Goal: Task Accomplishment & Management: Complete application form

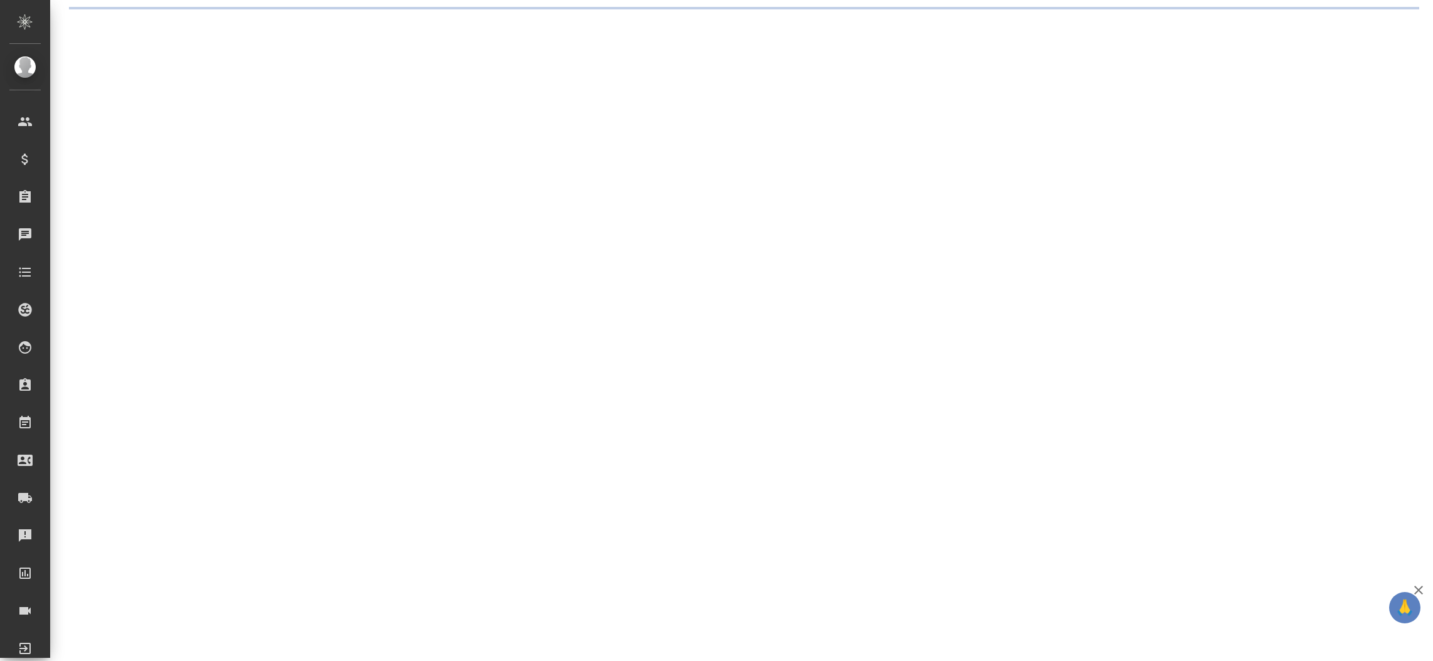
select select "RU"
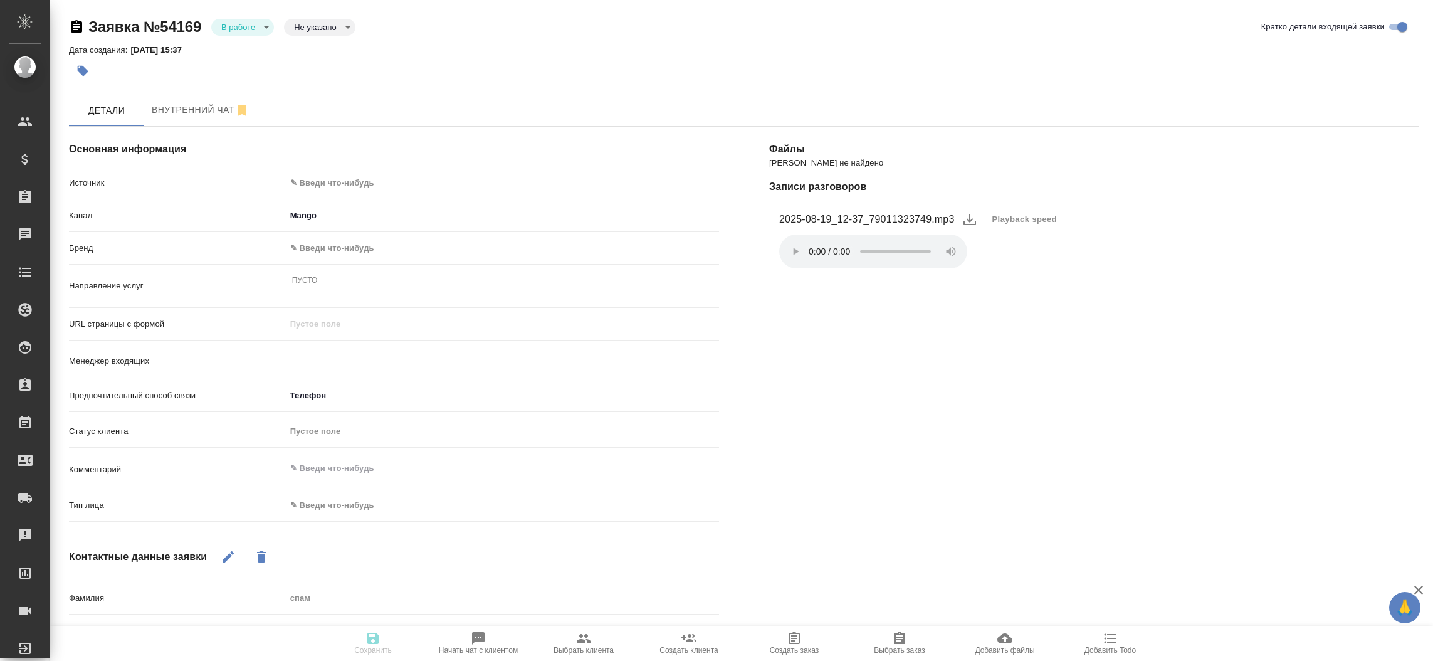
type input "[PERSON_NAME]"
type textarea "x"
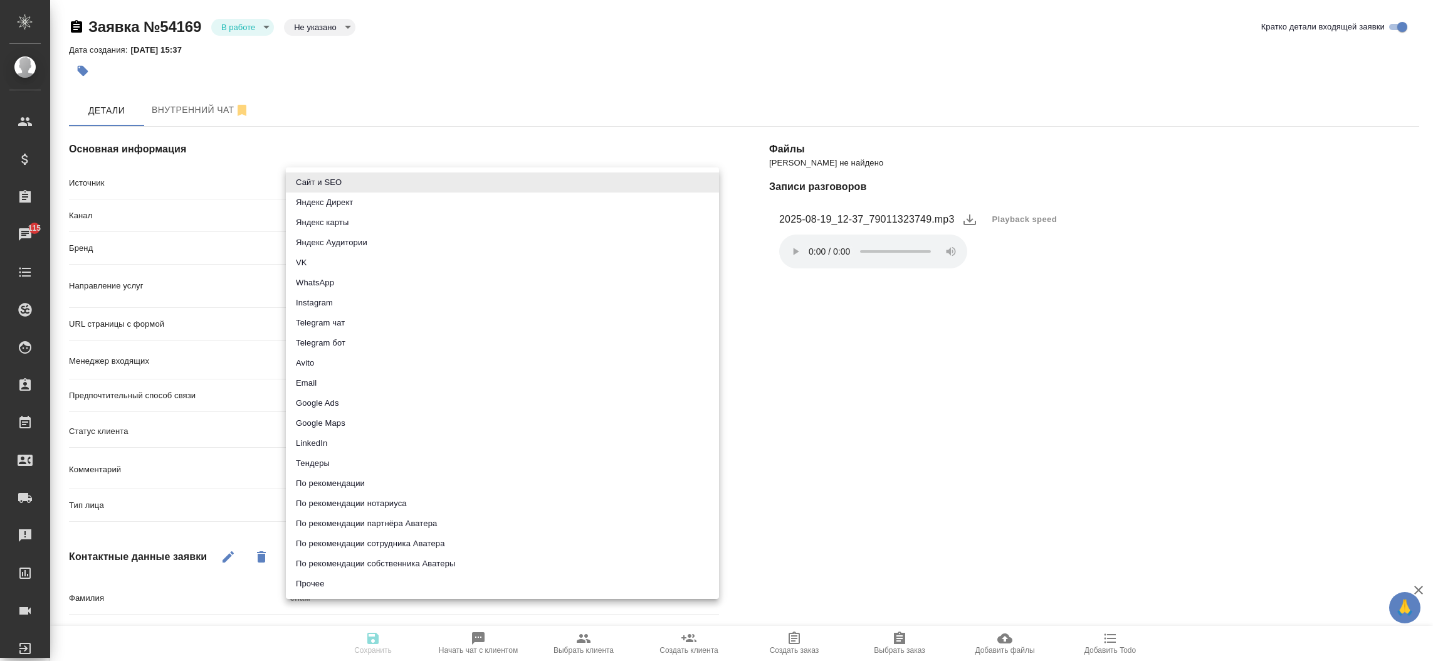
click at [377, 187] on body "🙏 .cls-1 fill:#fff; AWATERA Прутько Ирина i.prutko Клиенты Спецификации Заказы …" at bounding box center [716, 330] width 1433 height 661
click at [343, 179] on li "Сайт и SEO" at bounding box center [502, 182] width 433 height 20
type input "seo"
type textarea "x"
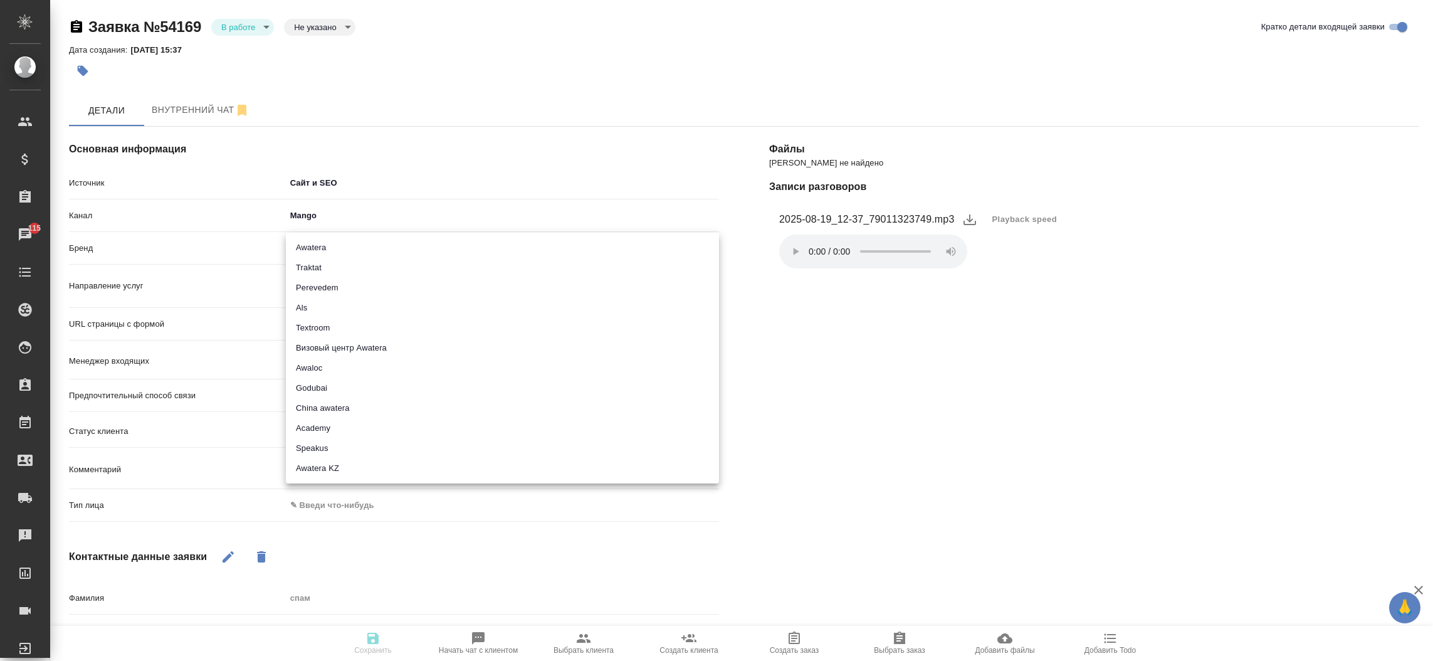
click at [389, 243] on body "🙏 .cls-1 fill:#fff; AWATERA Прутько Ирина i.prutko Клиенты Спецификации Заказы …" at bounding box center [716, 330] width 1433 height 661
click at [355, 262] on li "Traktat" at bounding box center [502, 268] width 433 height 20
type input "traktat"
type textarea "x"
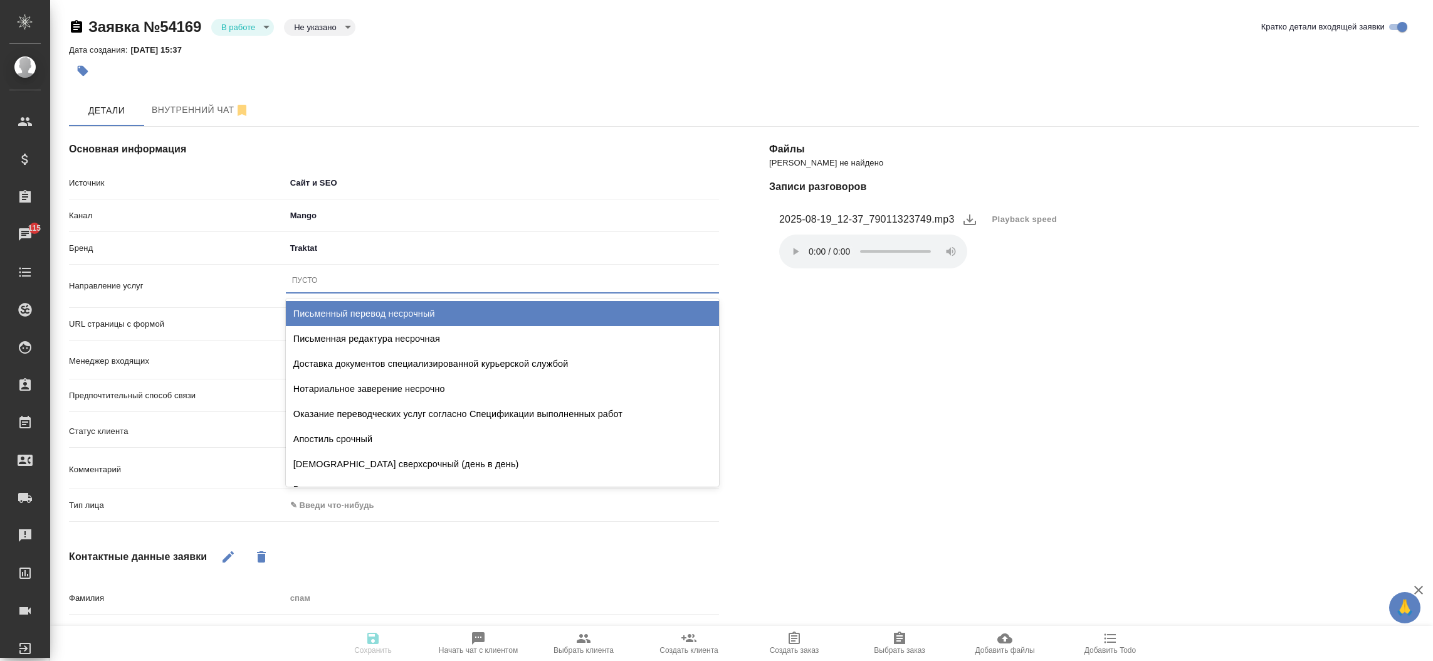
click at [343, 282] on div "Пусто" at bounding box center [502, 280] width 433 height 18
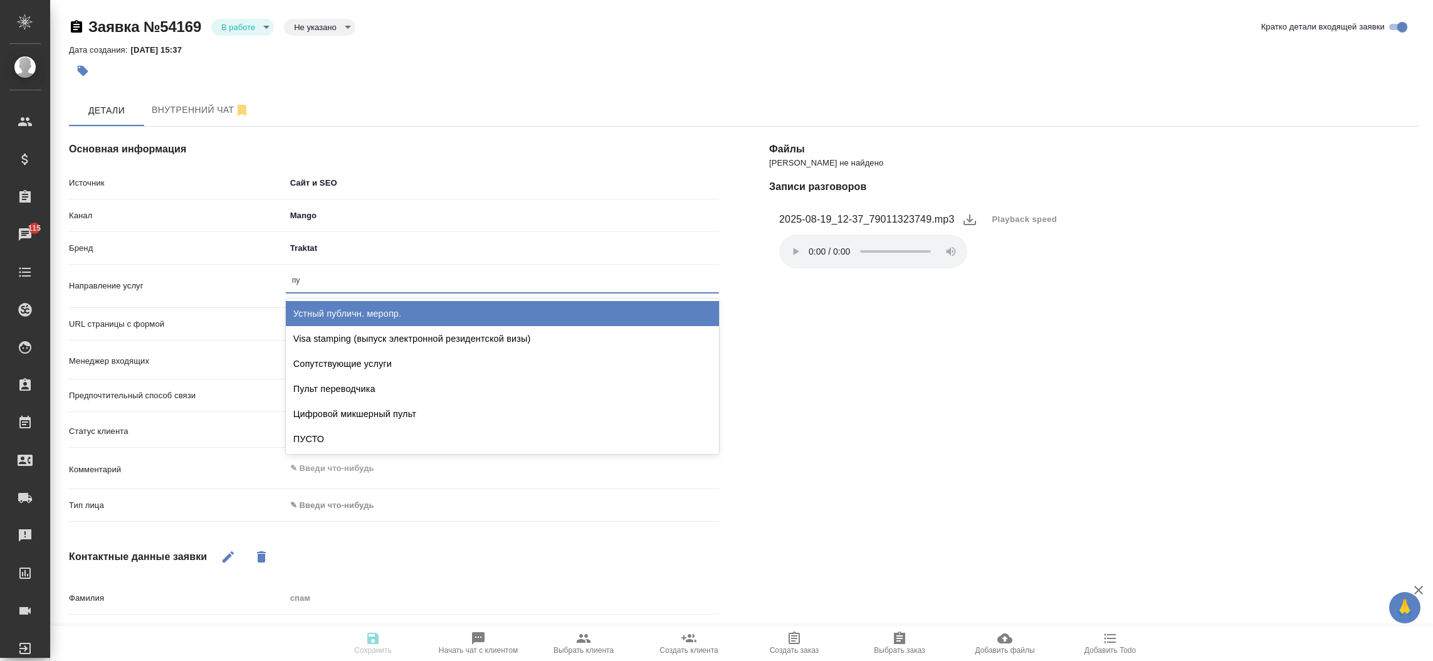
type input "пус"
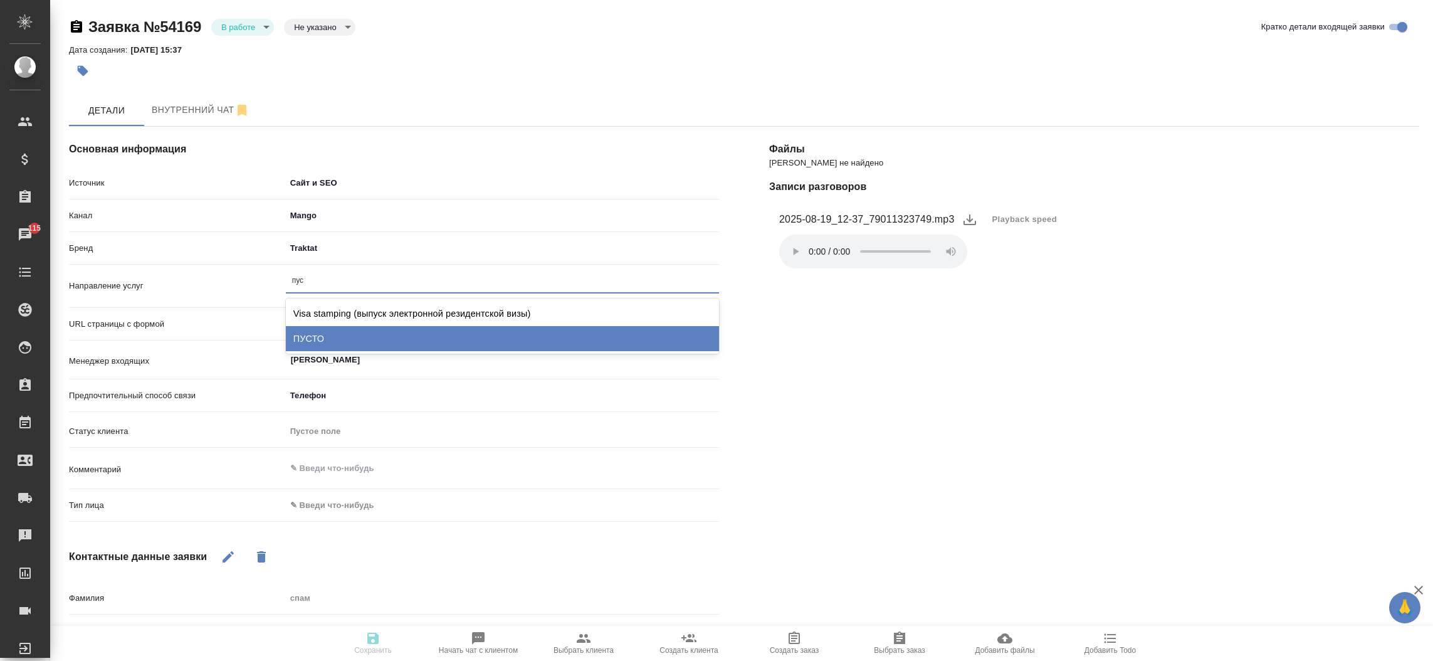
click at [337, 335] on div "ПУСТО" at bounding box center [502, 338] width 433 height 25
type textarea "x"
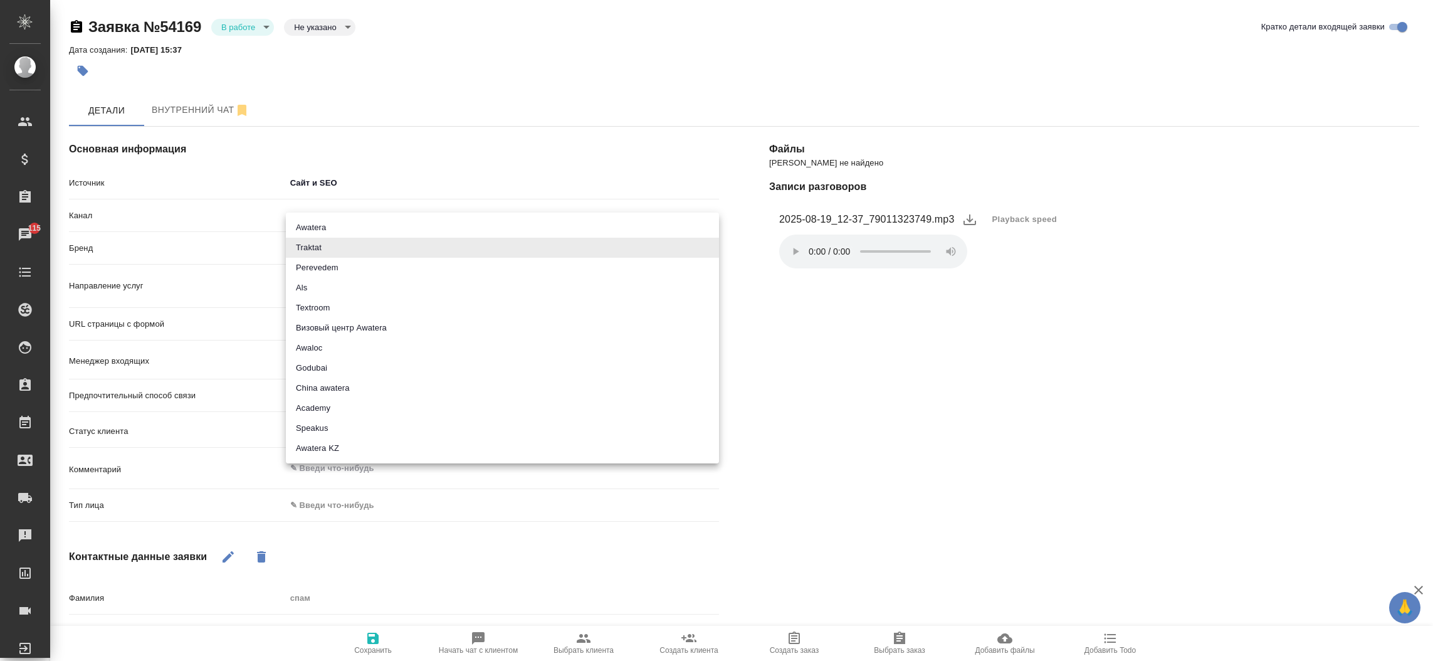
click at [321, 240] on body "🙏 .cls-1 fill:#fff; AWATERA Прутько Ирина i.prutko Клиенты Спецификации Заказы …" at bounding box center [716, 330] width 1433 height 661
click at [325, 233] on li "Awatera" at bounding box center [502, 227] width 433 height 20
type input "awatera"
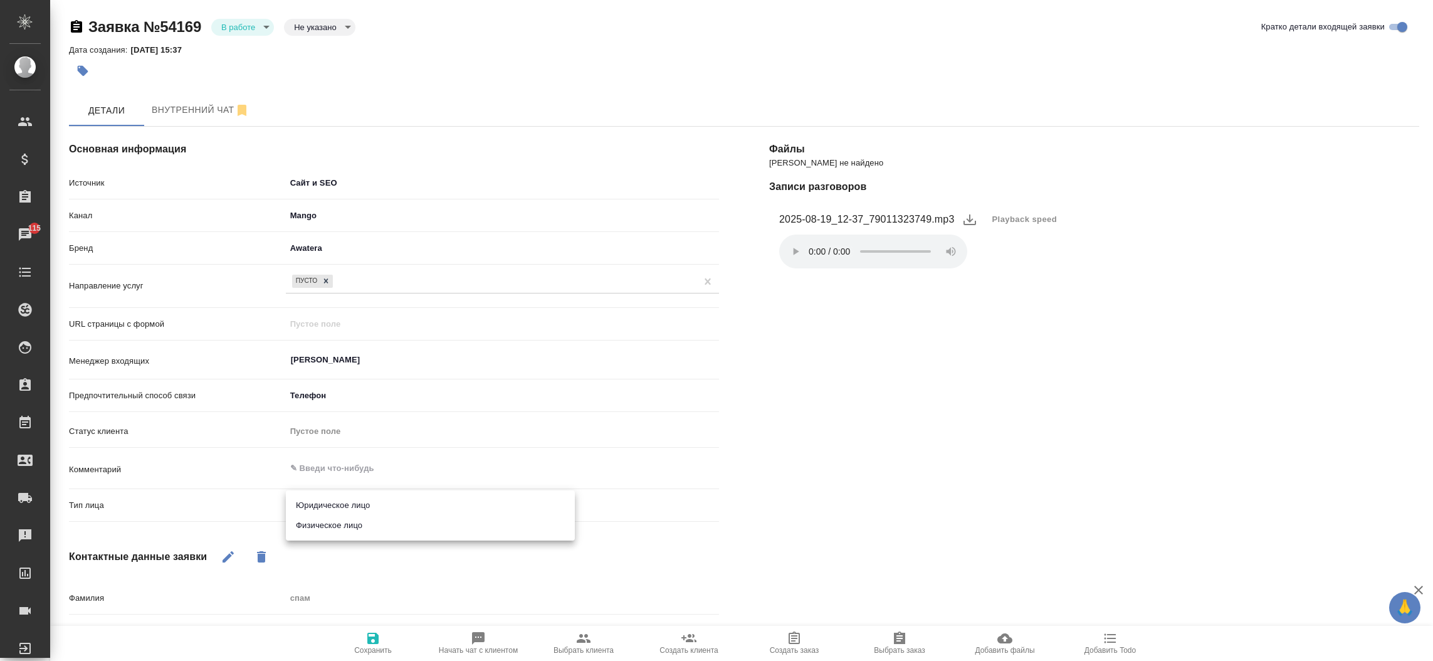
click at [347, 501] on body "🙏 .cls-1 fill:#fff; AWATERA Прутько Ирина i.prutko Клиенты Спецификации Заказы …" at bounding box center [716, 330] width 1433 height 661
click at [348, 525] on li "Физическое лицо" at bounding box center [430, 525] width 289 height 20
type textarea "x"
type input "private"
click at [367, 641] on icon "button" at bounding box center [372, 638] width 15 height 15
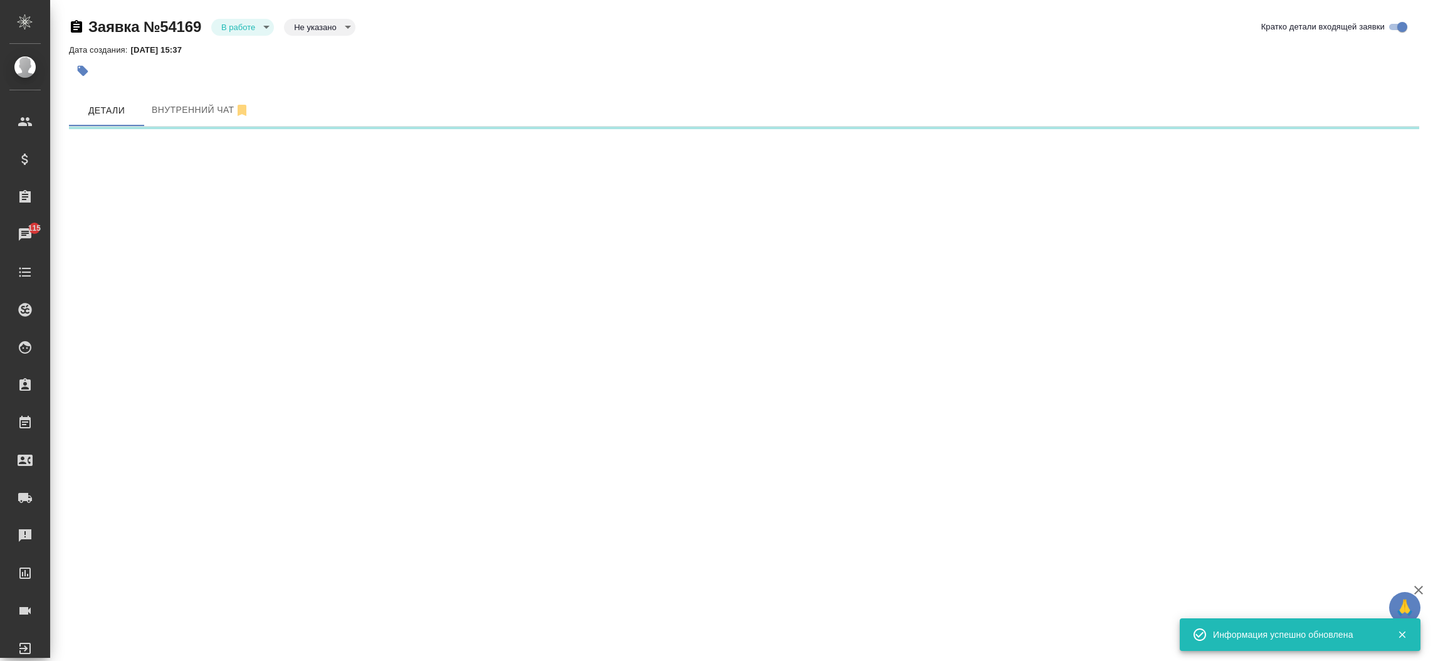
select select "RU"
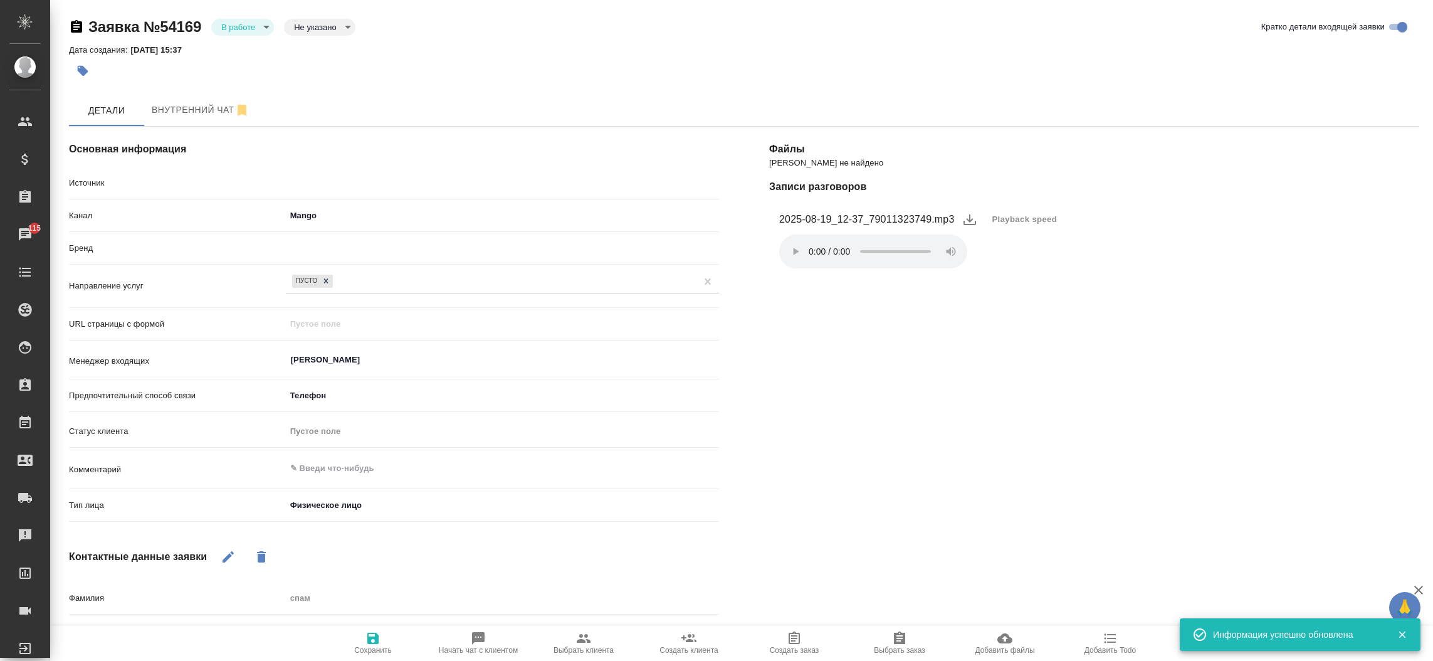
type textarea "x"
click at [258, 18] on body "🙏 .cls-1 fill:#fff; AWATERA Прутько Ирина i.prutko Клиенты Спецификации Заказы …" at bounding box center [716, 330] width 1433 height 661
click at [253, 52] on li "Отказ" at bounding box center [242, 48] width 63 height 21
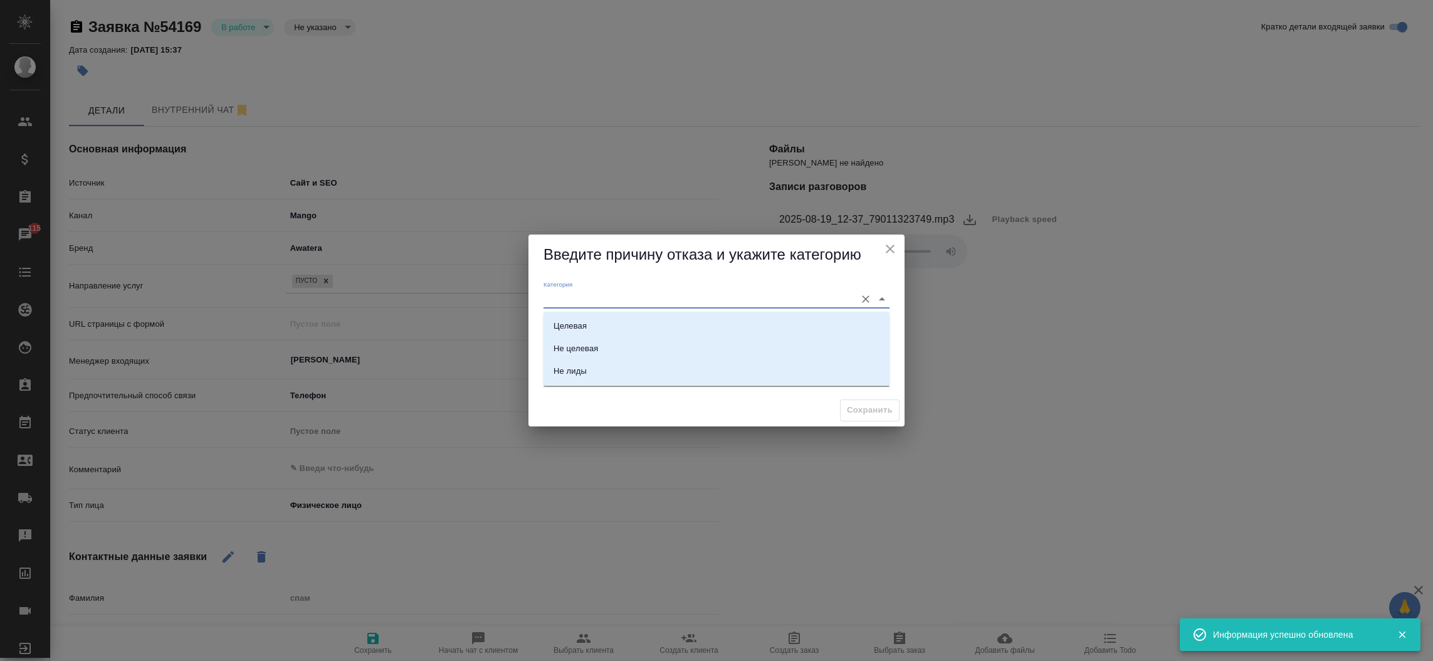
click at [579, 295] on input "Категория" at bounding box center [696, 298] width 306 height 17
click at [580, 369] on div "Не лиды" at bounding box center [569, 371] width 33 height 13
type input "Не лиды"
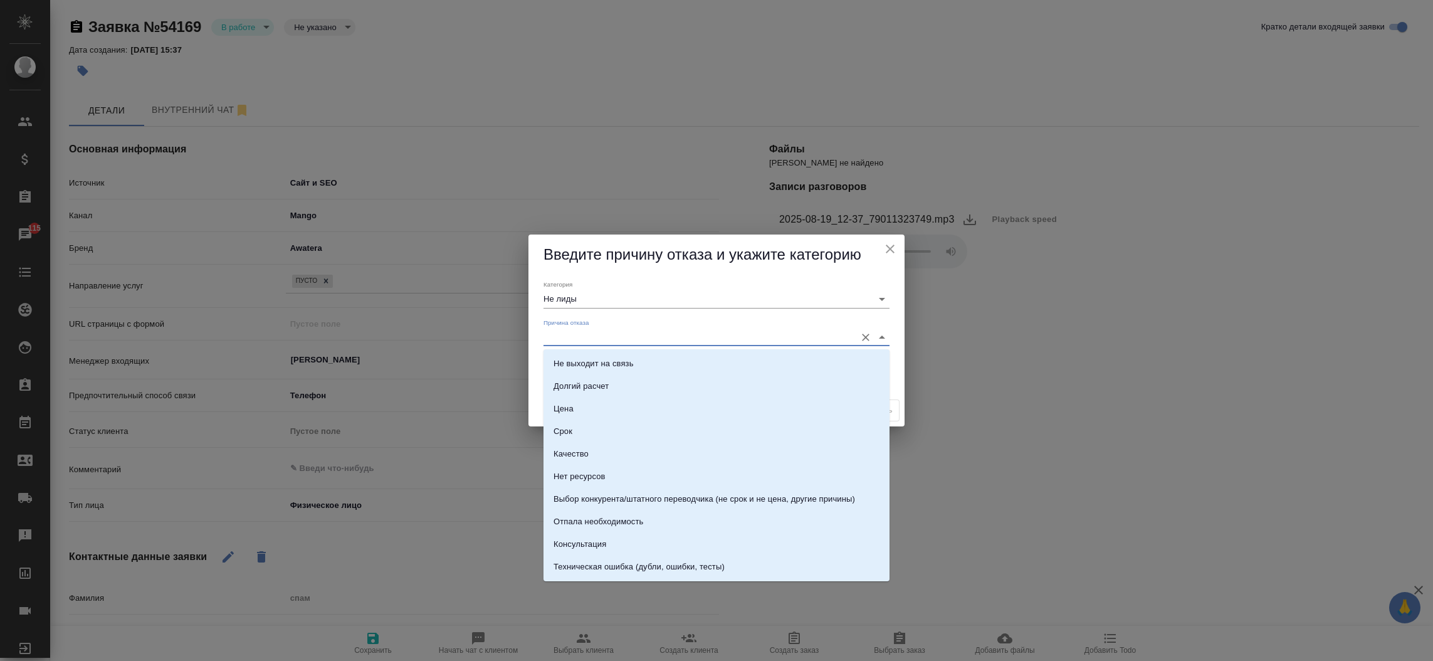
click at [573, 328] on input "Причина отказа" at bounding box center [696, 336] width 306 height 17
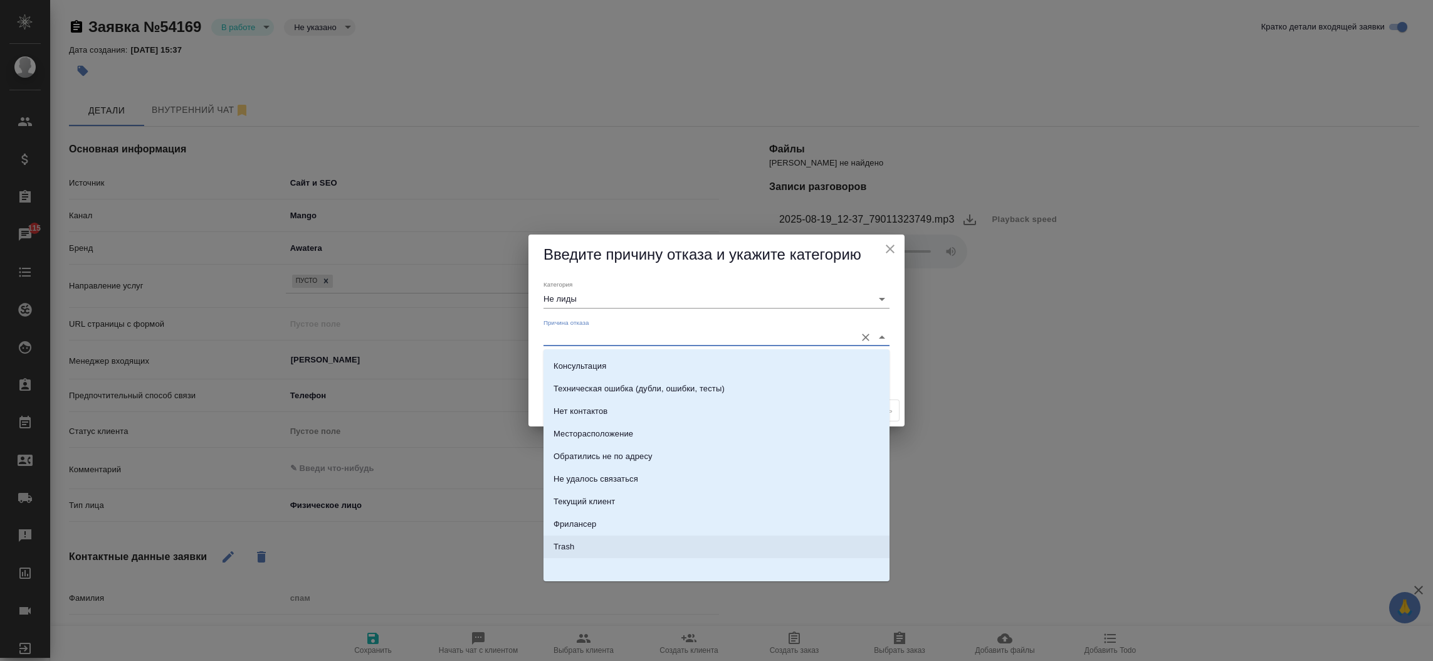
click at [735, 550] on li "Trash" at bounding box center [716, 546] width 346 height 23
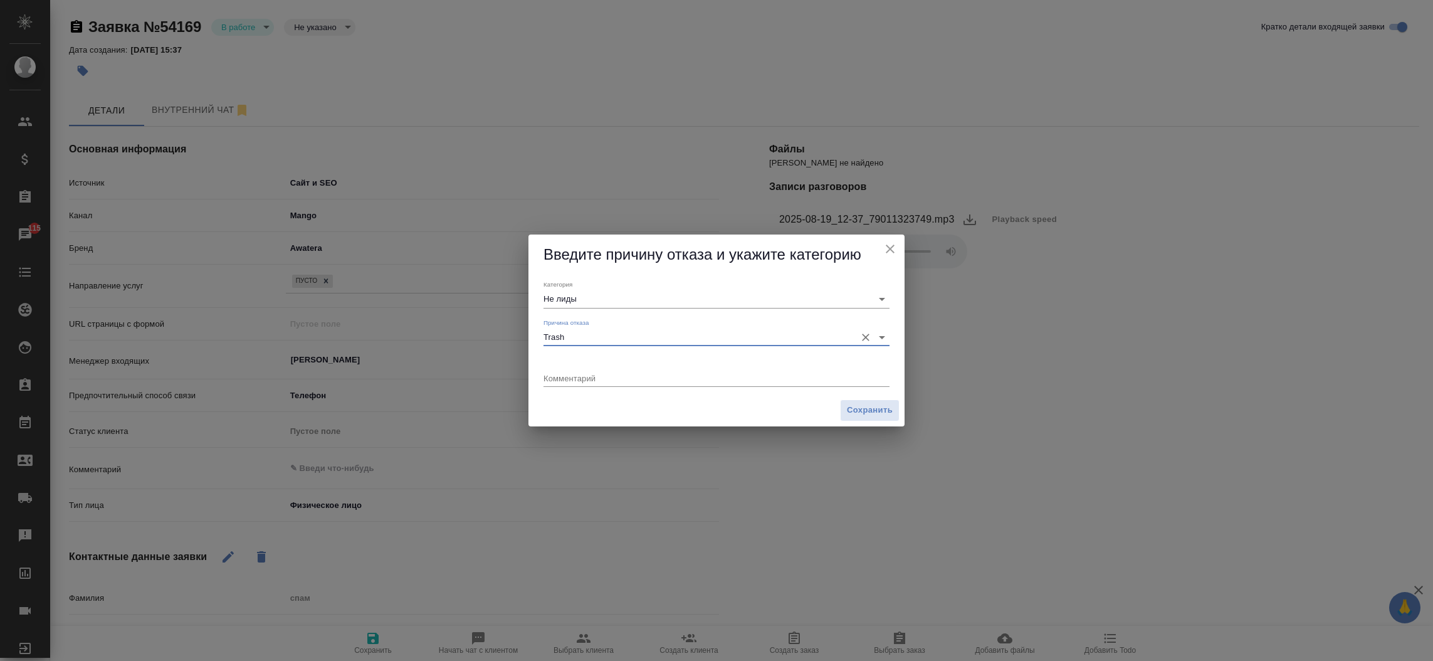
type input "Trash"
click at [854, 408] on span "Сохранить" at bounding box center [870, 410] width 46 height 14
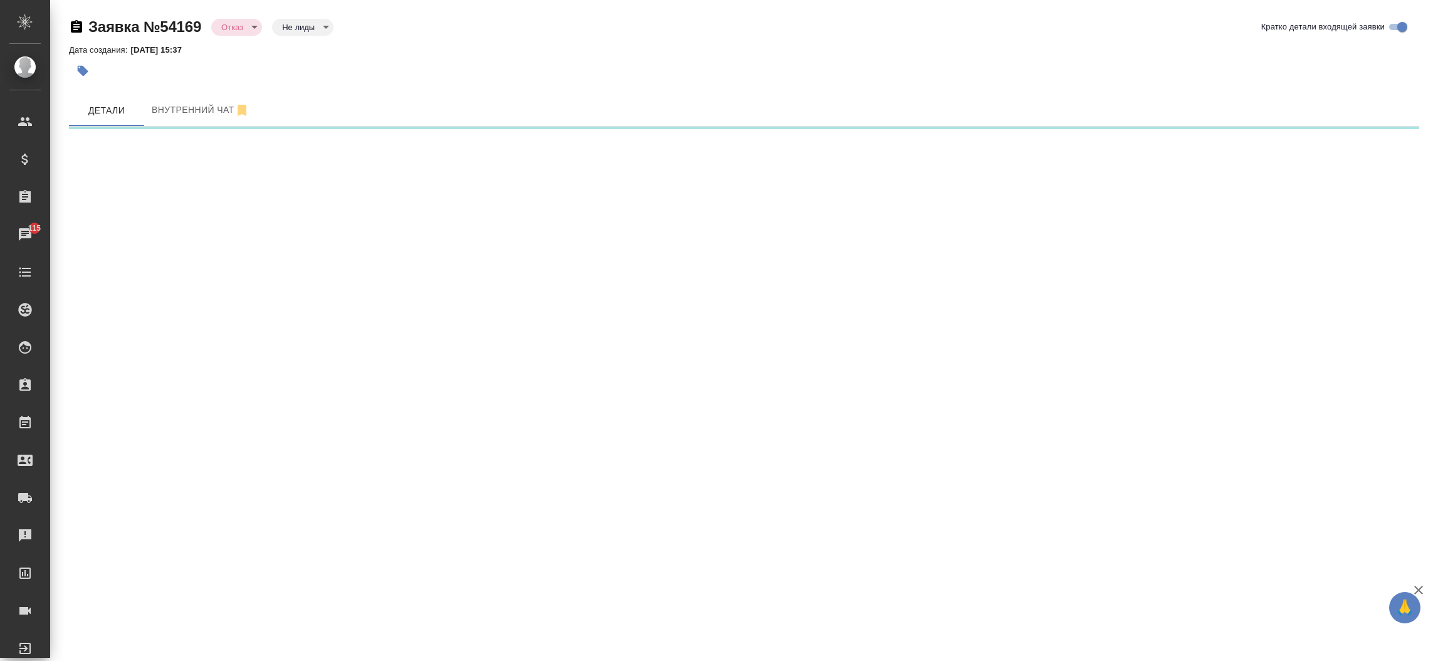
select select "RU"
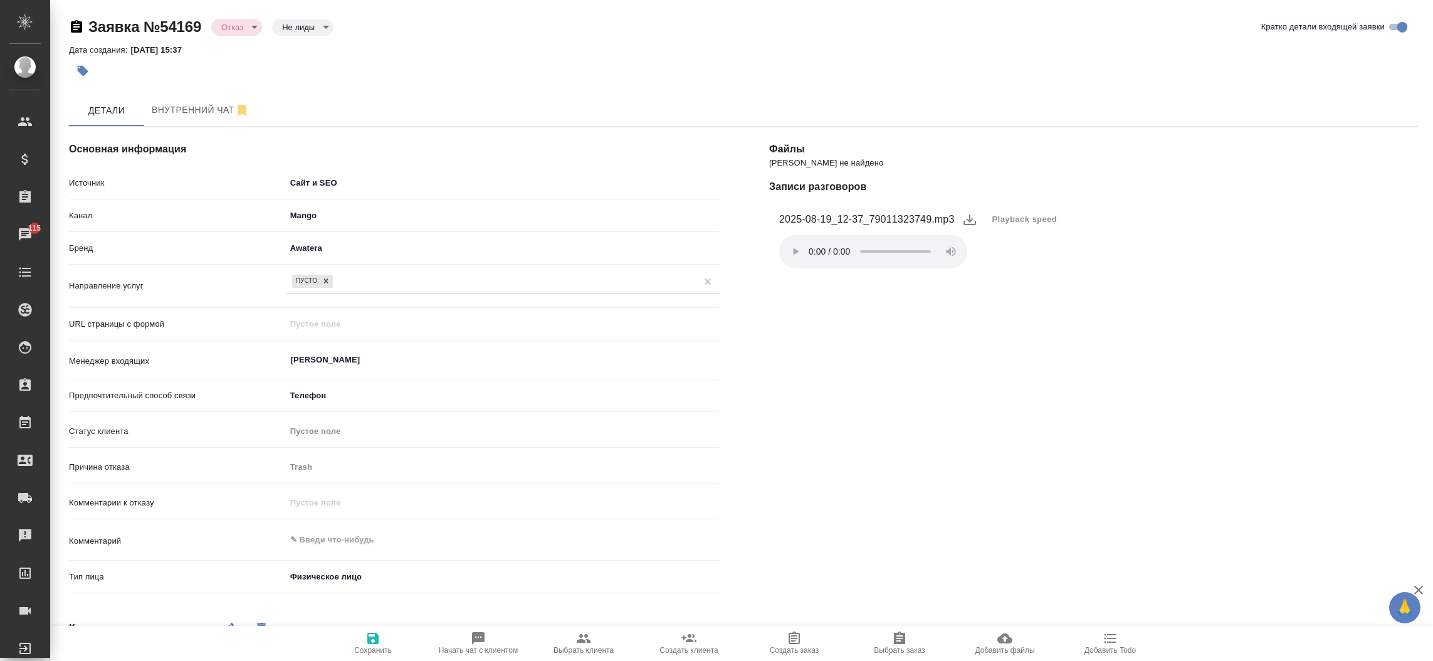
type textarea "x"
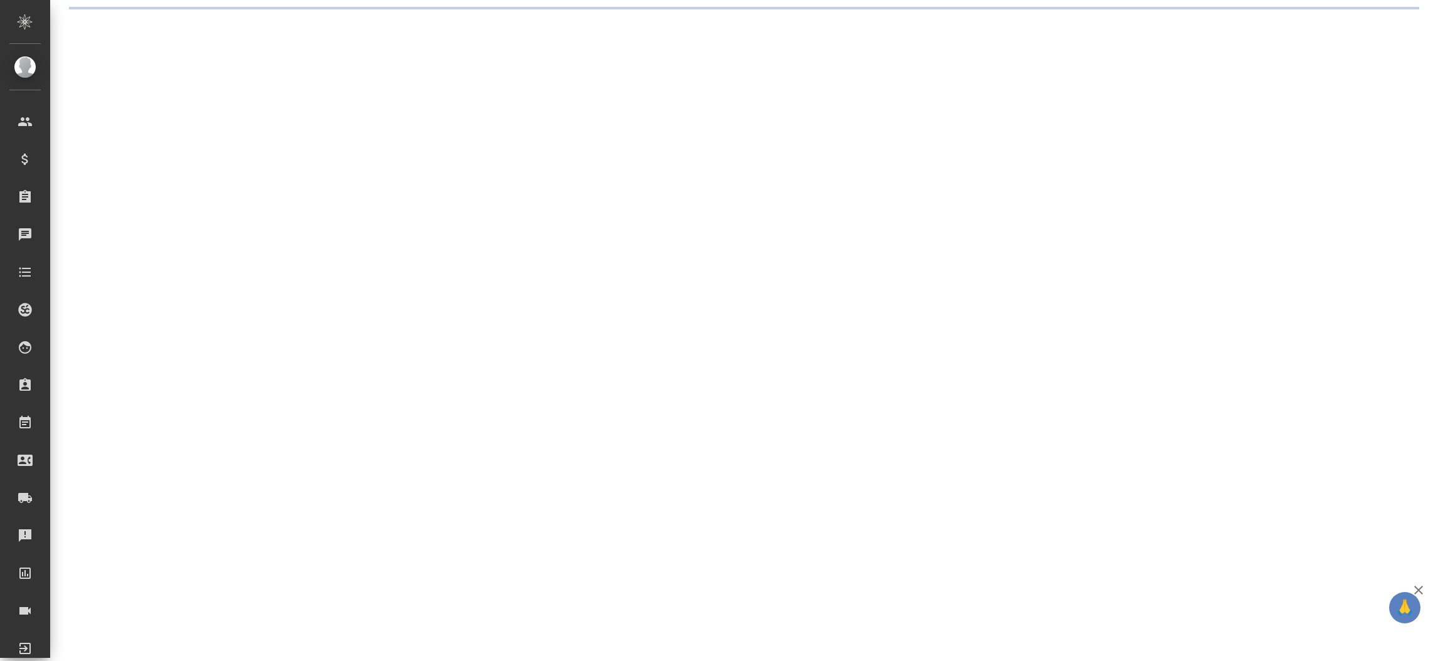
select select "RU"
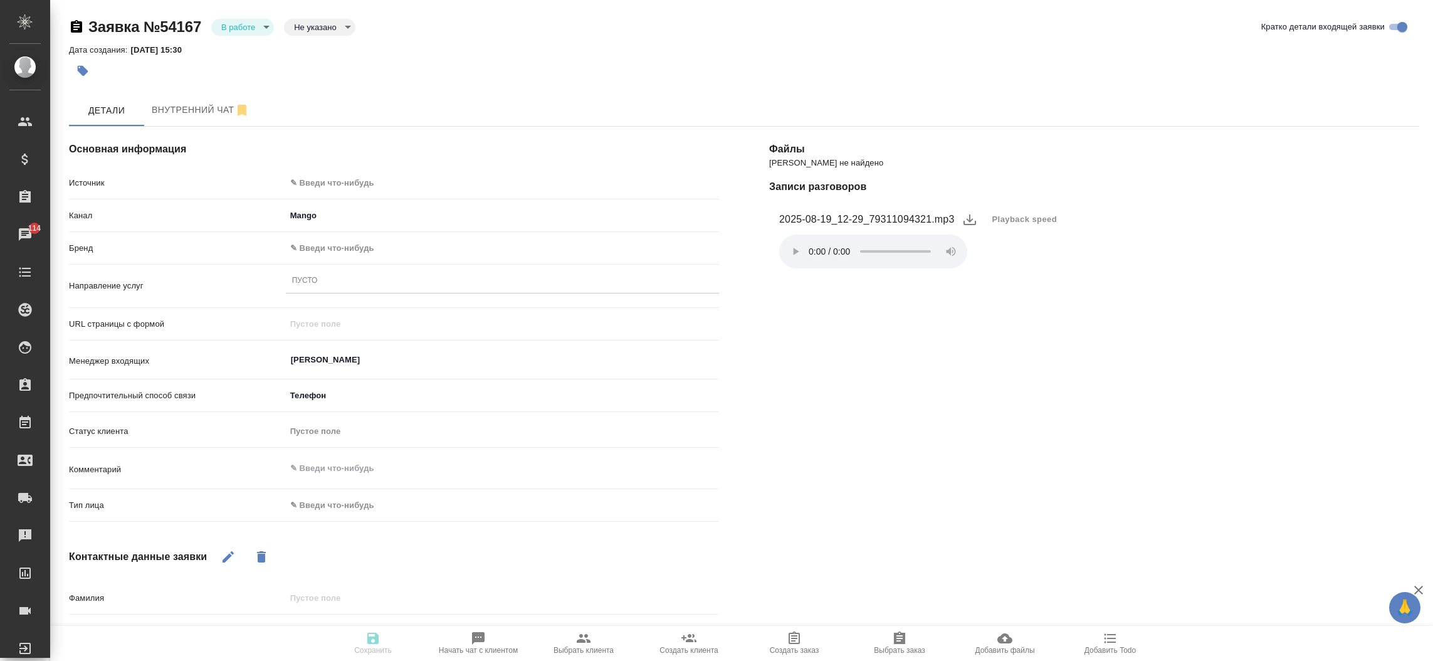
type textarea "x"
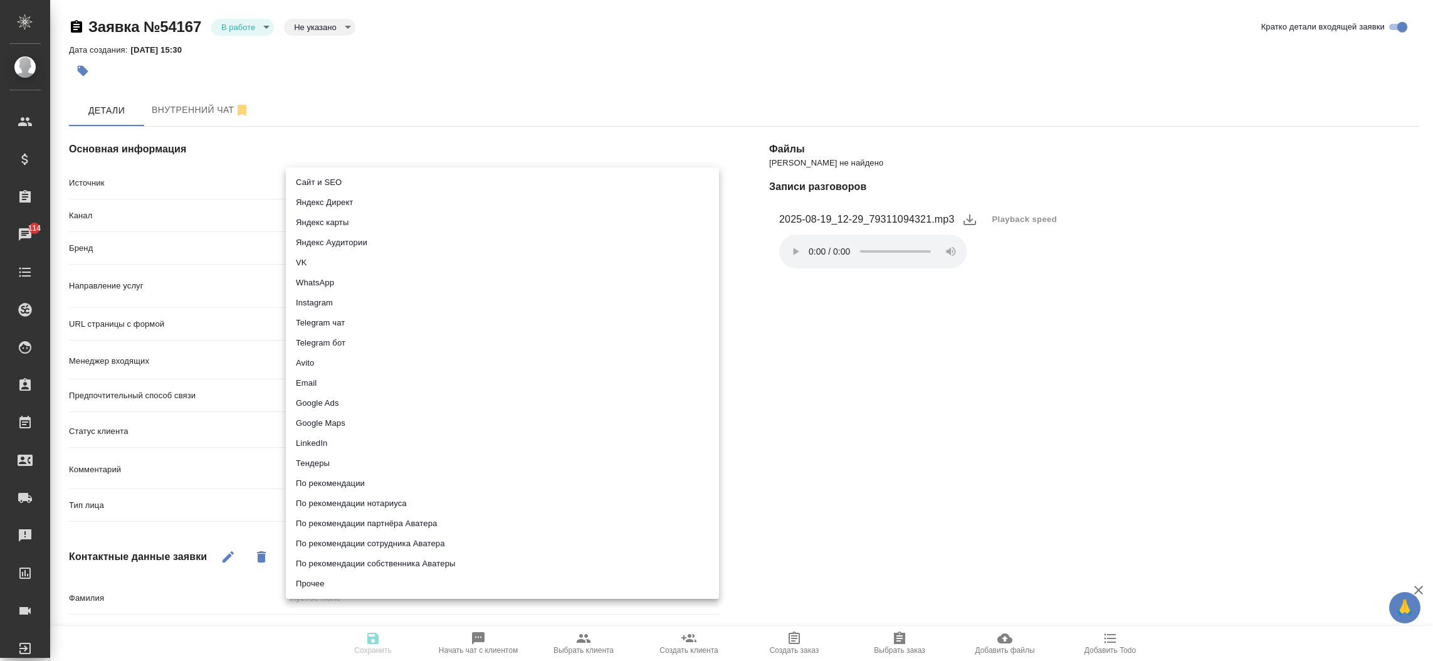
click at [311, 186] on body "🙏 .cls-1 fill:#fff; AWATERA [PERSON_NAME]prutko Клиенты Спецификации Заказы 114…" at bounding box center [716, 330] width 1433 height 661
click at [311, 186] on li "Сайт и SEO" at bounding box center [502, 182] width 433 height 20
type input "seo"
type textarea "x"
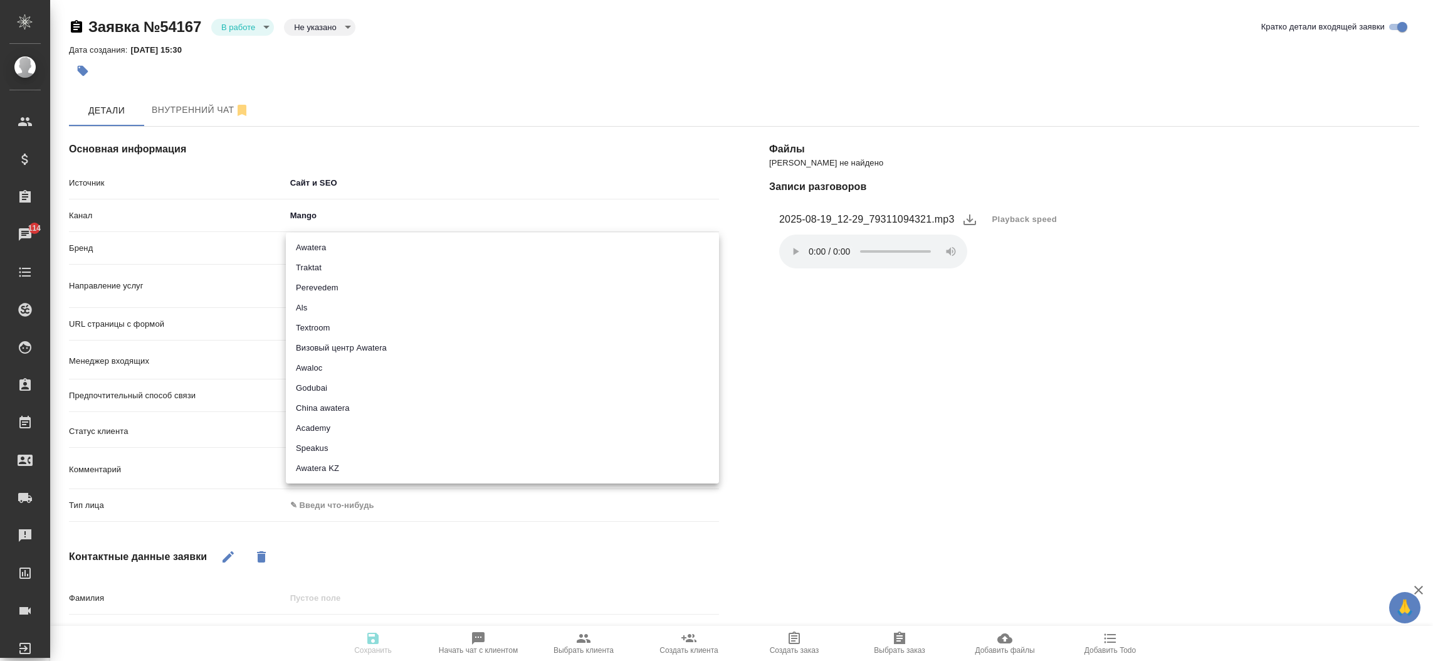
click at [340, 251] on body "🙏 .cls-1 fill:#fff; AWATERA [PERSON_NAME]prutko Клиенты Спецификации Заказы 114…" at bounding box center [716, 330] width 1433 height 661
click at [337, 270] on li "Traktat" at bounding box center [502, 268] width 433 height 20
type input "traktat"
type textarea "x"
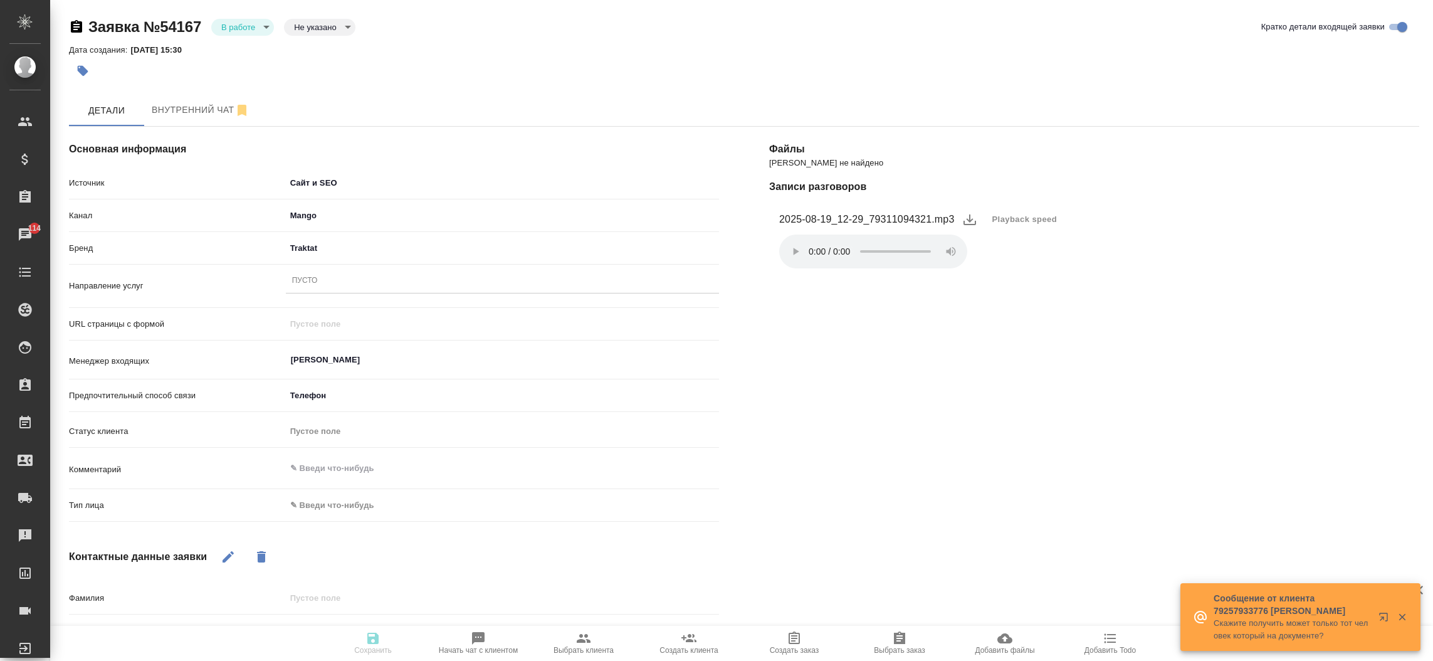
click at [330, 286] on div "Пусто" at bounding box center [502, 281] width 433 height 18
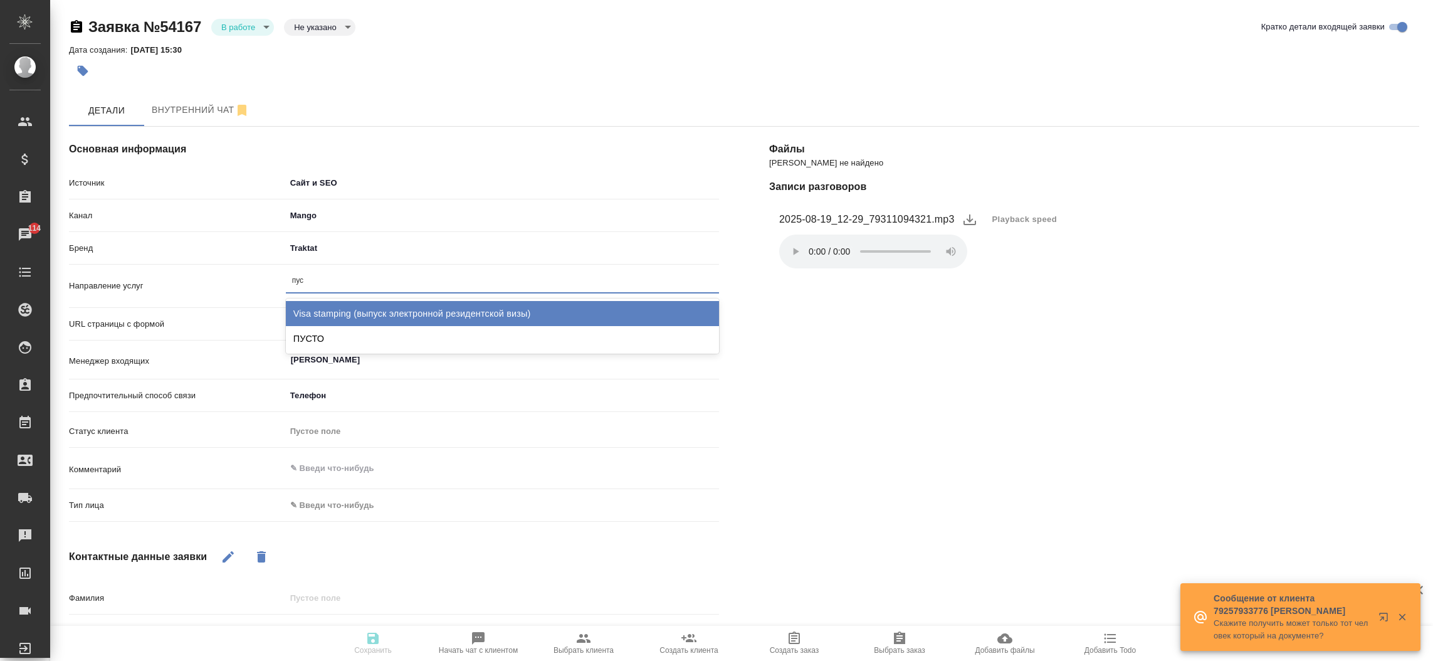
type input "пуст"
click at [456, 308] on div "ПУСТО" at bounding box center [502, 313] width 433 height 25
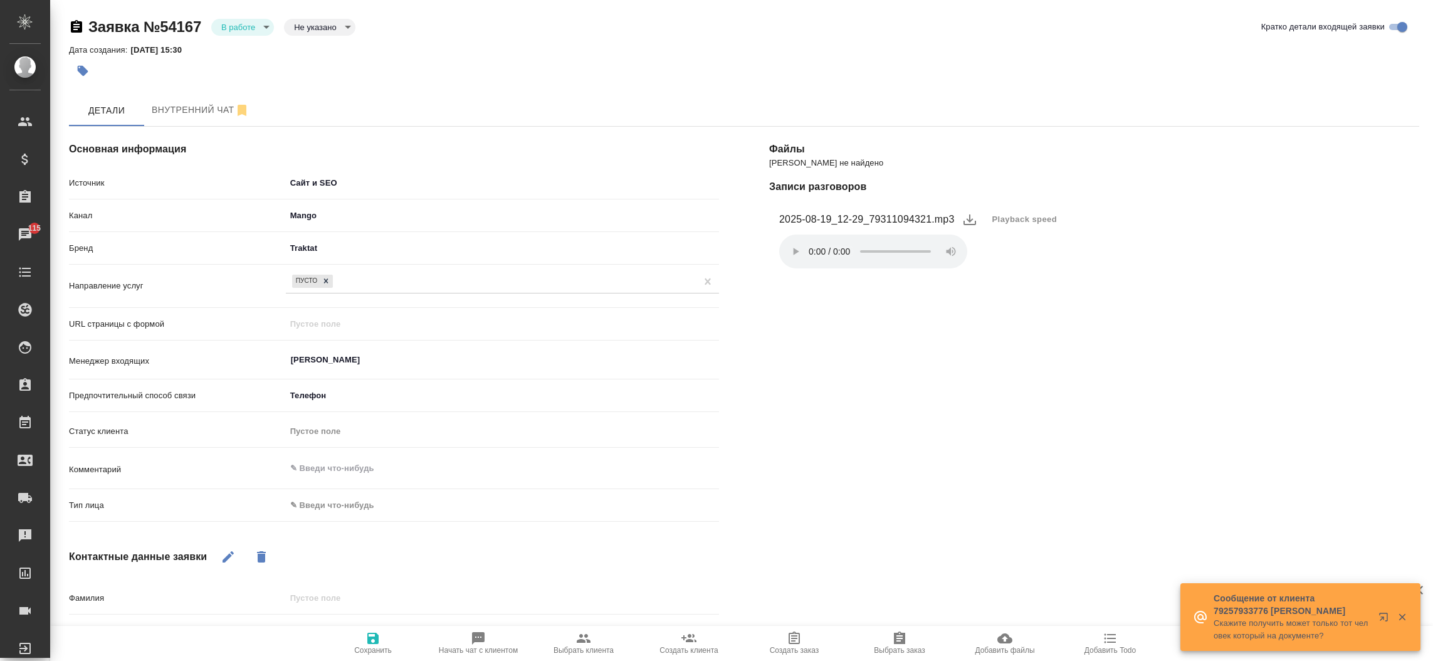
click at [350, 494] on div "Тип лица ✎ Введи что-нибудь" at bounding box center [394, 505] width 650 height 22
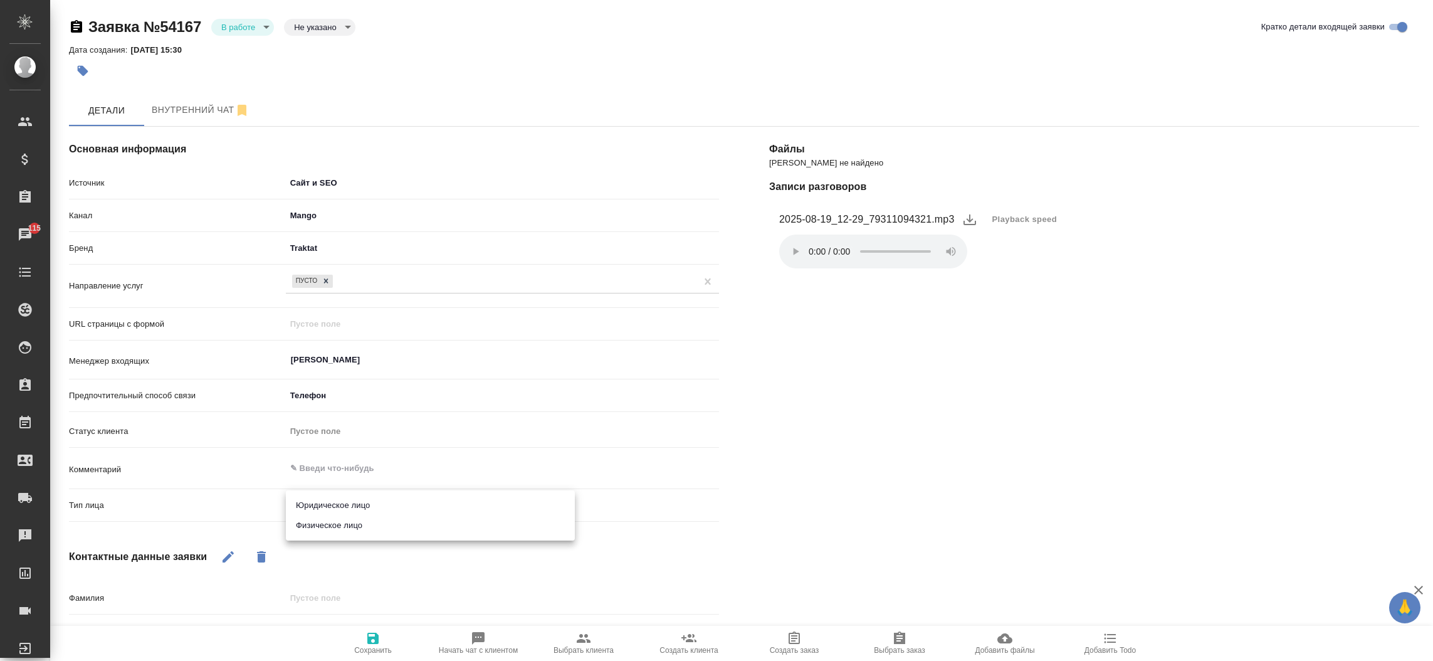
click at [350, 510] on body "🙏 .cls-1 fill:#fff; AWATERA [PERSON_NAME]prutko Клиенты Спецификации Заказы 115…" at bounding box center [716, 330] width 1433 height 661
click at [348, 529] on li "Физическое лицо" at bounding box center [430, 525] width 289 height 20
type textarea "x"
type input "private"
click at [367, 639] on icon "button" at bounding box center [372, 637] width 11 height 11
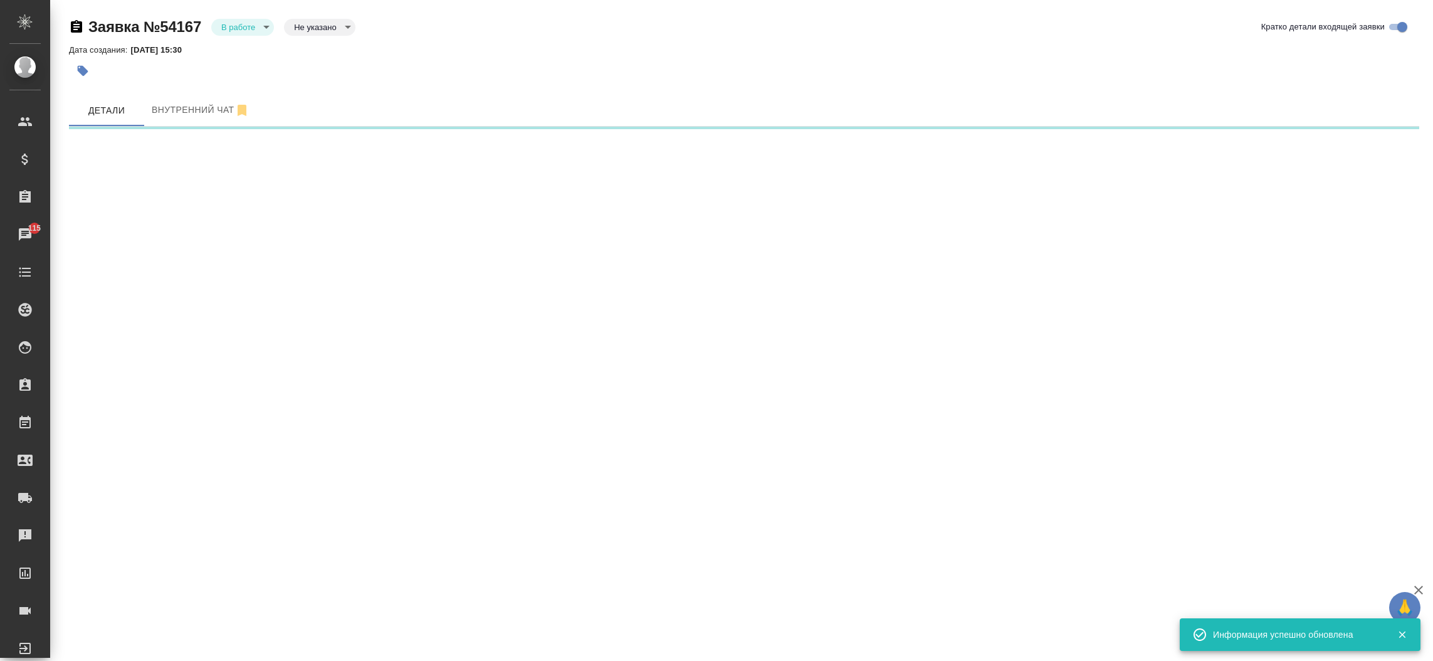
select select "RU"
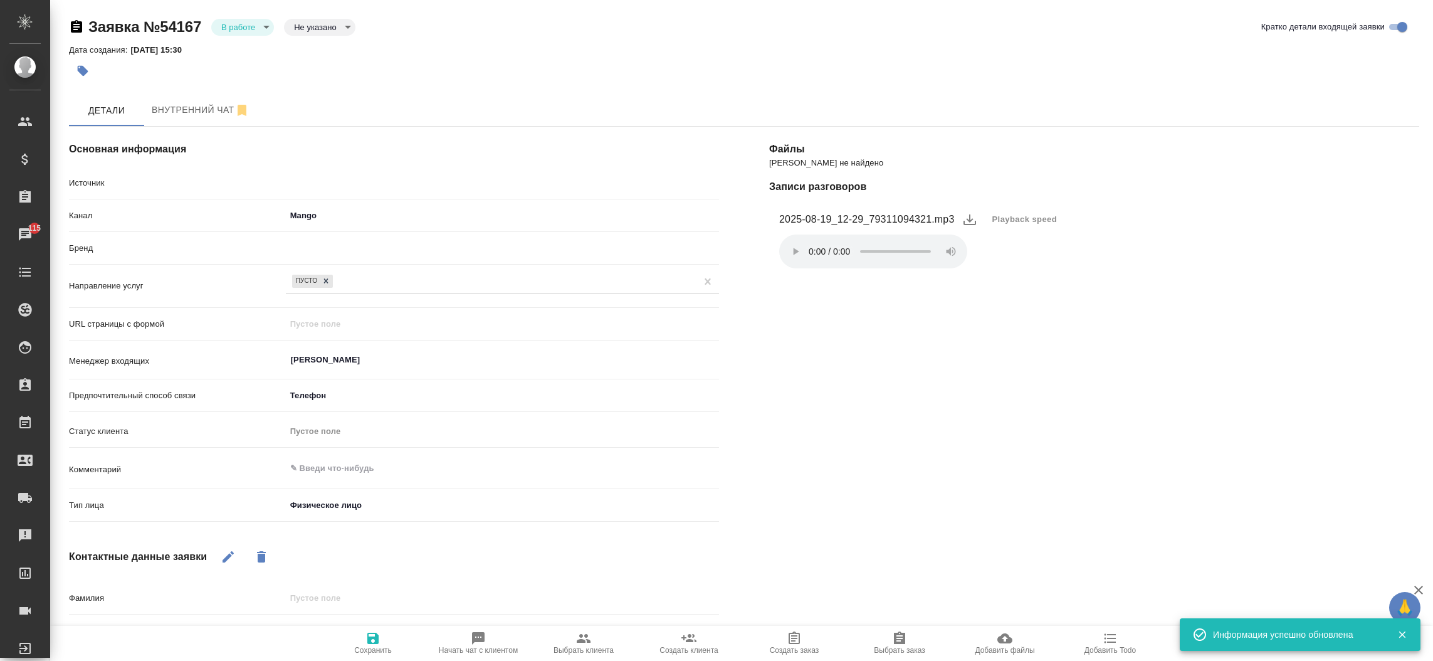
type textarea "x"
click at [262, 32] on body "🙏 .cls-1 fill:#fff; AWATERA [PERSON_NAME]prutko Клиенты Спецификации Заказы 115…" at bounding box center [716, 330] width 1433 height 661
click at [256, 43] on li "Отказ" at bounding box center [242, 48] width 63 height 21
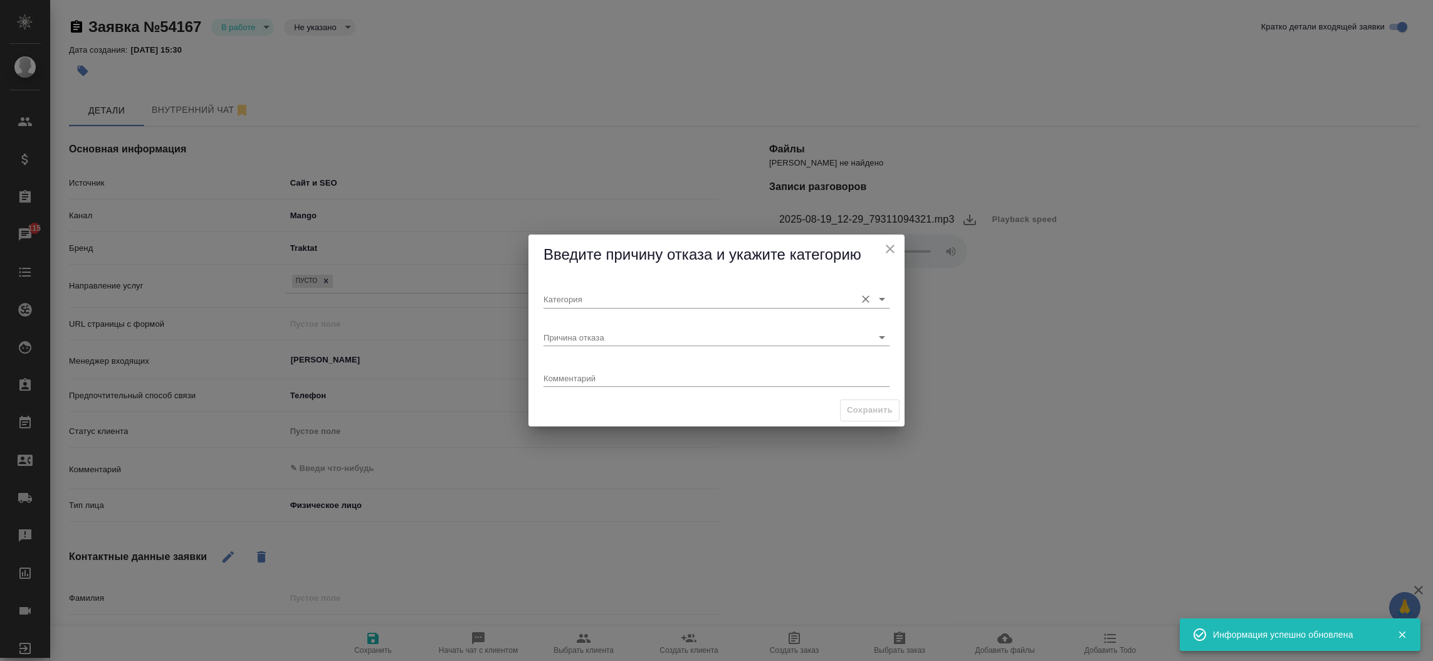
click at [580, 296] on input "Категория" at bounding box center [696, 298] width 306 height 17
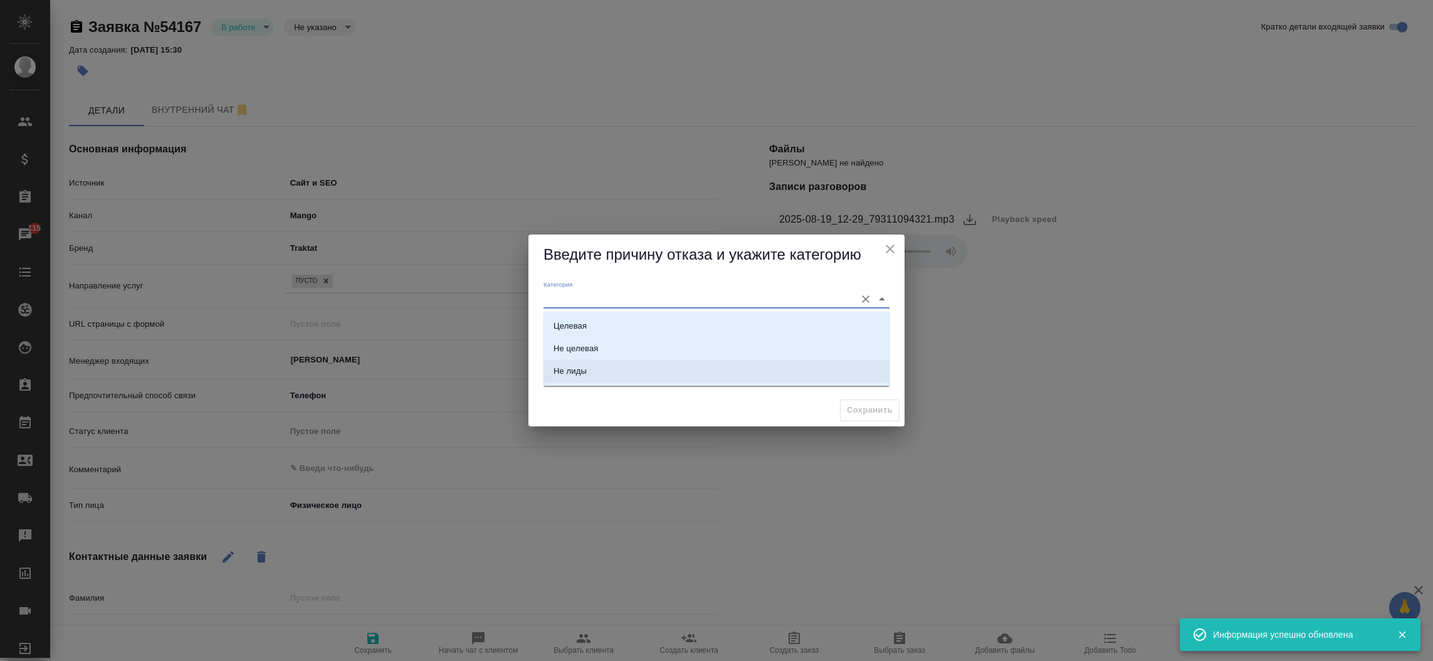
click at [580, 371] on div "Не лиды" at bounding box center [569, 371] width 33 height 13
type input "Не лиды"
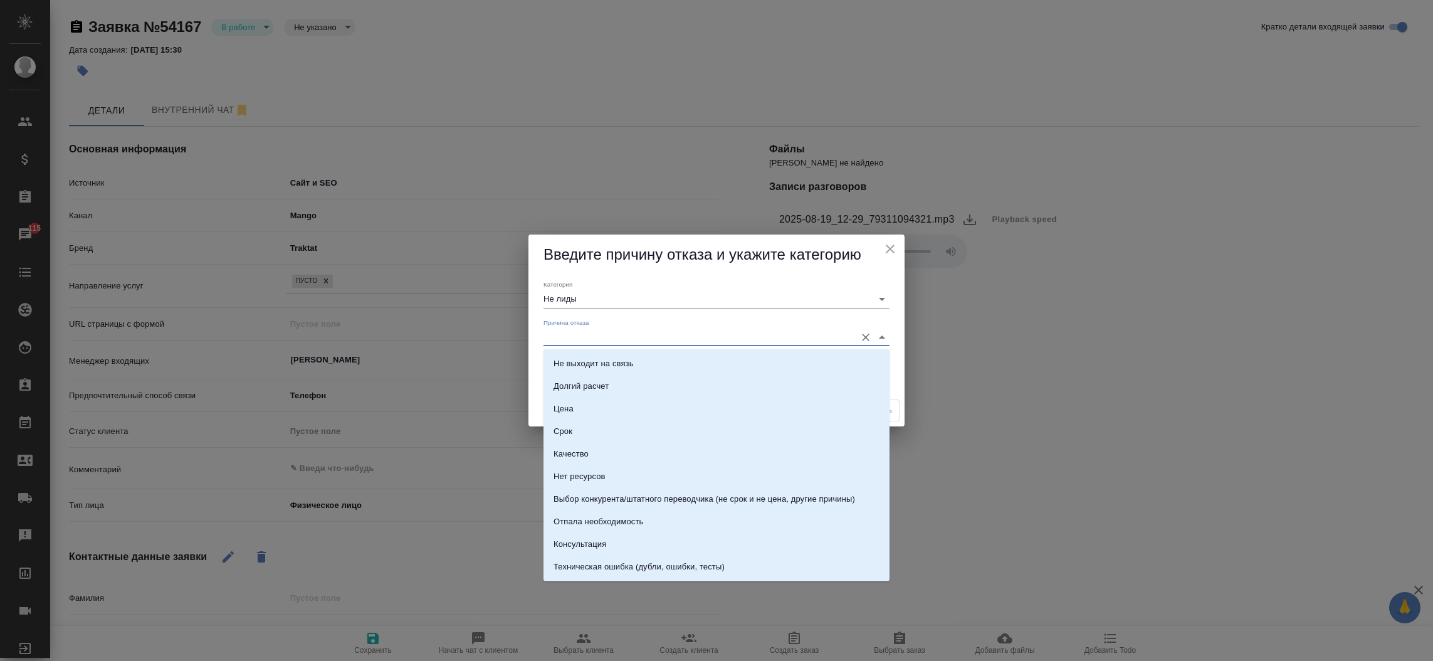
click at [591, 332] on input "Причина отказа" at bounding box center [696, 336] width 306 height 17
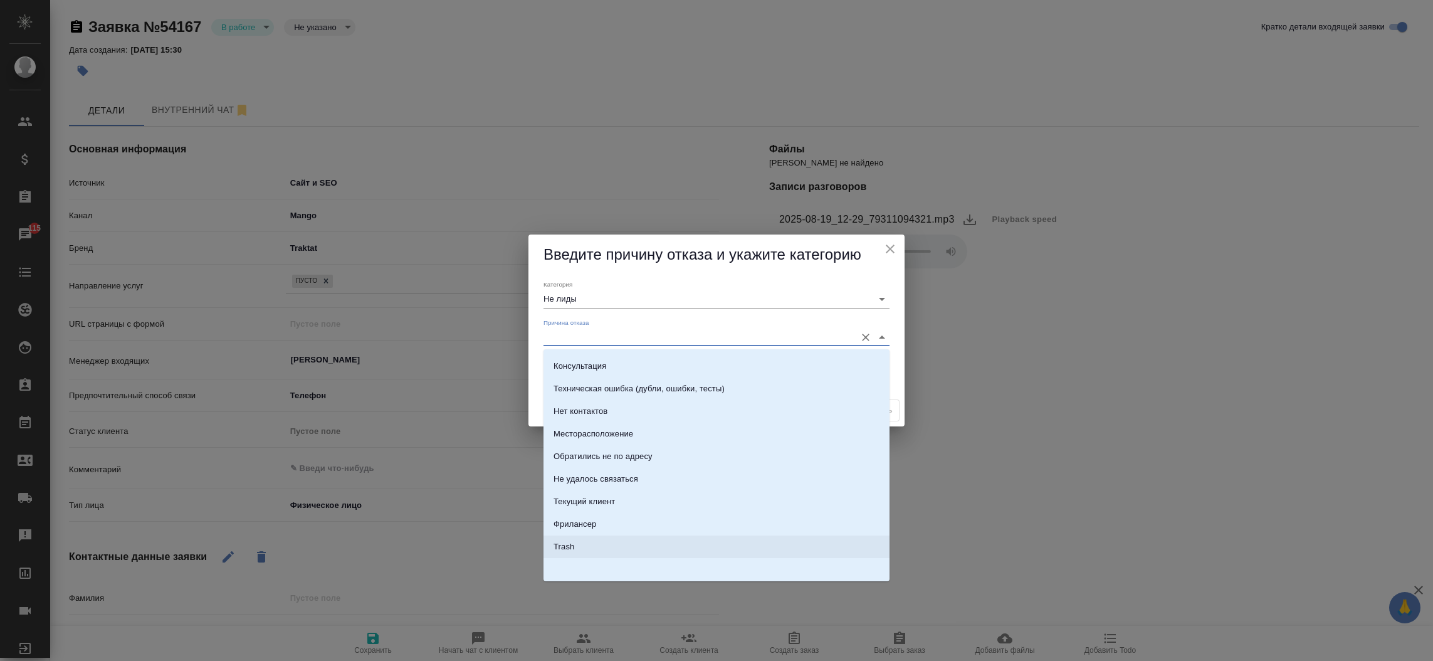
click at [763, 545] on li "Trash" at bounding box center [716, 546] width 346 height 23
type input "Trash"
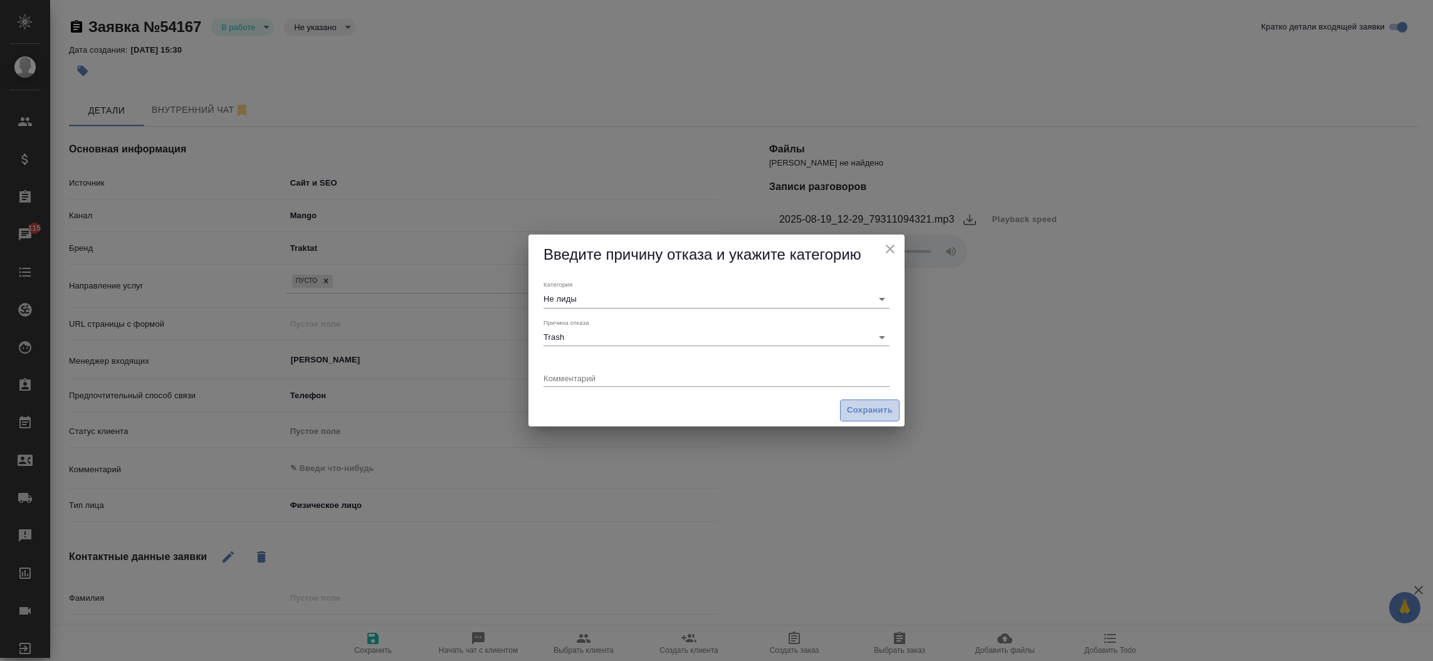
click at [859, 415] on span "Сохранить" at bounding box center [870, 410] width 46 height 14
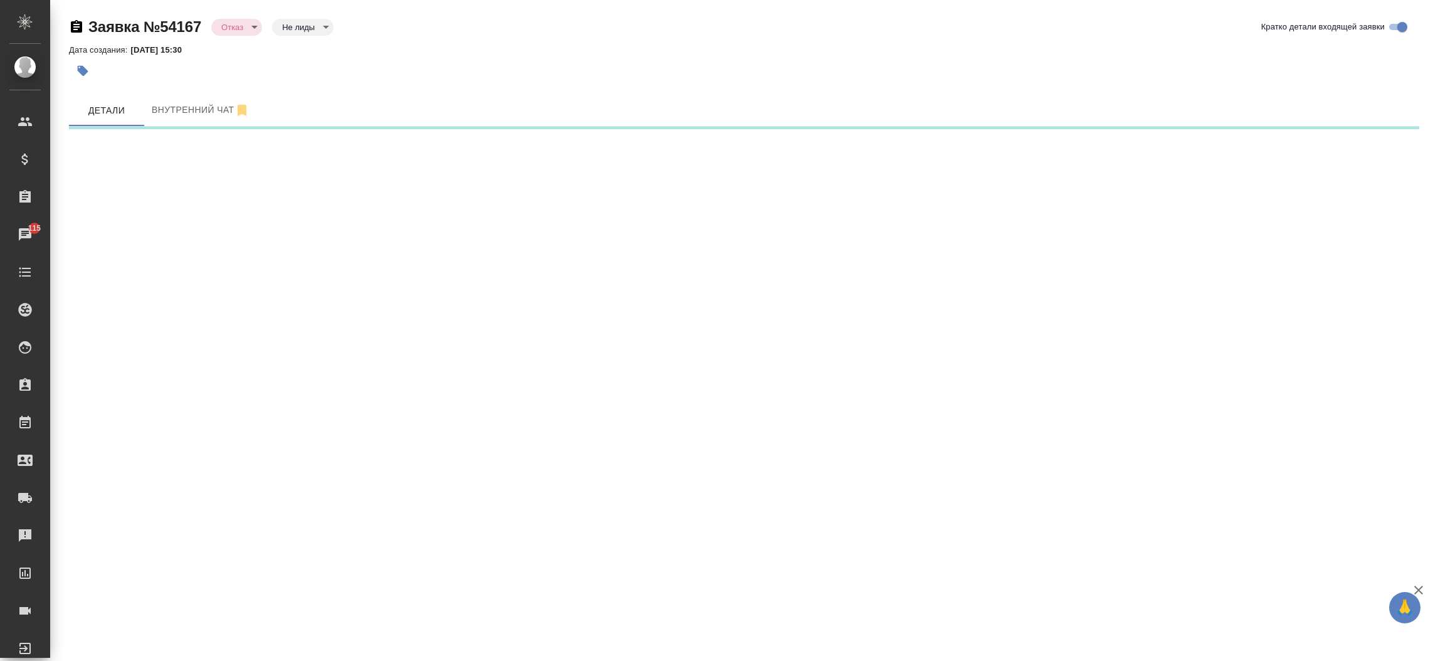
select select "RU"
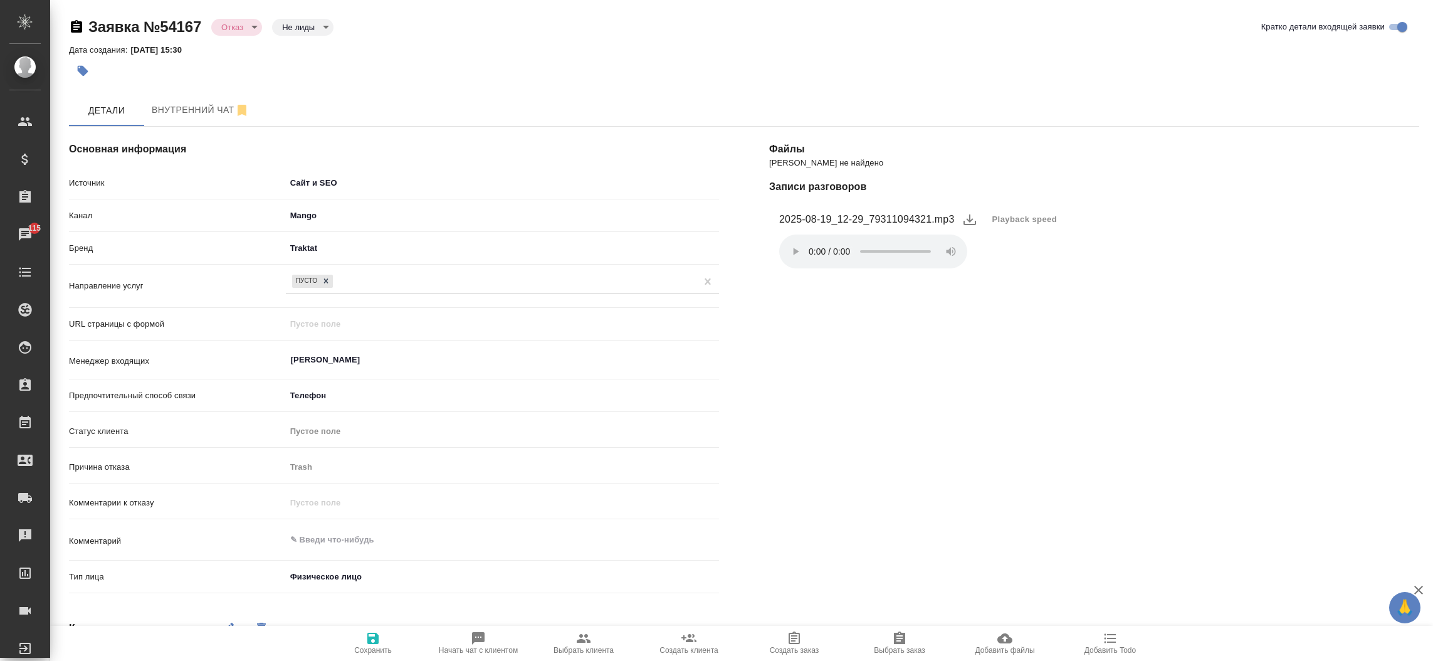
type textarea "x"
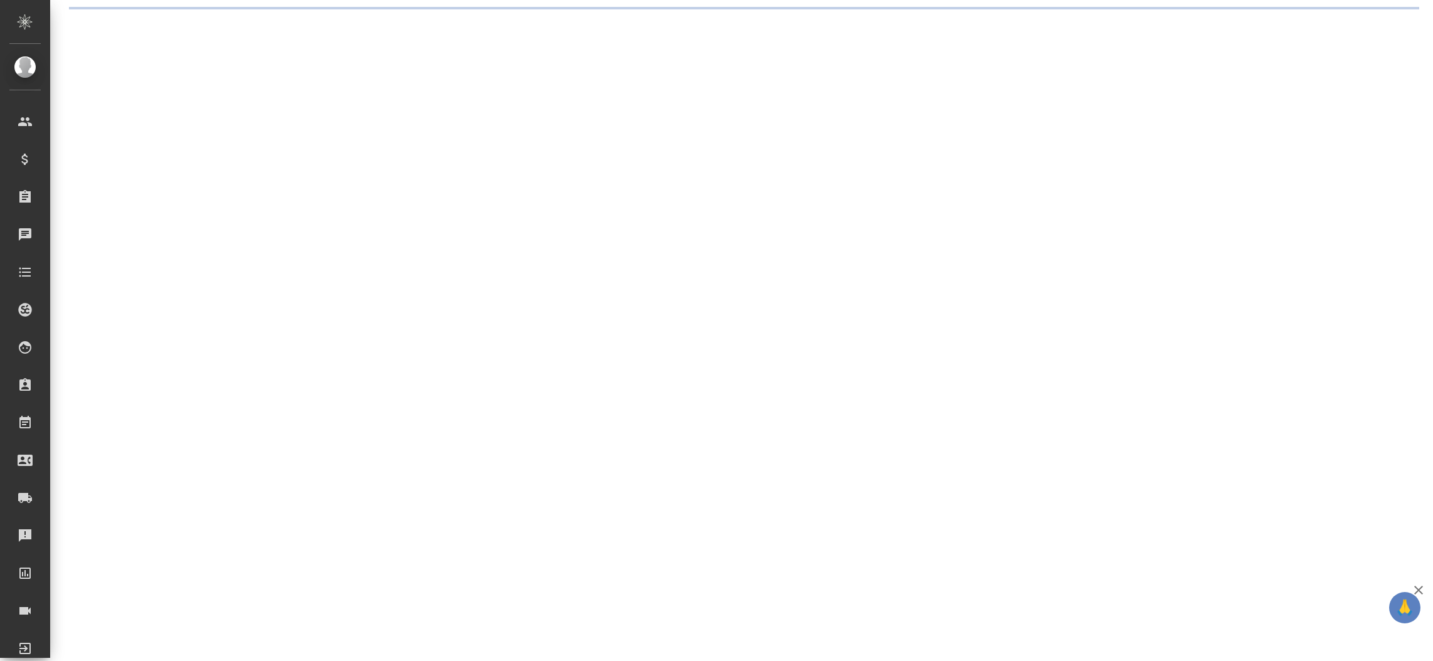
select select "RU"
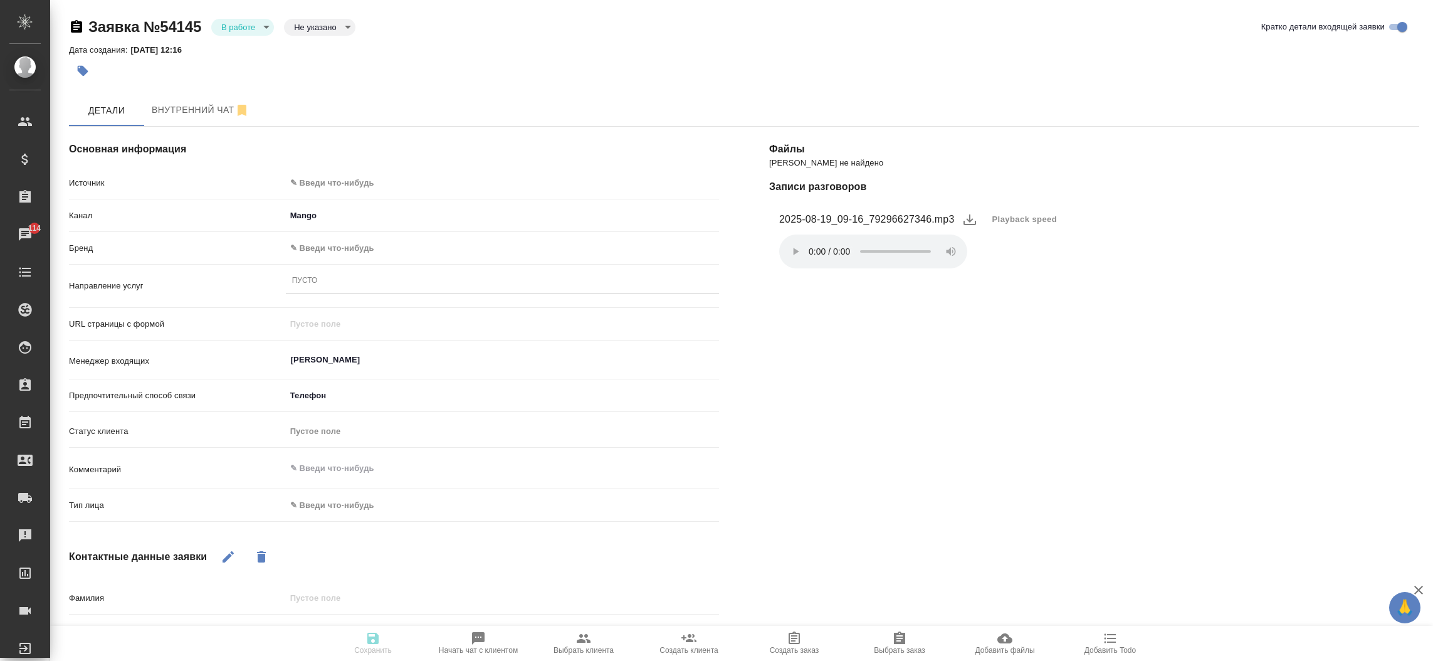
type textarea "x"
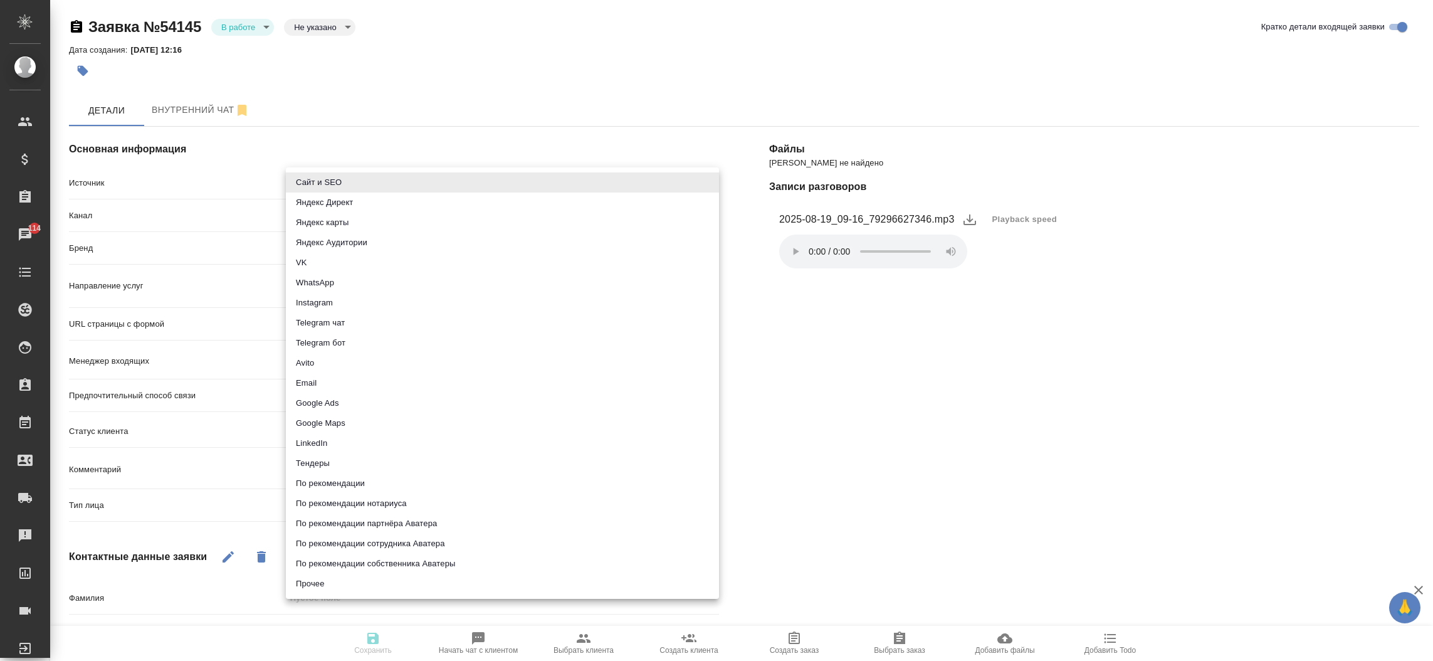
click at [325, 172] on body "🙏 .cls-1 fill:#fff; AWATERA Прутько Ирина i.prutko Клиенты Спецификации Заказы …" at bounding box center [716, 330] width 1433 height 661
click at [325, 184] on li "Сайт и SEO" at bounding box center [502, 182] width 433 height 20
type input "seo"
type textarea "x"
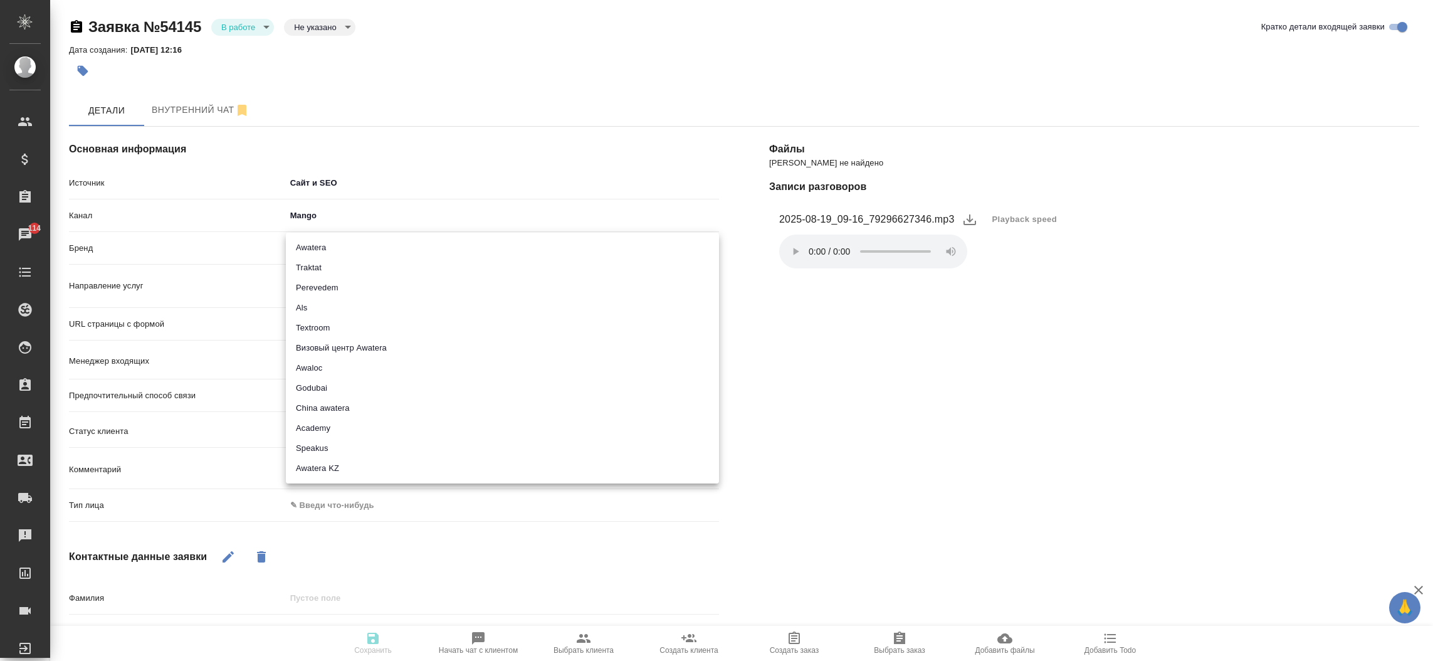
click at [363, 251] on body "🙏 .cls-1 fill:#fff; AWATERA Прутько Ирина i.prutko Клиенты Спецификации Заказы …" at bounding box center [716, 330] width 1433 height 661
drag, startPoint x: 360, startPoint y: 236, endPoint x: 359, endPoint y: 243, distance: 7.1
click at [359, 243] on ul "Awatera Traktat Perevedem Als Textroom Визовый центр Awatera Awaloc Godubai Chi…" at bounding box center [502, 358] width 433 height 251
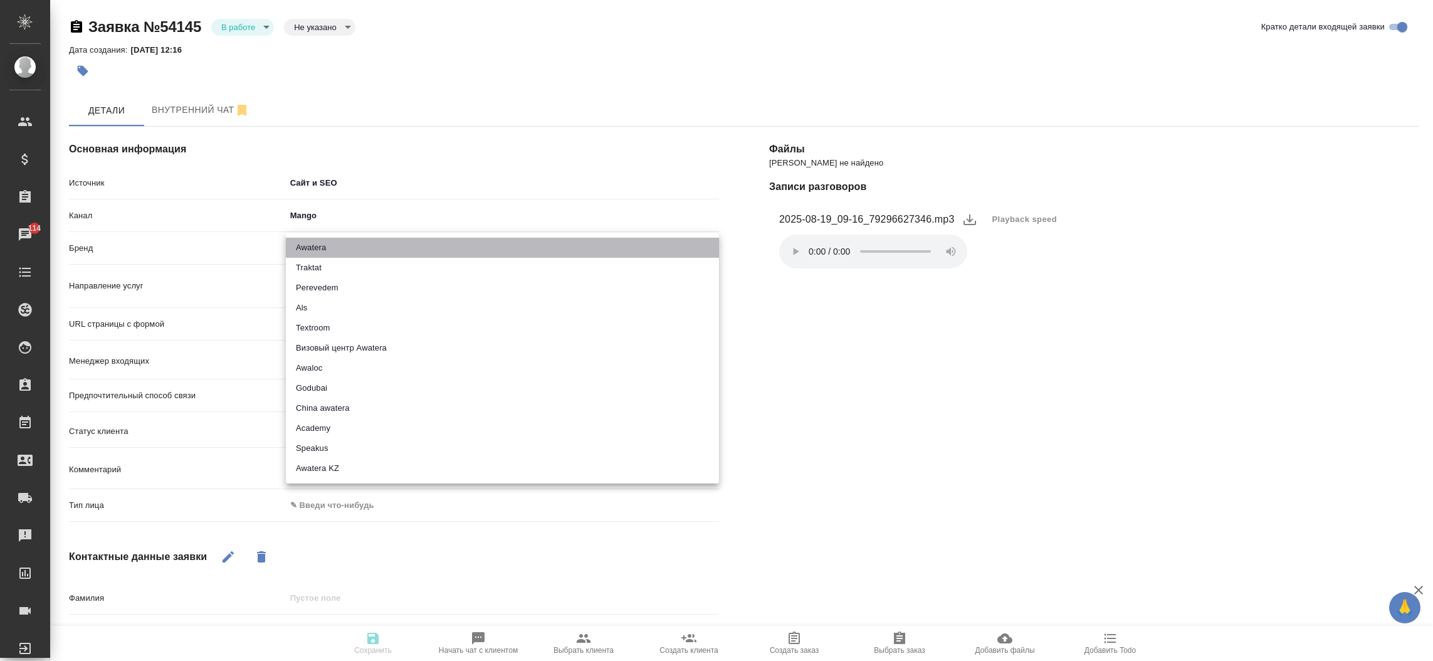
click at [359, 243] on li "Awatera" at bounding box center [502, 248] width 433 height 20
type input "awatera"
type textarea "x"
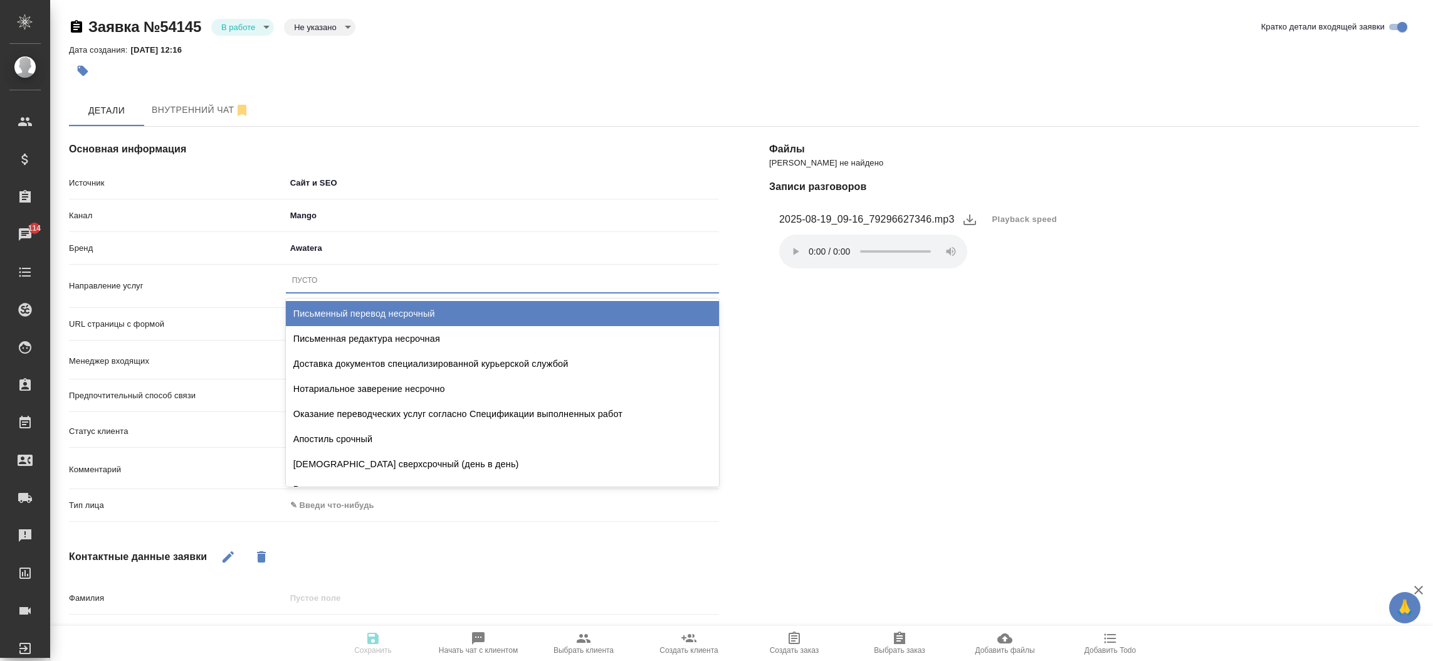
click at [360, 283] on div "Пусто" at bounding box center [502, 280] width 433 height 18
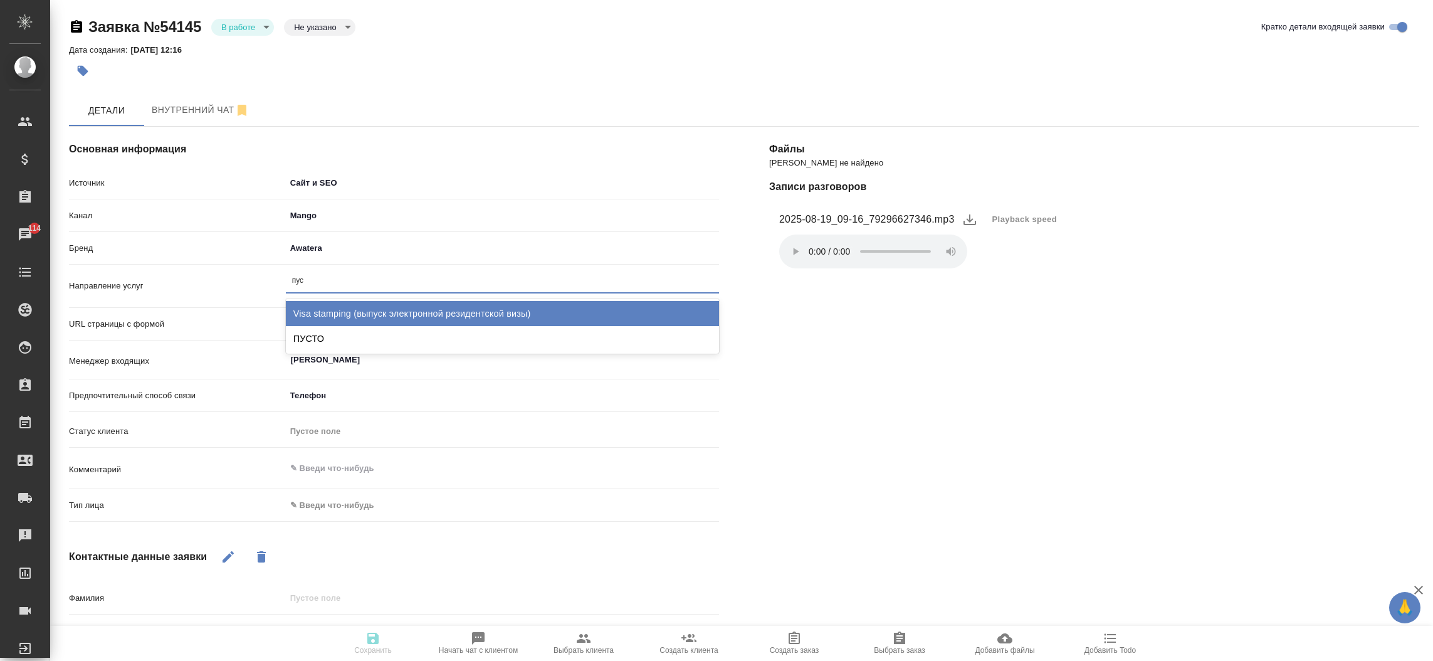
type input "пуст"
click at [351, 313] on div "ПУСТО" at bounding box center [502, 313] width 433 height 25
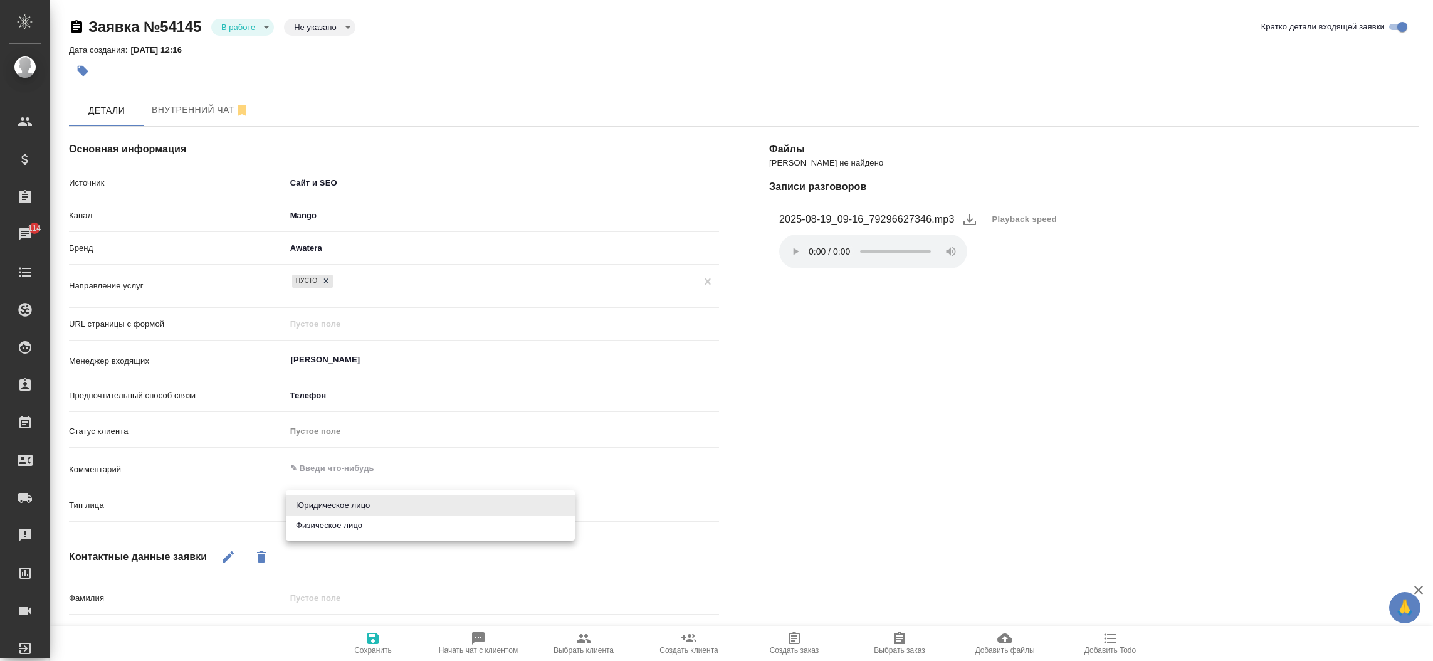
drag, startPoint x: 314, startPoint y: 500, endPoint x: 322, endPoint y: 532, distance: 33.6
click at [322, 532] on body "🙏 .cls-1 fill:#fff; AWATERA Прутько Ирина i.prutko Клиенты Спецификации Заказы …" at bounding box center [716, 330] width 1433 height 661
click at [322, 532] on li "Физическое лицо" at bounding box center [430, 525] width 289 height 20
type textarea "x"
type input "private"
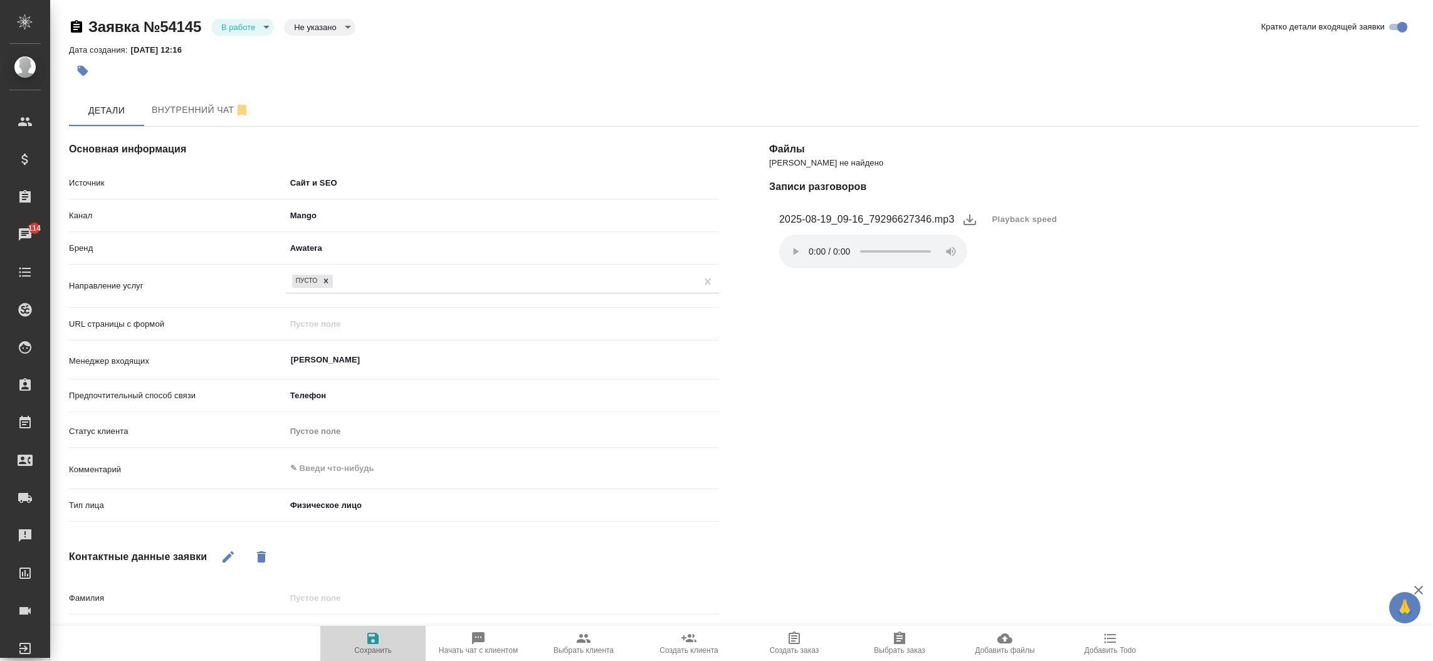
click at [381, 646] on span "Сохранить" at bounding box center [373, 650] width 38 height 9
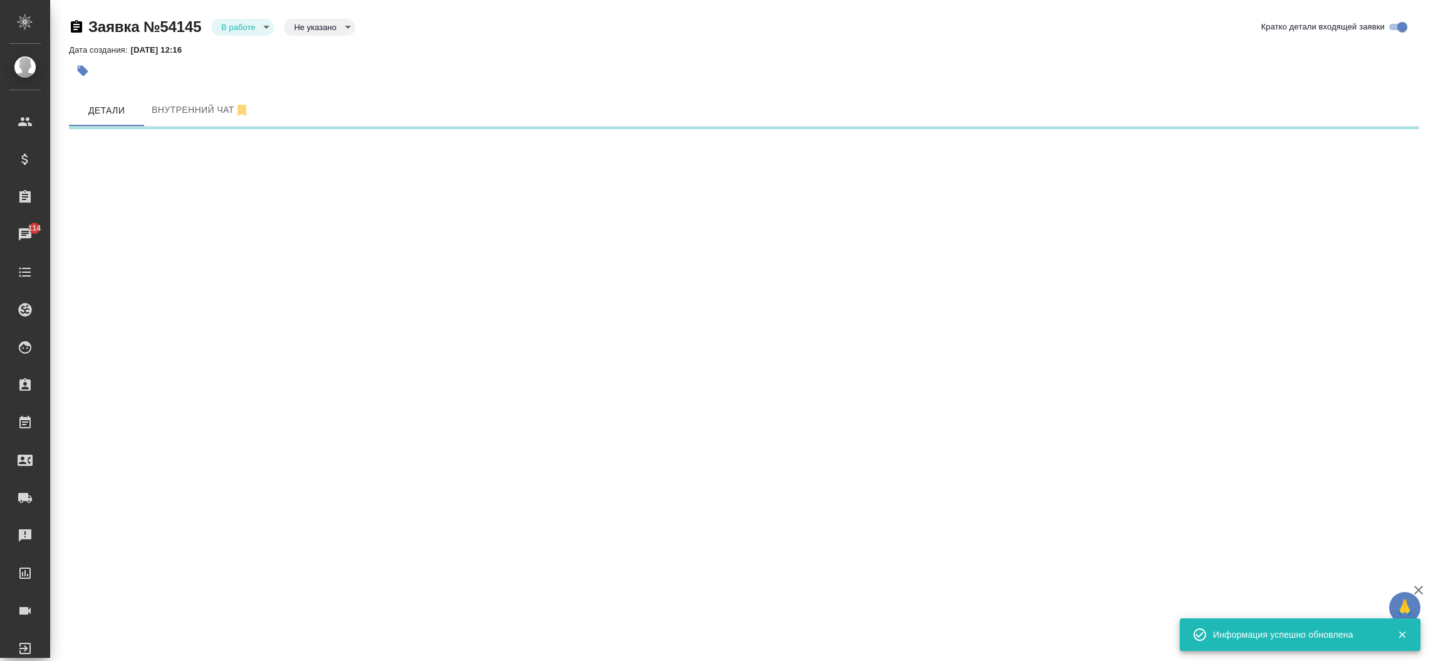
select select "RU"
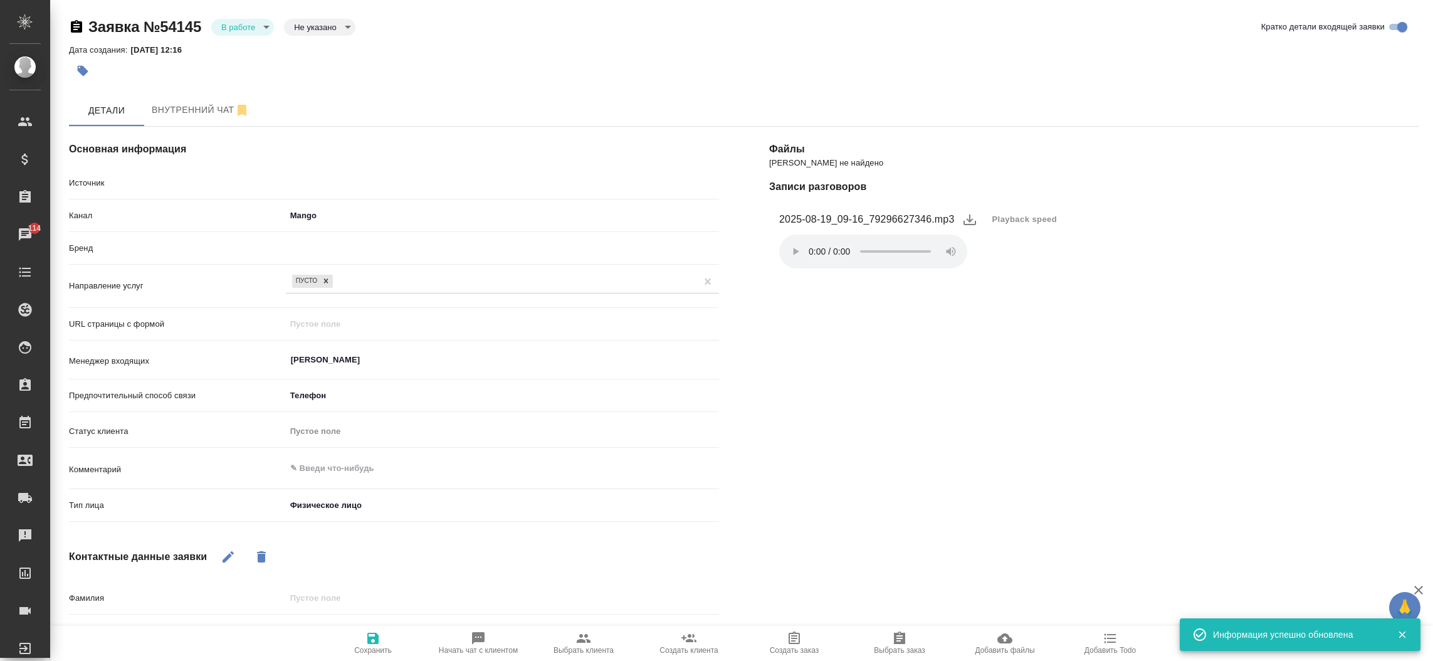
type textarea "x"
click at [258, 20] on body "🙏 .cls-1 fill:#fff; AWATERA Прутько Ирина i.prutko Клиенты Спецификации Заказы …" at bounding box center [716, 330] width 1433 height 661
click at [251, 39] on li "Отказ" at bounding box center [242, 48] width 63 height 21
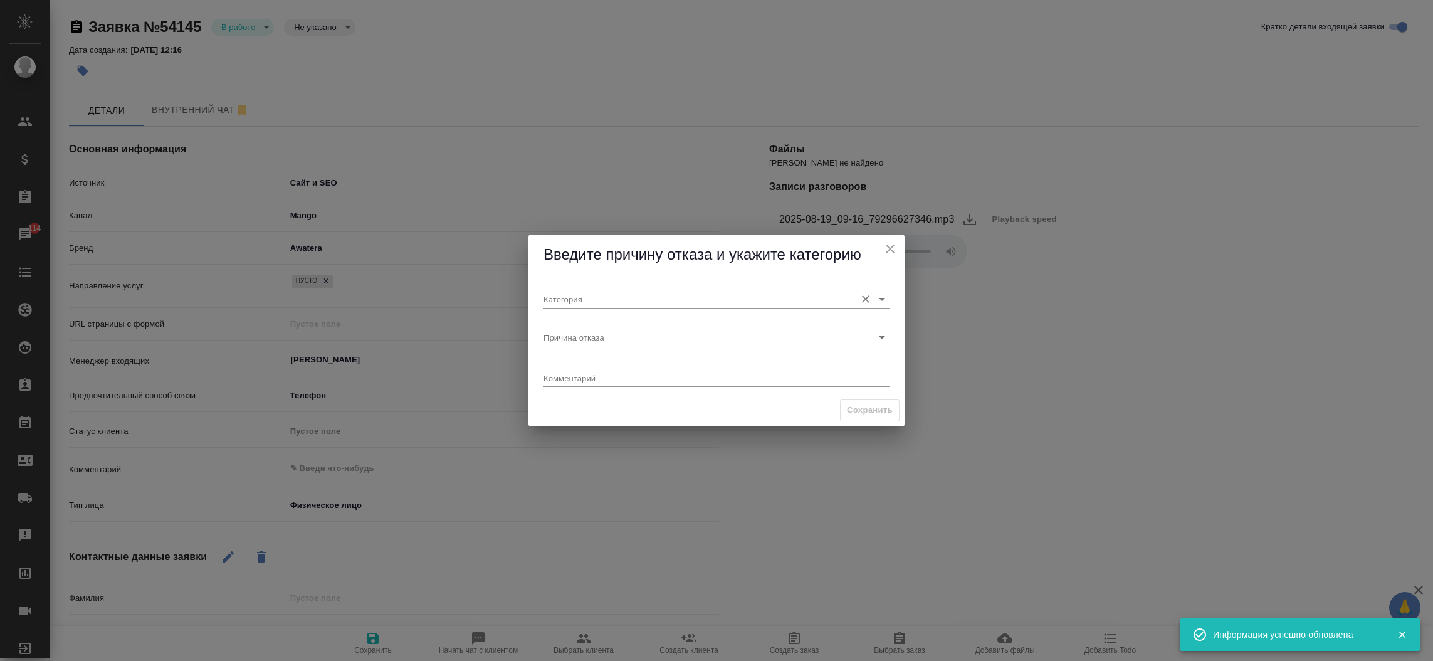
click at [611, 290] on div "Категория" at bounding box center [716, 294] width 346 height 28
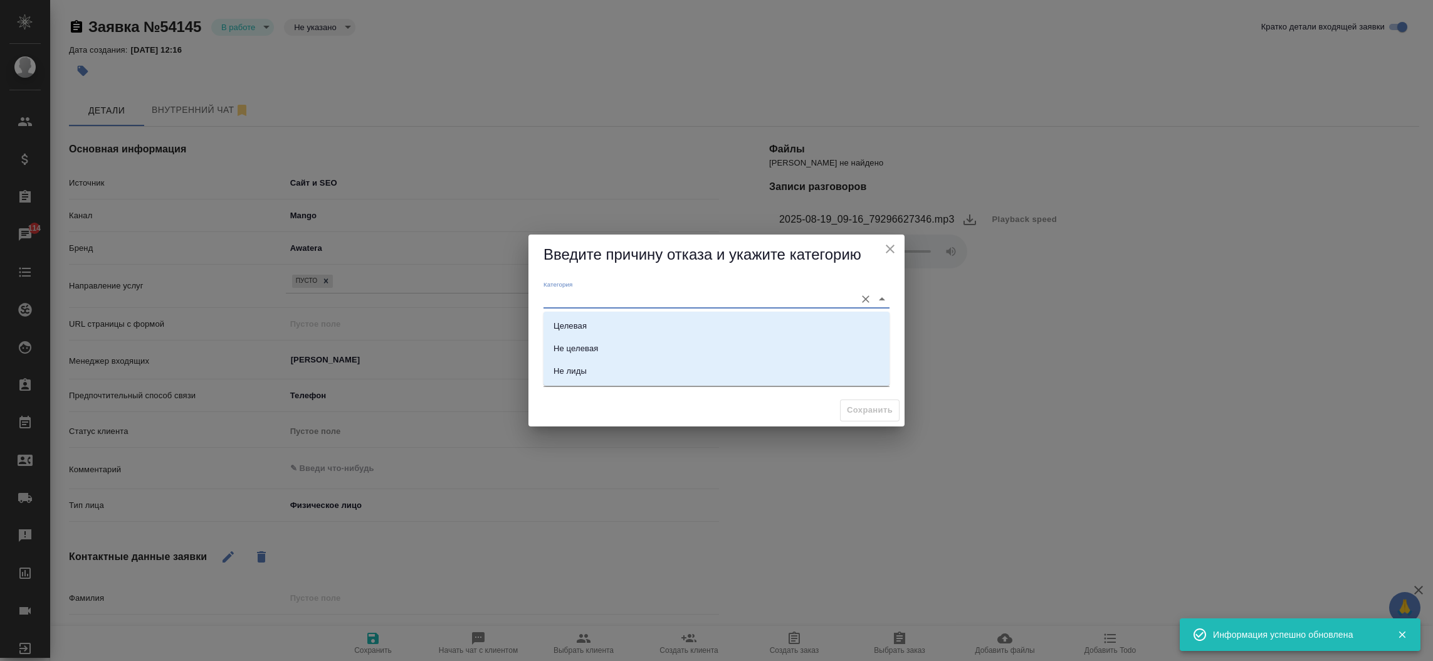
click at [601, 306] on input "Категория" at bounding box center [696, 298] width 306 height 17
click at [595, 375] on li "Не лиды" at bounding box center [716, 371] width 346 height 23
type input "Не лиды"
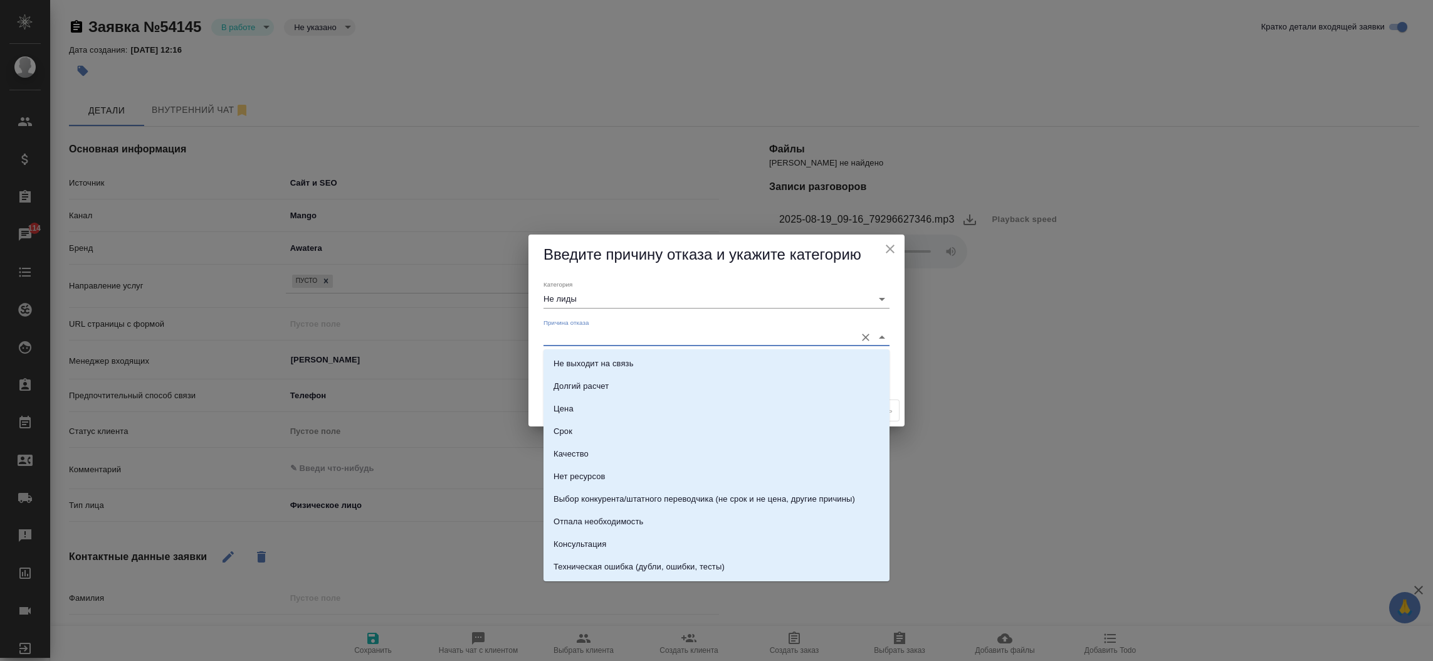
click at [588, 337] on input "Причина отказа" at bounding box center [696, 336] width 306 height 17
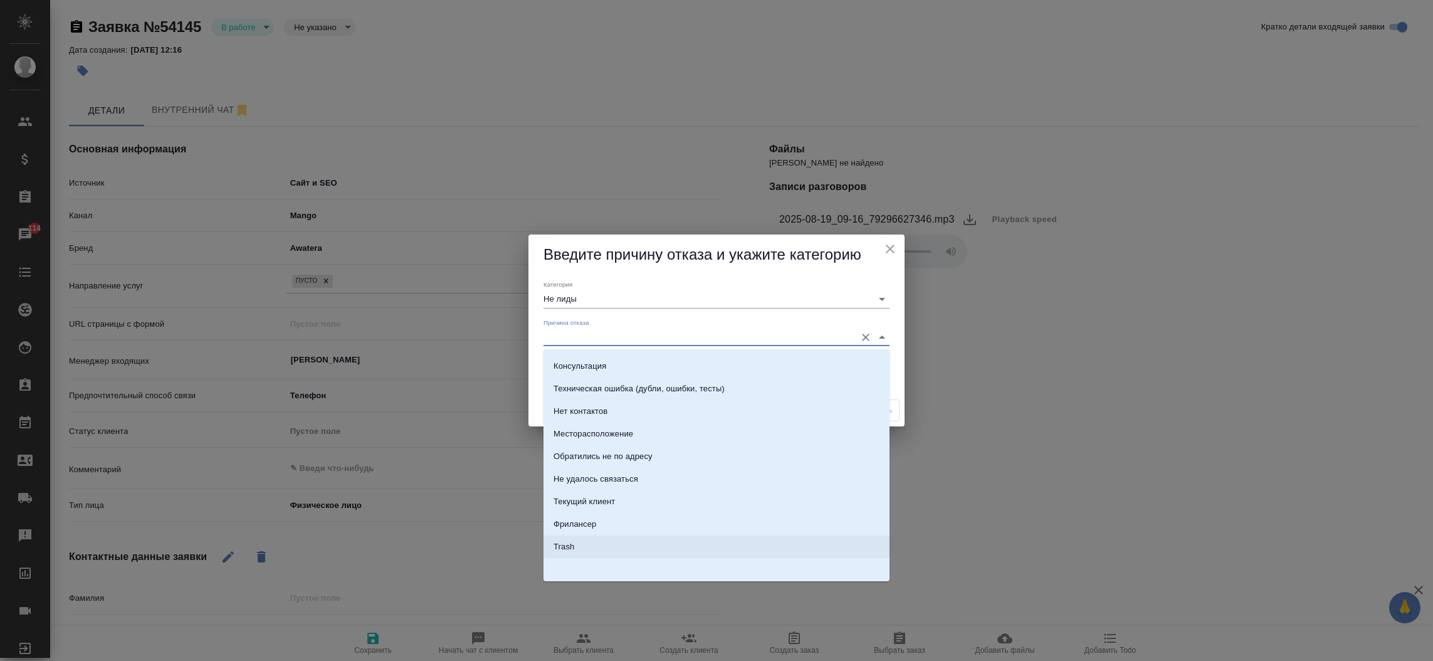
click at [749, 549] on li "Trash" at bounding box center [716, 546] width 346 height 23
type input "Trash"
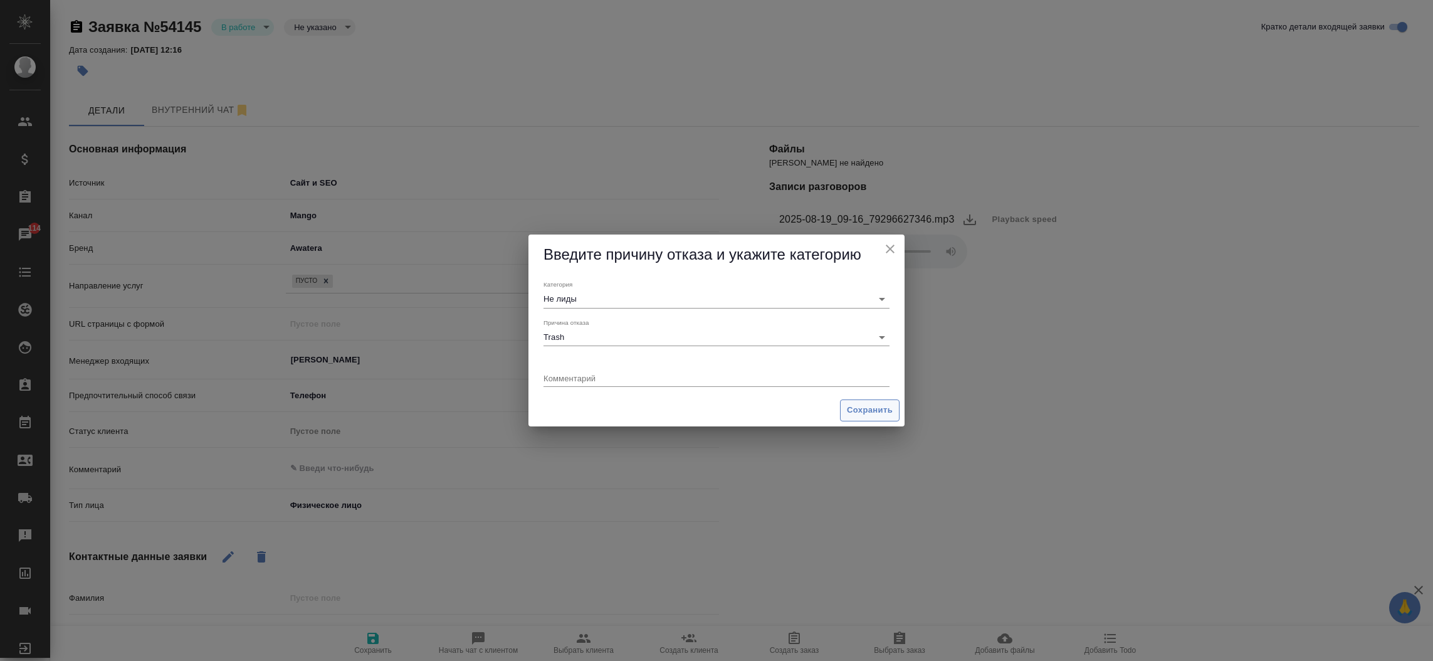
drag, startPoint x: 845, startPoint y: 424, endPoint x: 852, endPoint y: 402, distance: 23.2
click at [852, 402] on div "Сохранить" at bounding box center [716, 410] width 376 height 32
click at [852, 402] on button "Сохранить" at bounding box center [870, 410] width 60 height 22
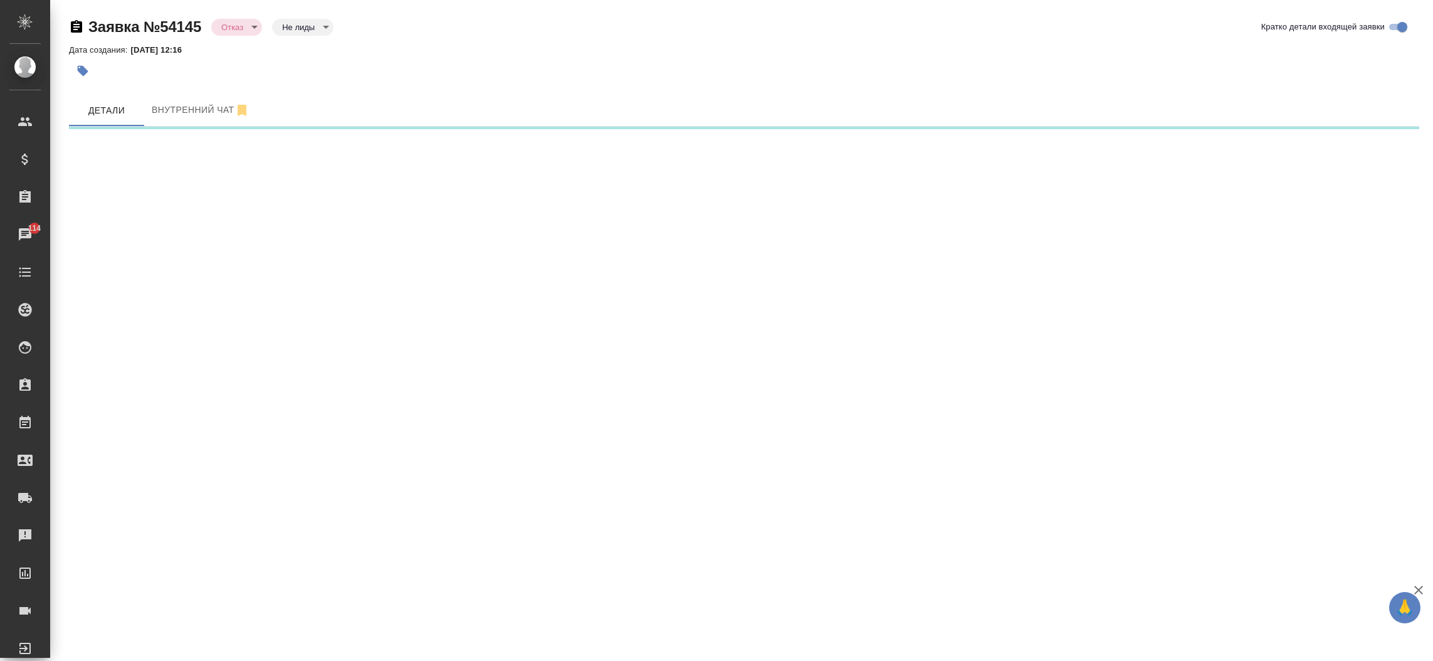
select select "RU"
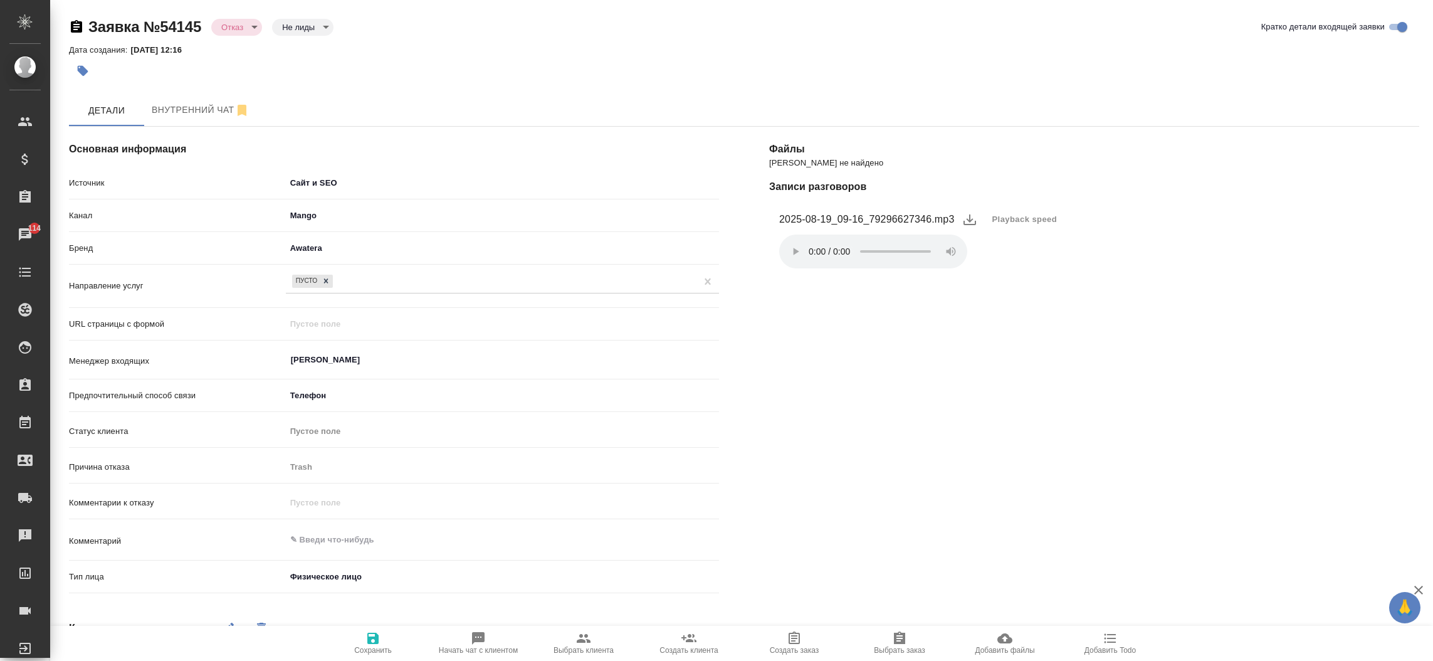
type textarea "x"
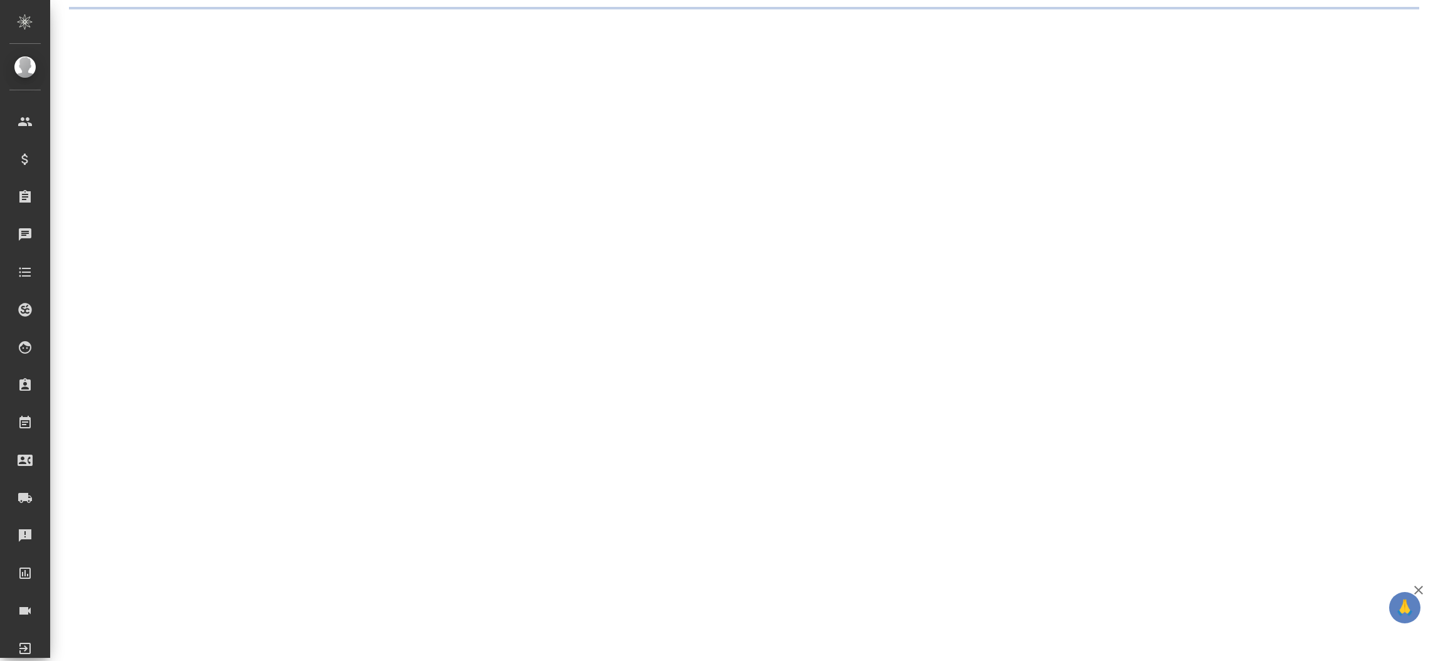
select select "RU"
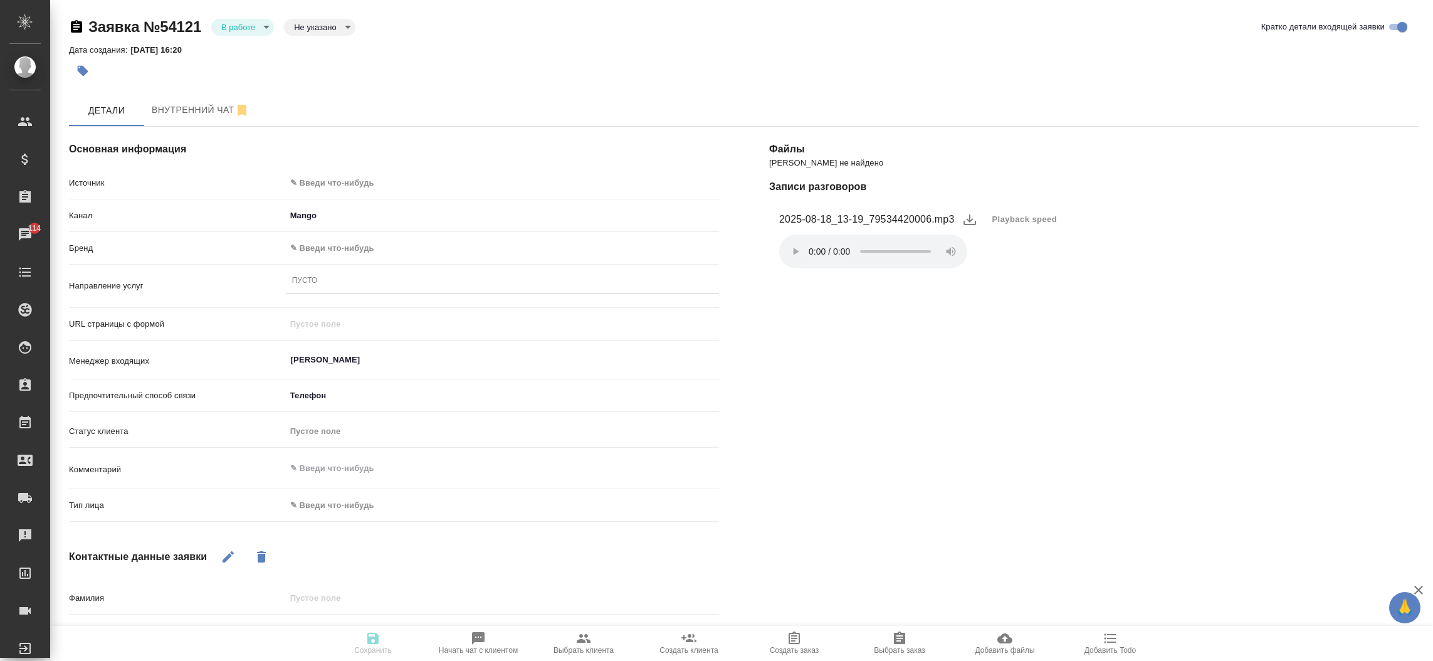
type textarea "x"
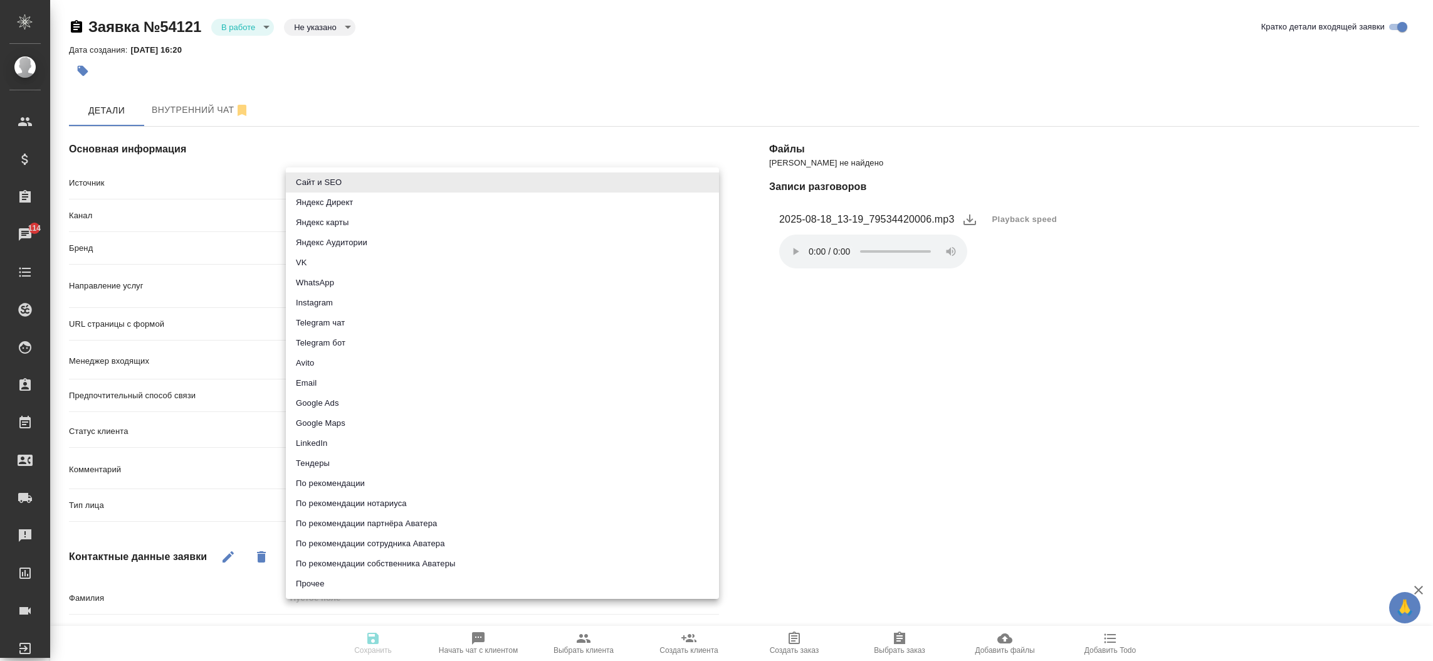
click at [342, 183] on body "🙏 .cls-1 fill:#fff; AWATERA Прутько Ирина i.prutko Клиенты Спецификации Заказы …" at bounding box center [716, 330] width 1433 height 661
click at [342, 183] on li "Сайт и SEO" at bounding box center [502, 182] width 433 height 20
type input "seo"
type textarea "x"
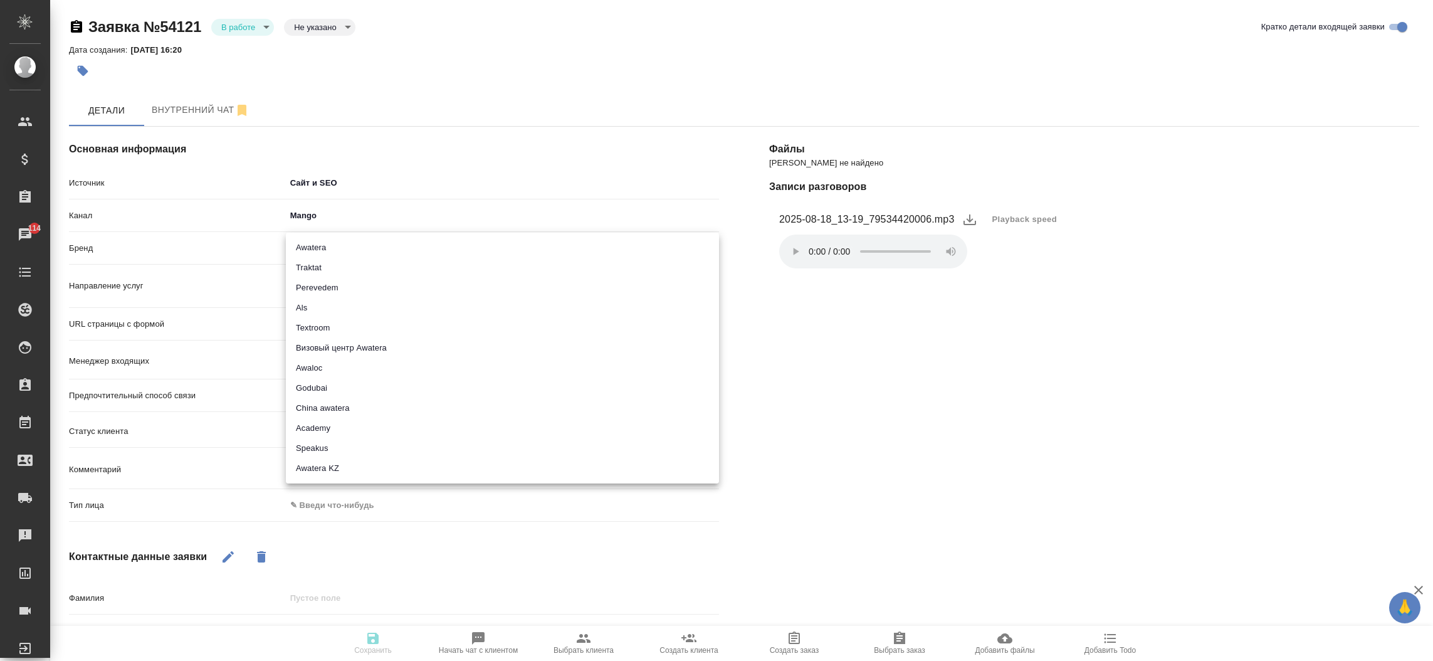
click at [341, 251] on body "🙏 .cls-1 fill:#fff; AWATERA Прутько Ирина i.prutko Клиенты Спецификации Заказы …" at bounding box center [716, 330] width 1433 height 661
click at [336, 262] on li "Traktat" at bounding box center [502, 268] width 433 height 20
type input "traktat"
type textarea "x"
click at [332, 283] on div "Пусто" at bounding box center [502, 281] width 433 height 18
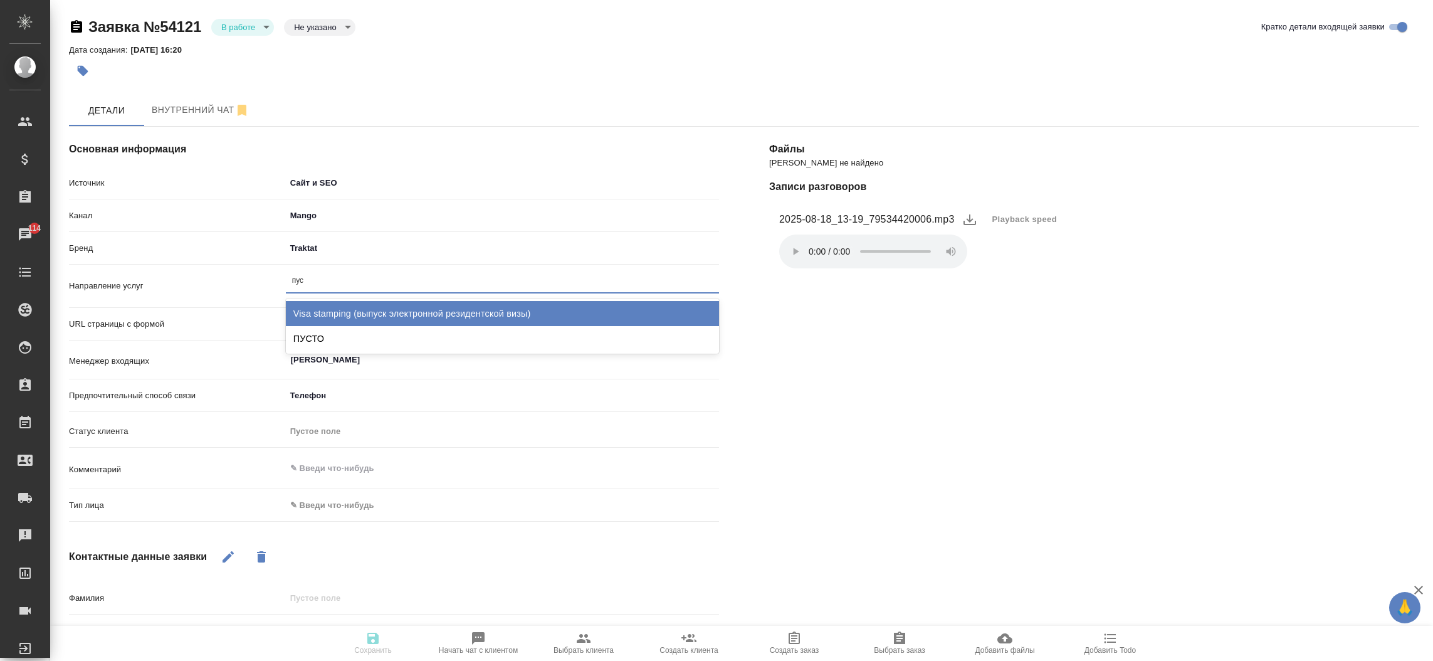
type input "пуст"
click at [319, 307] on div "ПУСТО" at bounding box center [502, 313] width 433 height 25
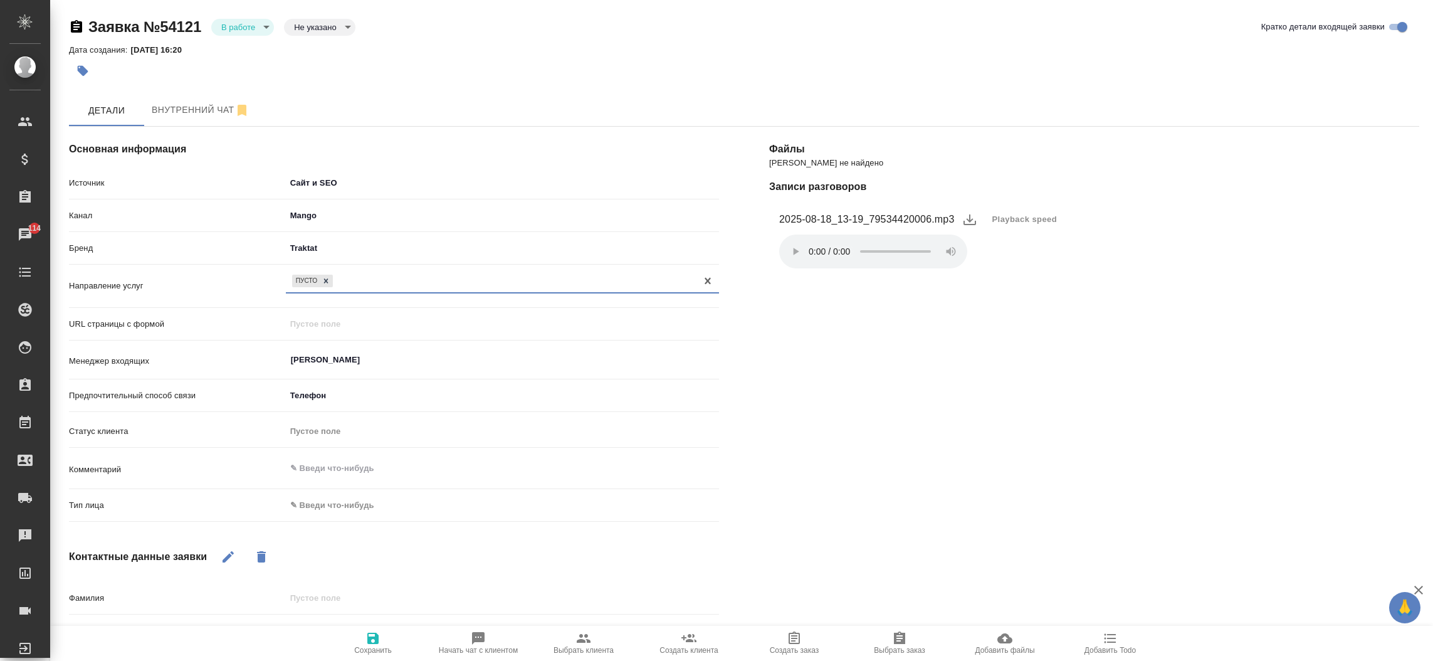
click at [359, 499] on body "🙏 .cls-1 fill:#fff; AWATERA Прутько Ирина i.prutko Клиенты Спецификации Заказы …" at bounding box center [716, 330] width 1433 height 661
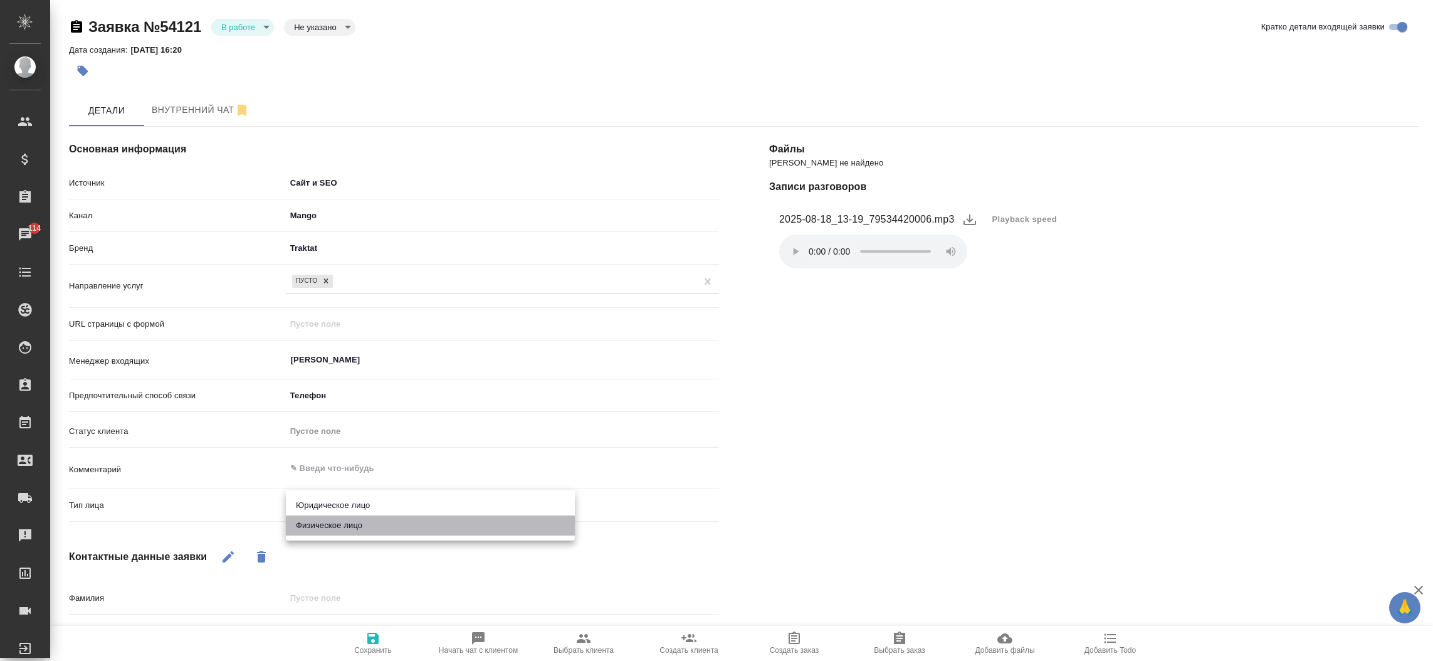
click at [359, 516] on li "Физическое лицо" at bounding box center [430, 525] width 289 height 20
type textarea "x"
type input "private"
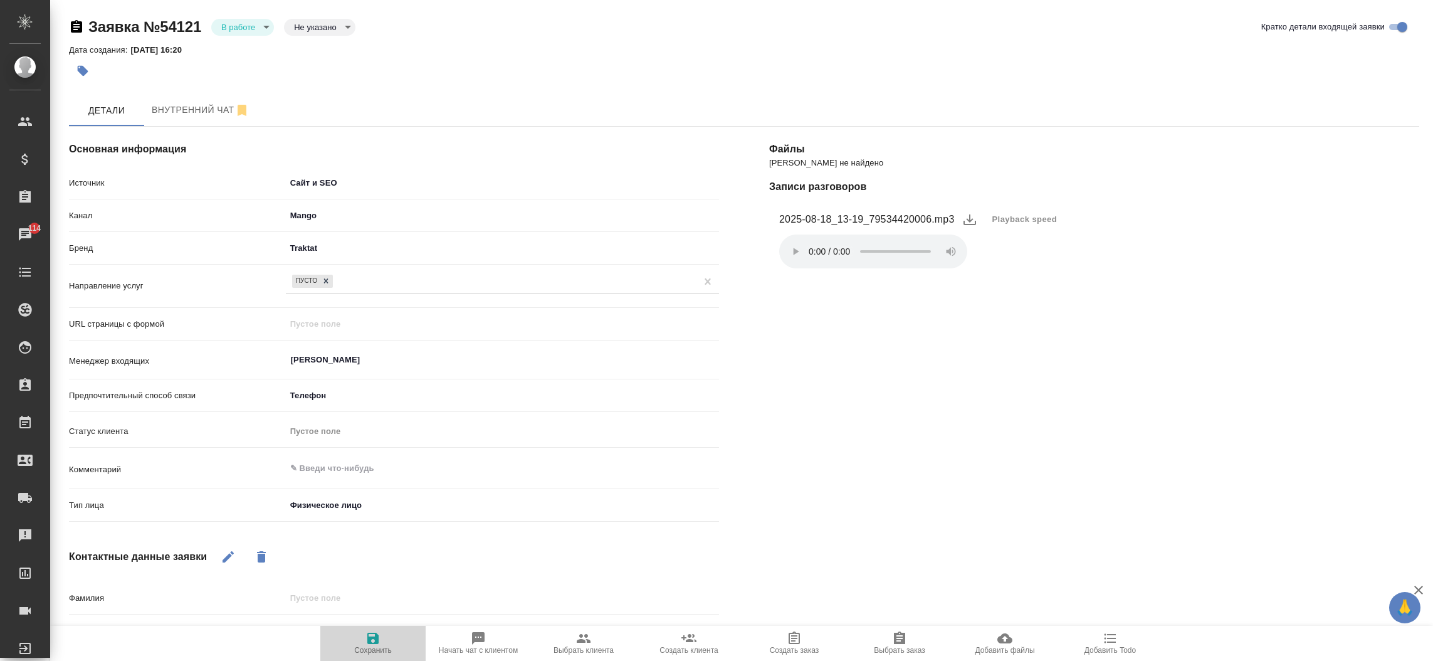
click at [368, 630] on button "Сохранить" at bounding box center [372, 643] width 105 height 35
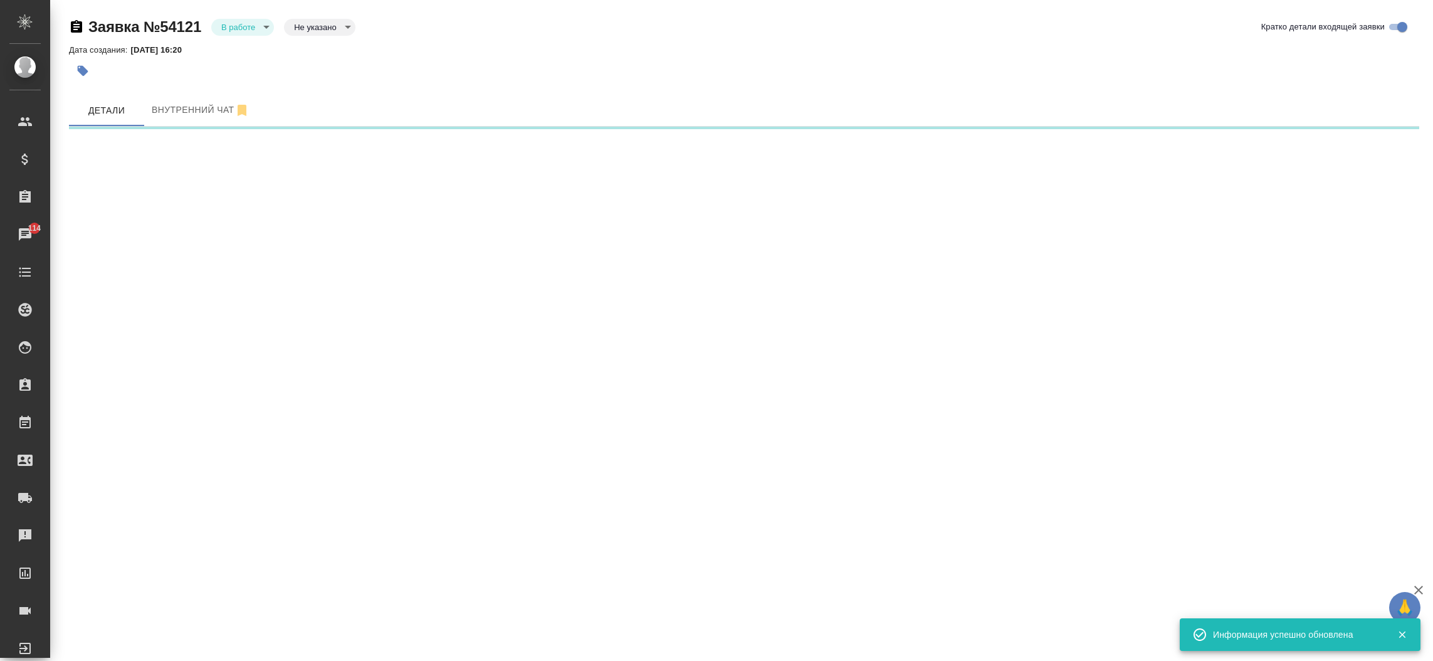
select select "RU"
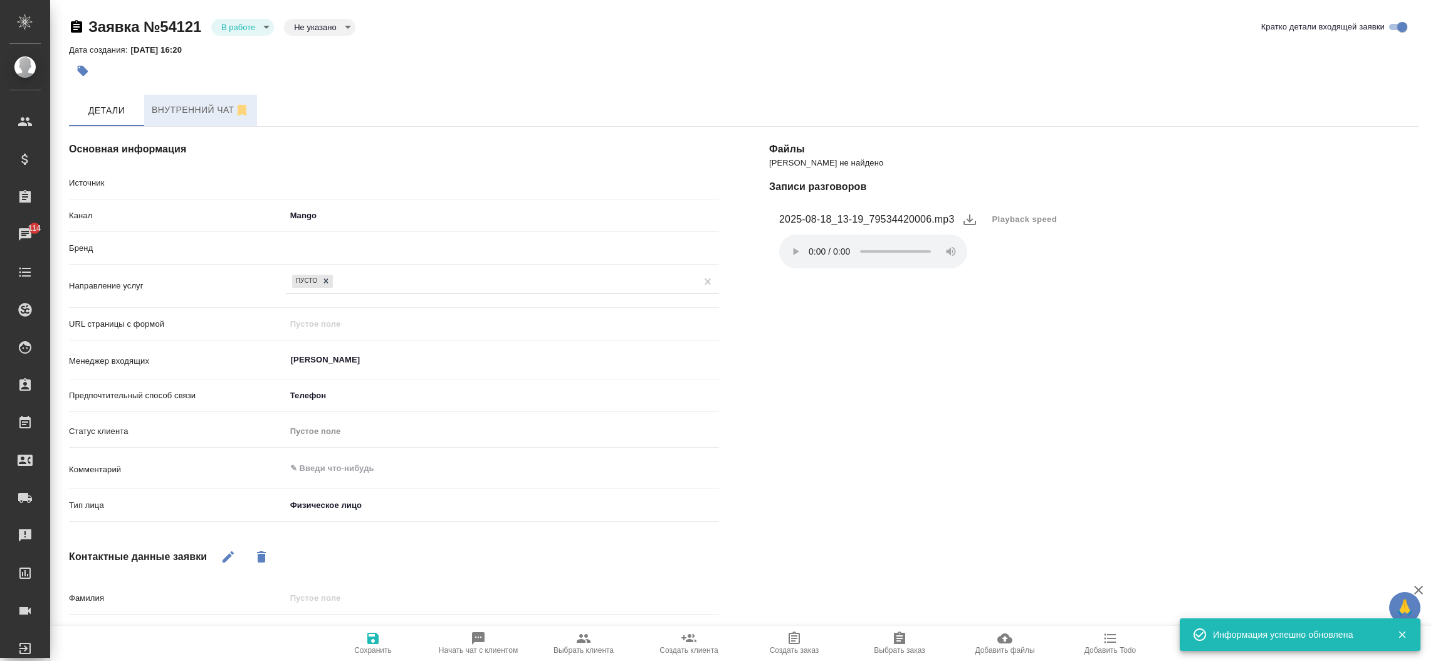
type textarea "x"
click at [246, 33] on body "🙏 .cls-1 fill:#fff; AWATERA Прутько Ирина i.prutko Клиенты Спецификации Заказы …" at bounding box center [716, 330] width 1433 height 661
click at [243, 48] on button "Отказ" at bounding box center [235, 48] width 29 height 14
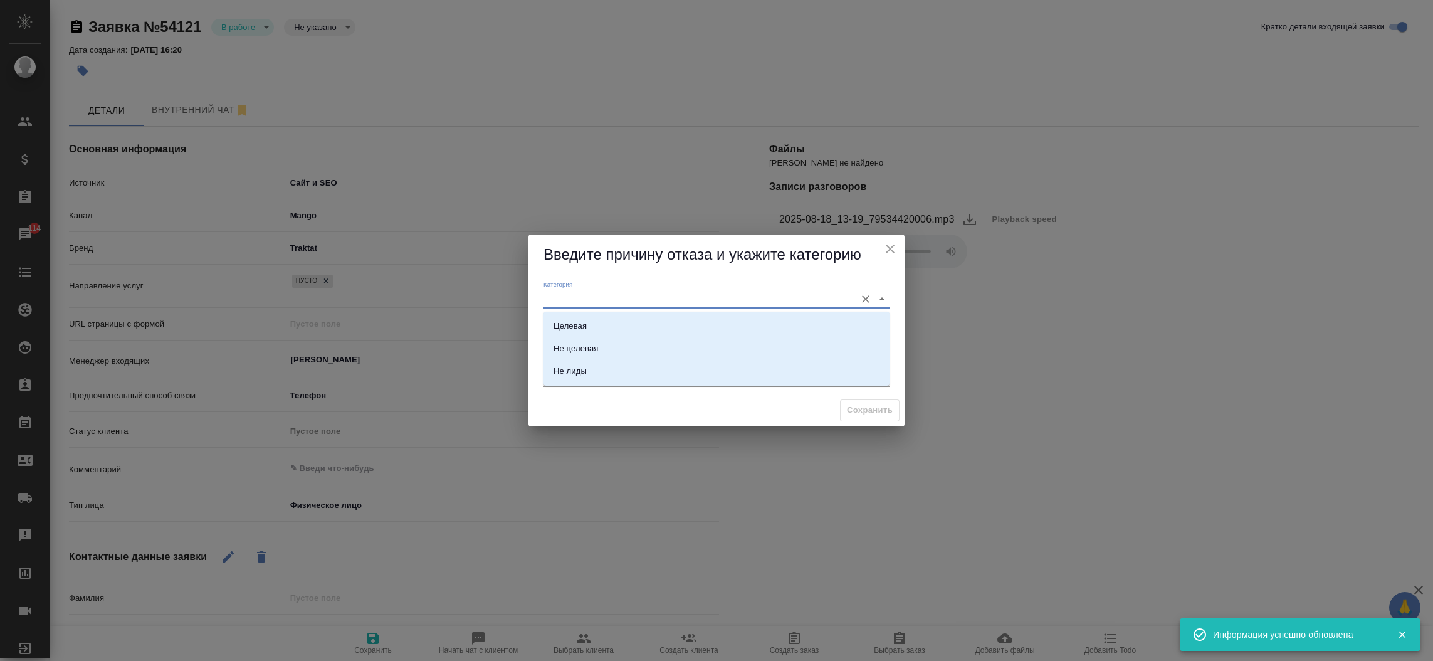
click at [648, 299] on input "Категория" at bounding box center [696, 298] width 306 height 17
click at [627, 368] on li "Не лиды" at bounding box center [716, 371] width 346 height 23
type input "Не лиды"
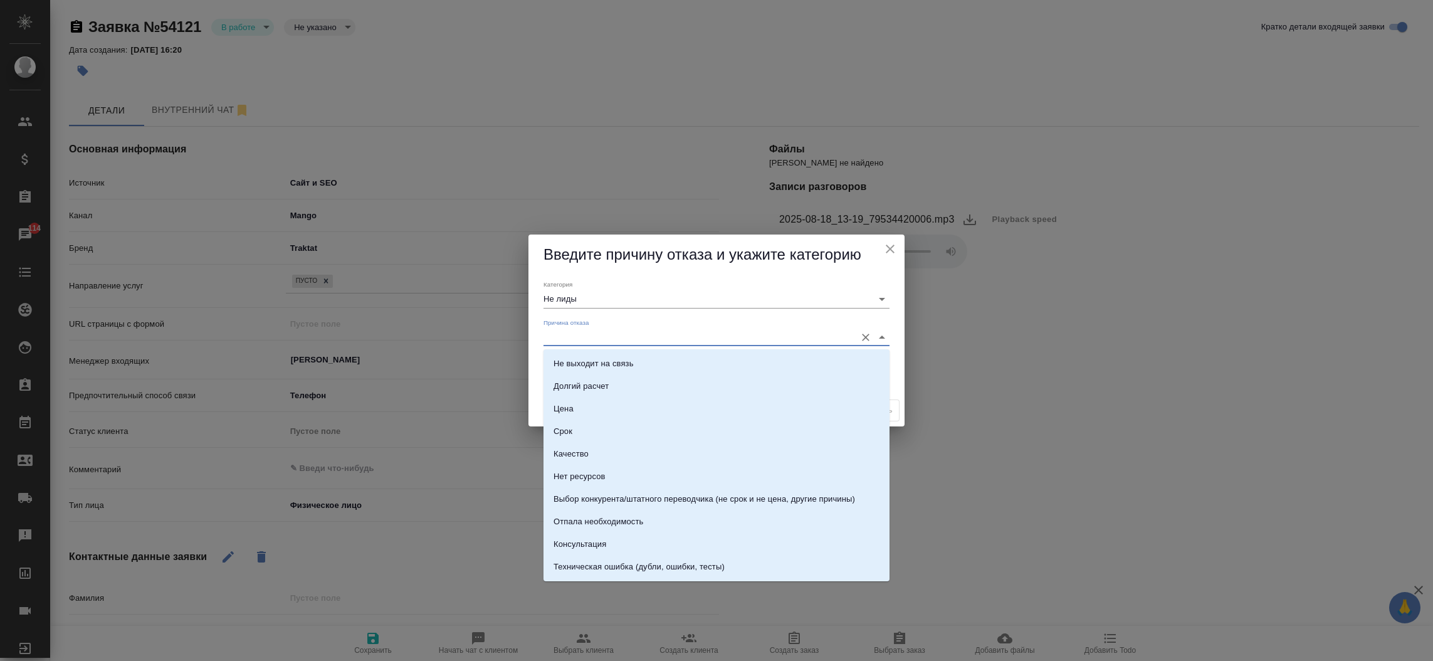
click at [596, 345] on input "Причина отказа" at bounding box center [696, 336] width 306 height 17
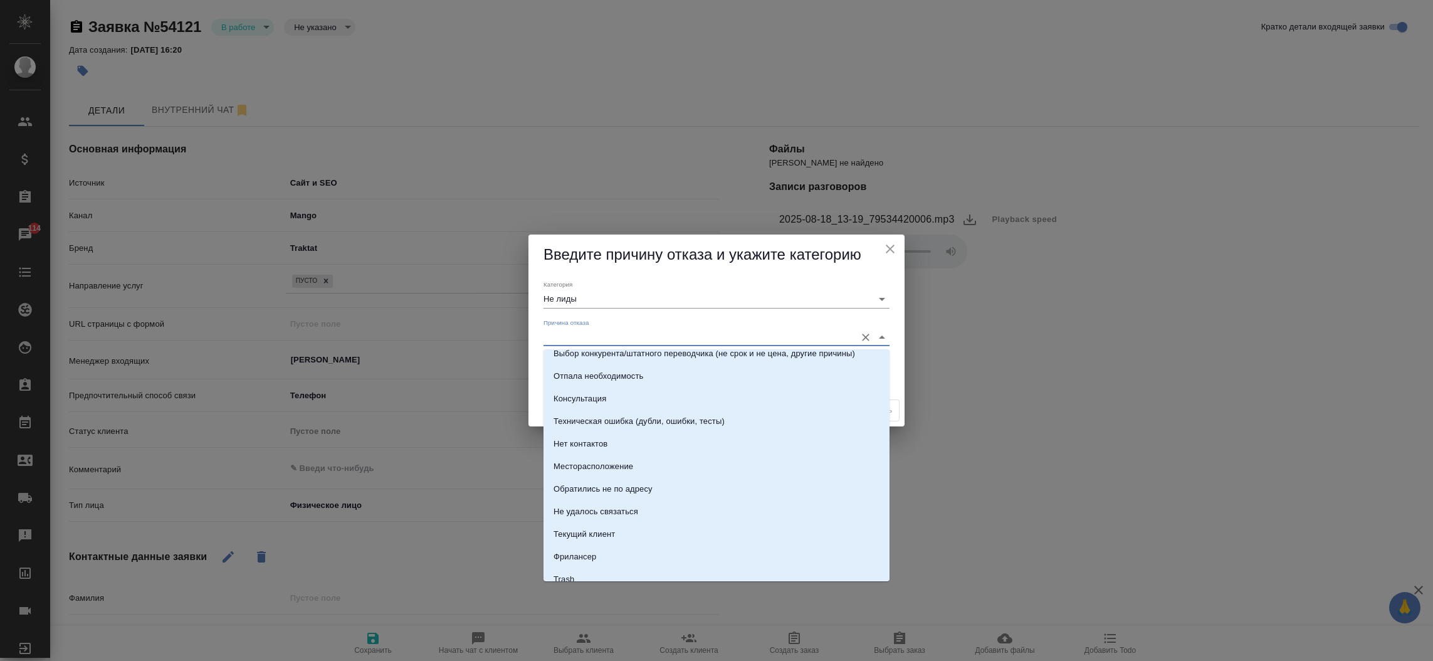
scroll to position [178, 0]
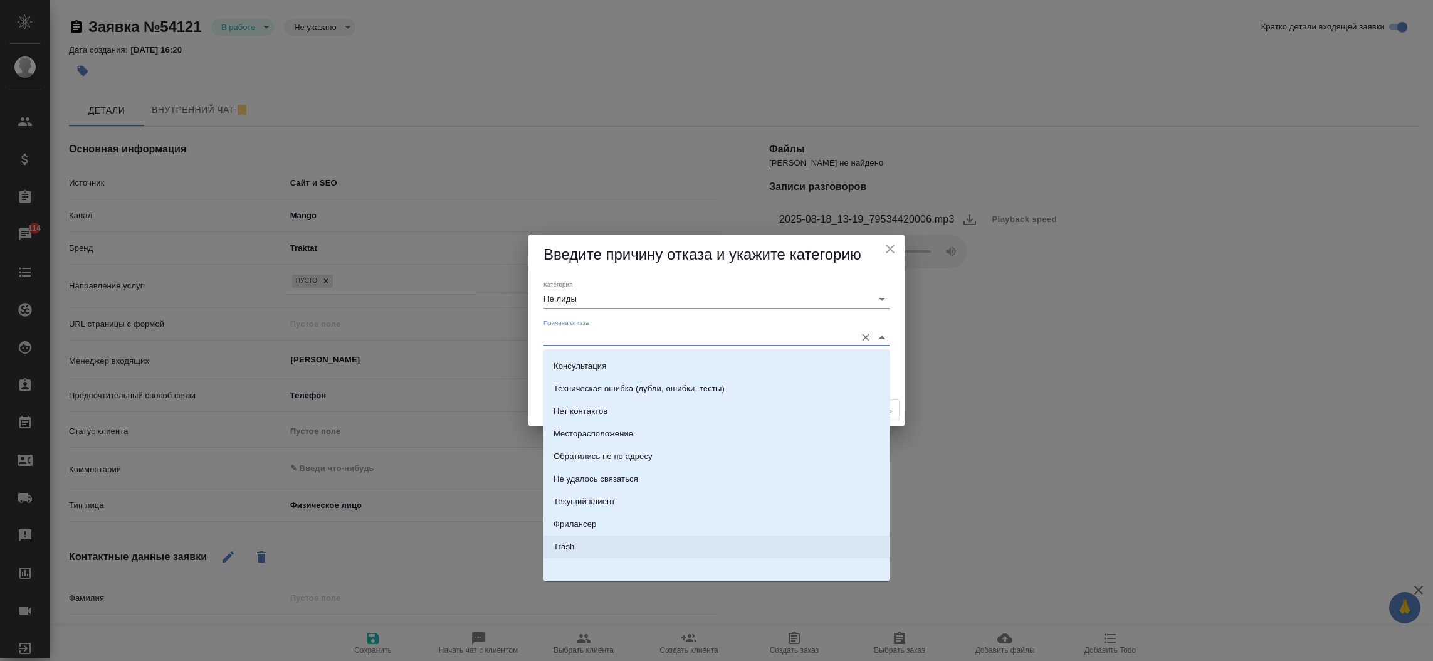
click at [796, 537] on li "Trash" at bounding box center [716, 546] width 346 height 23
type input "Trash"
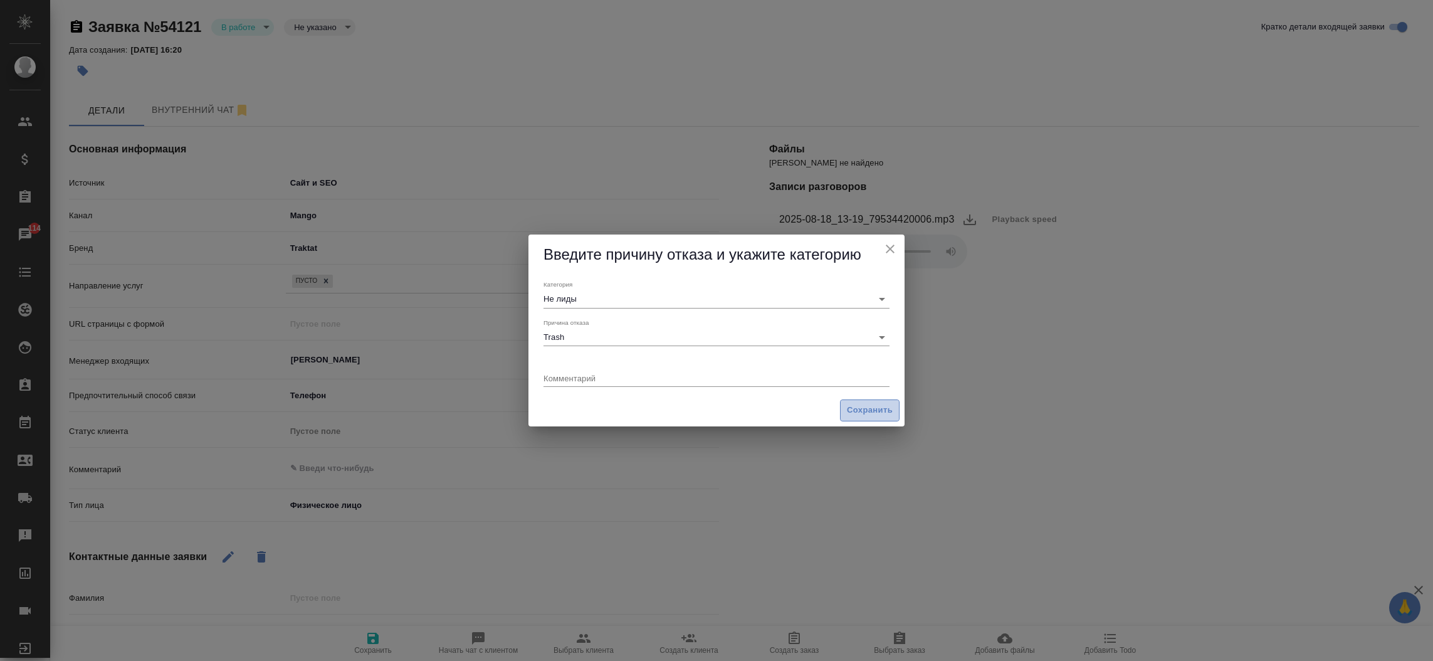
click at [857, 402] on button "Сохранить" at bounding box center [870, 410] width 60 height 22
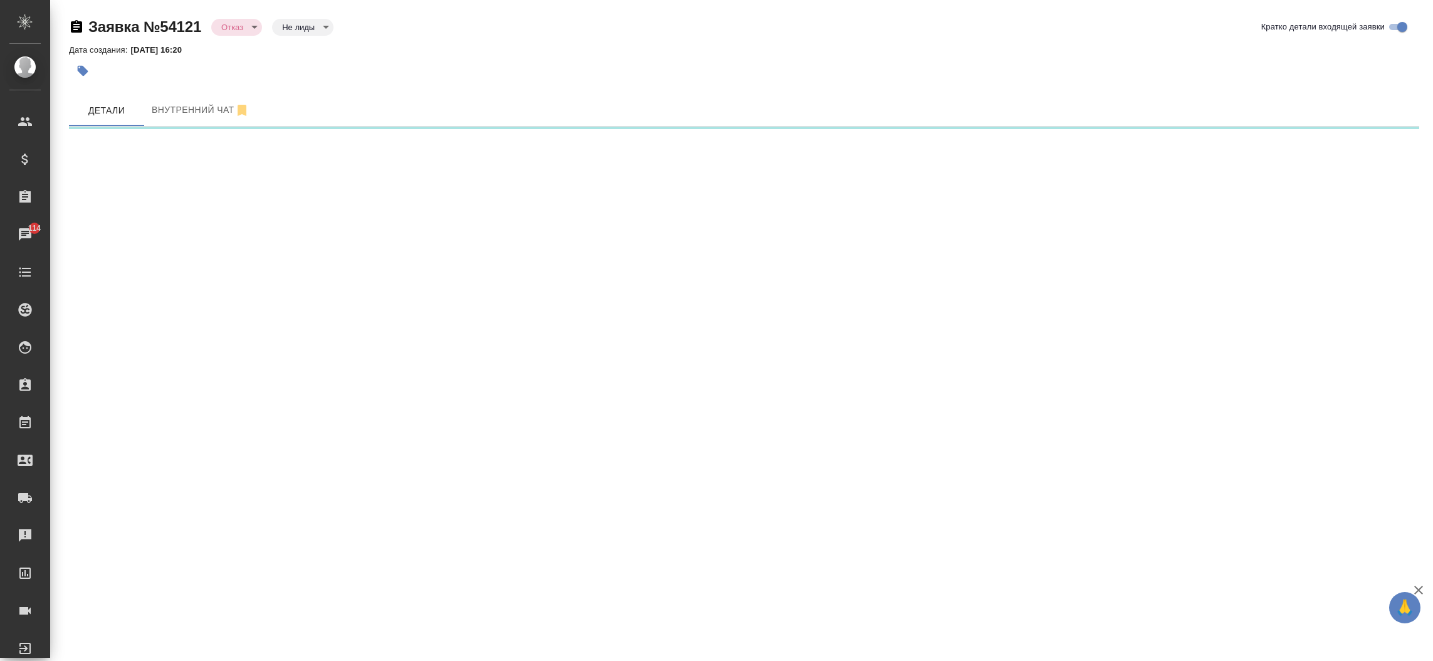
select select "RU"
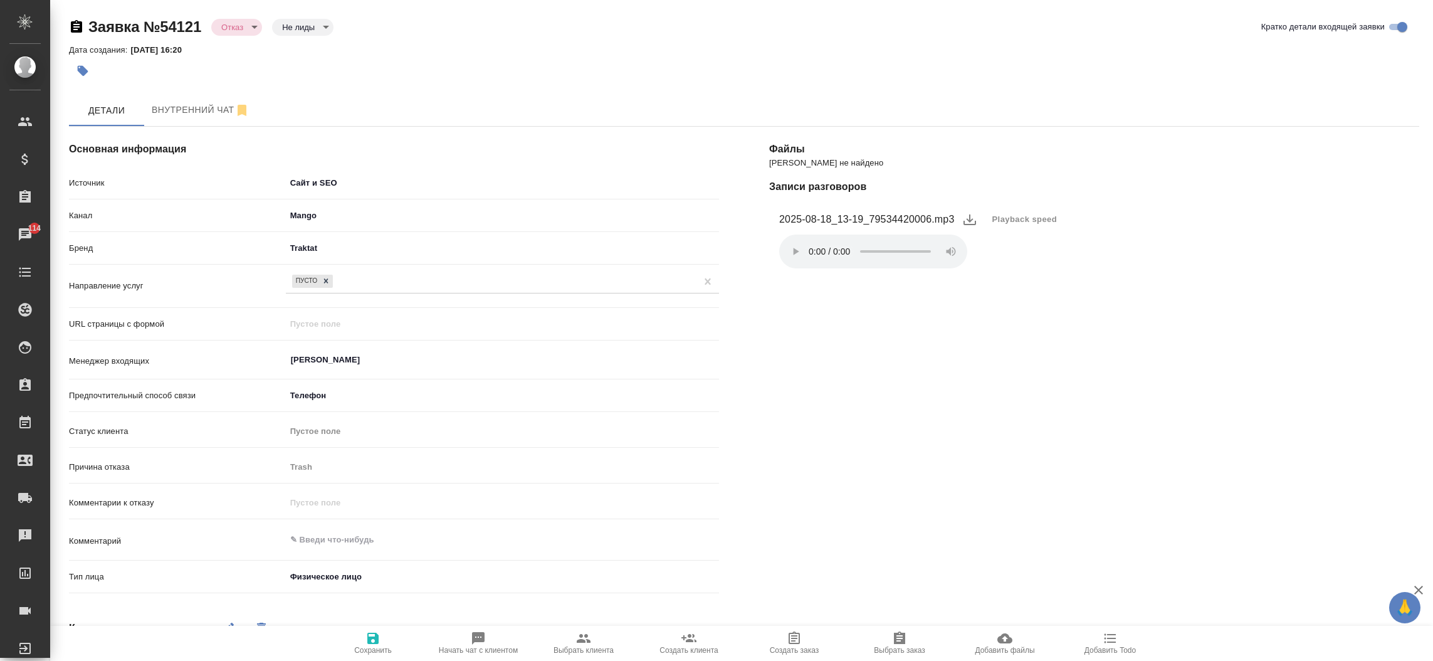
type textarea "x"
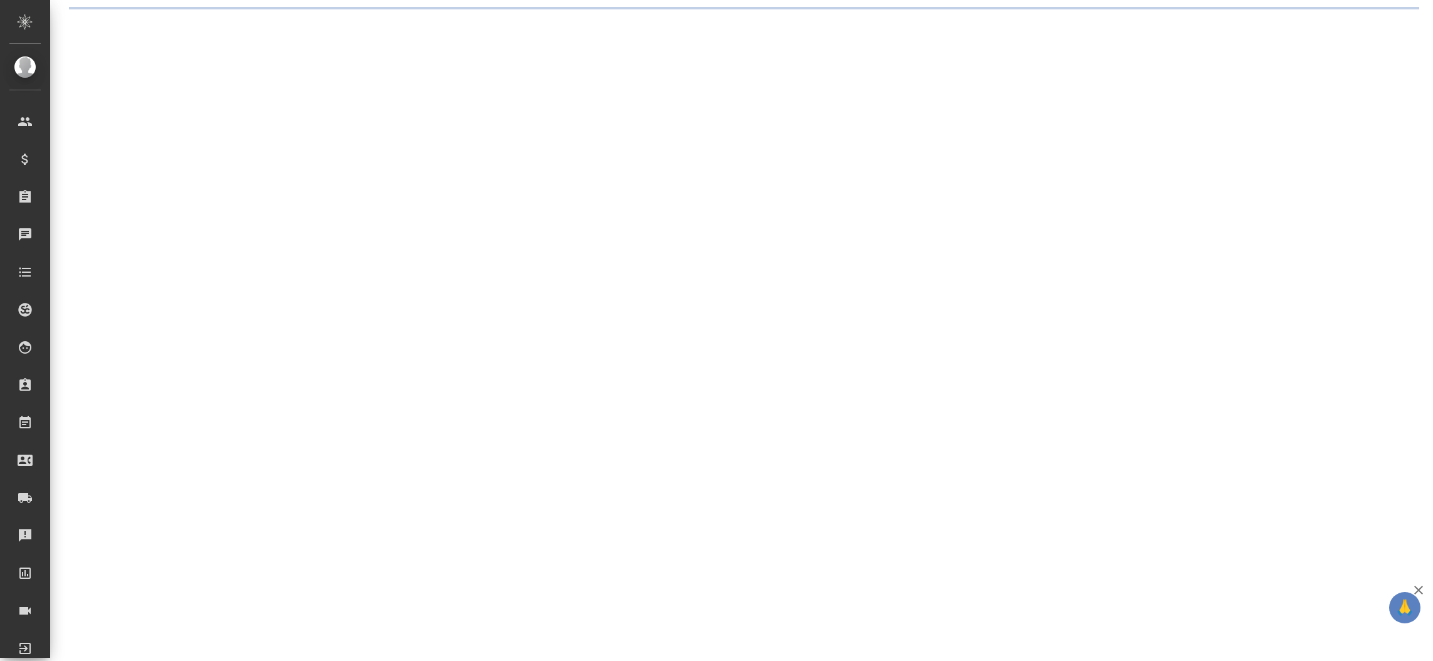
select select "RU"
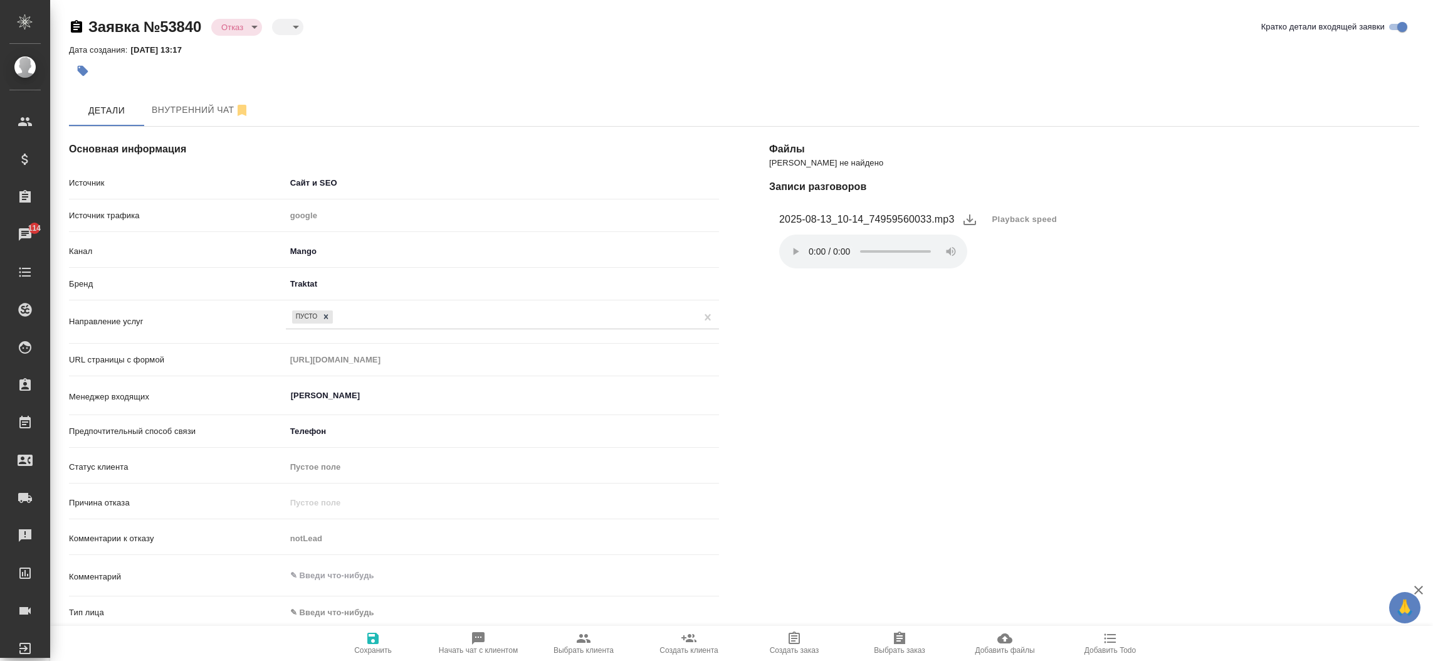
type textarea "x"
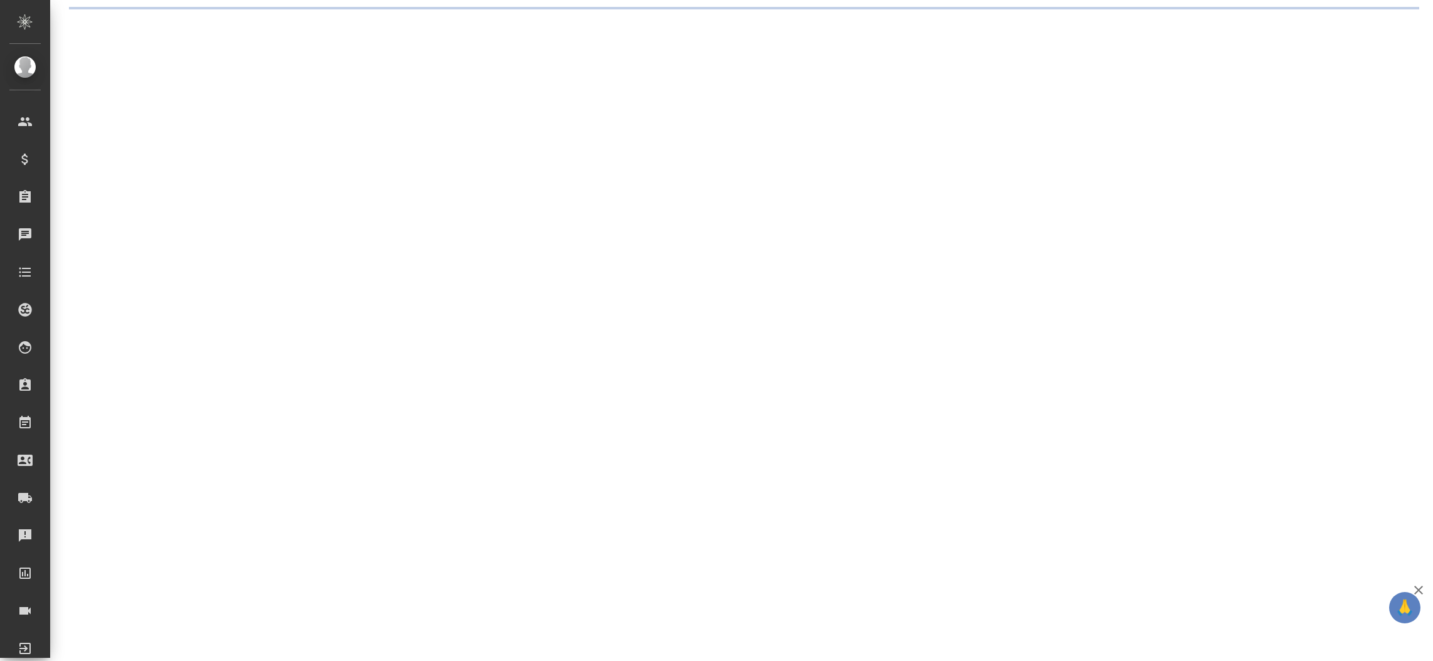
select select "RU"
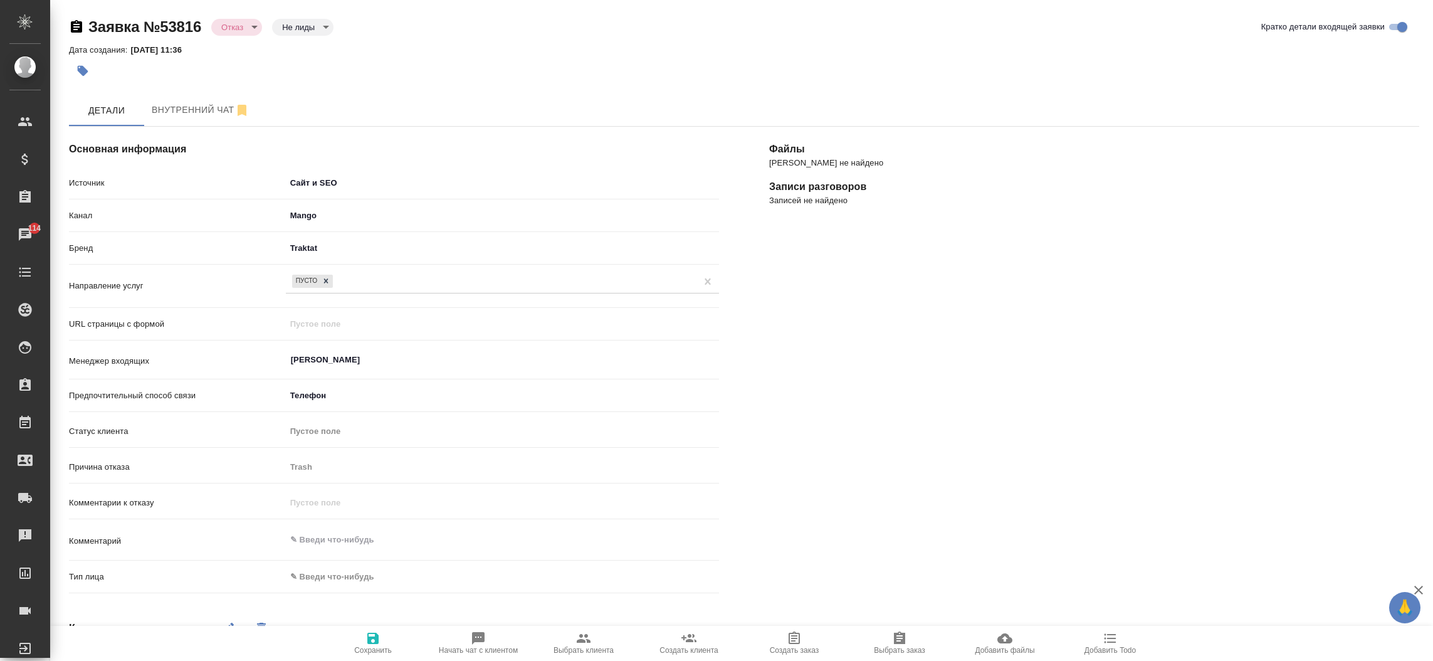
type textarea "x"
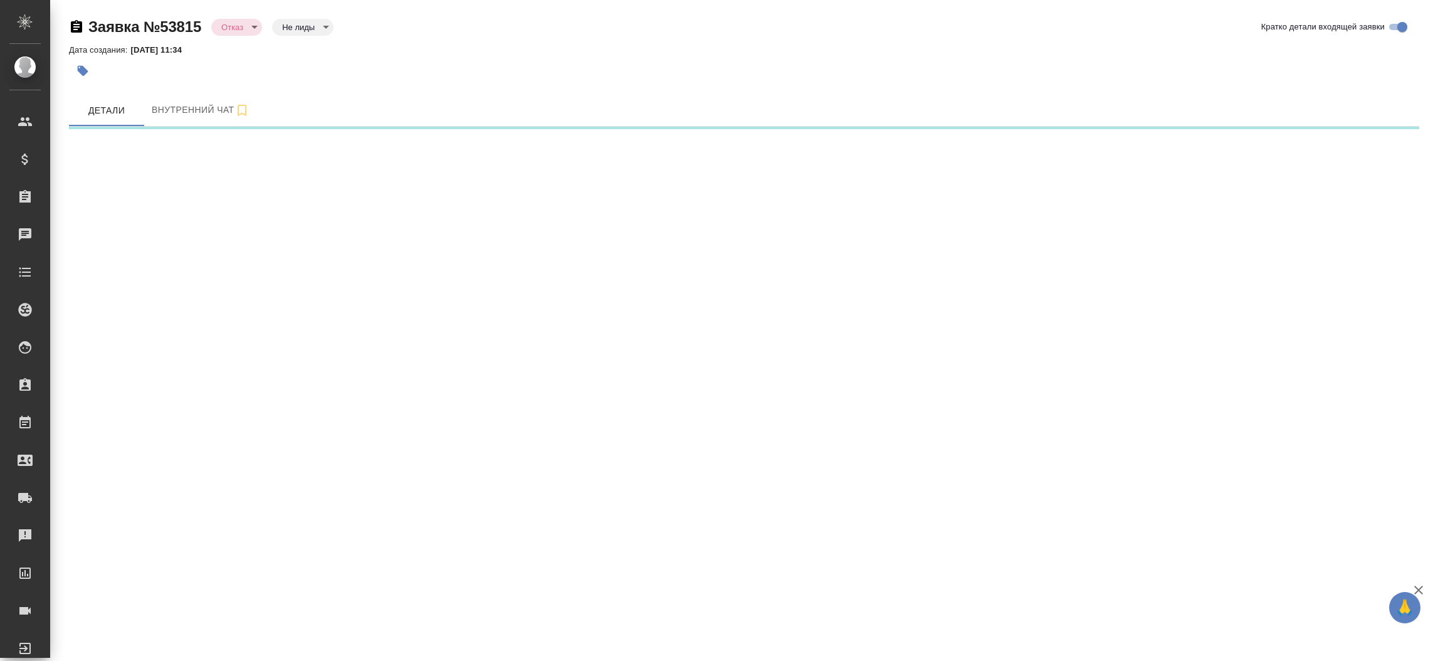
select select "RU"
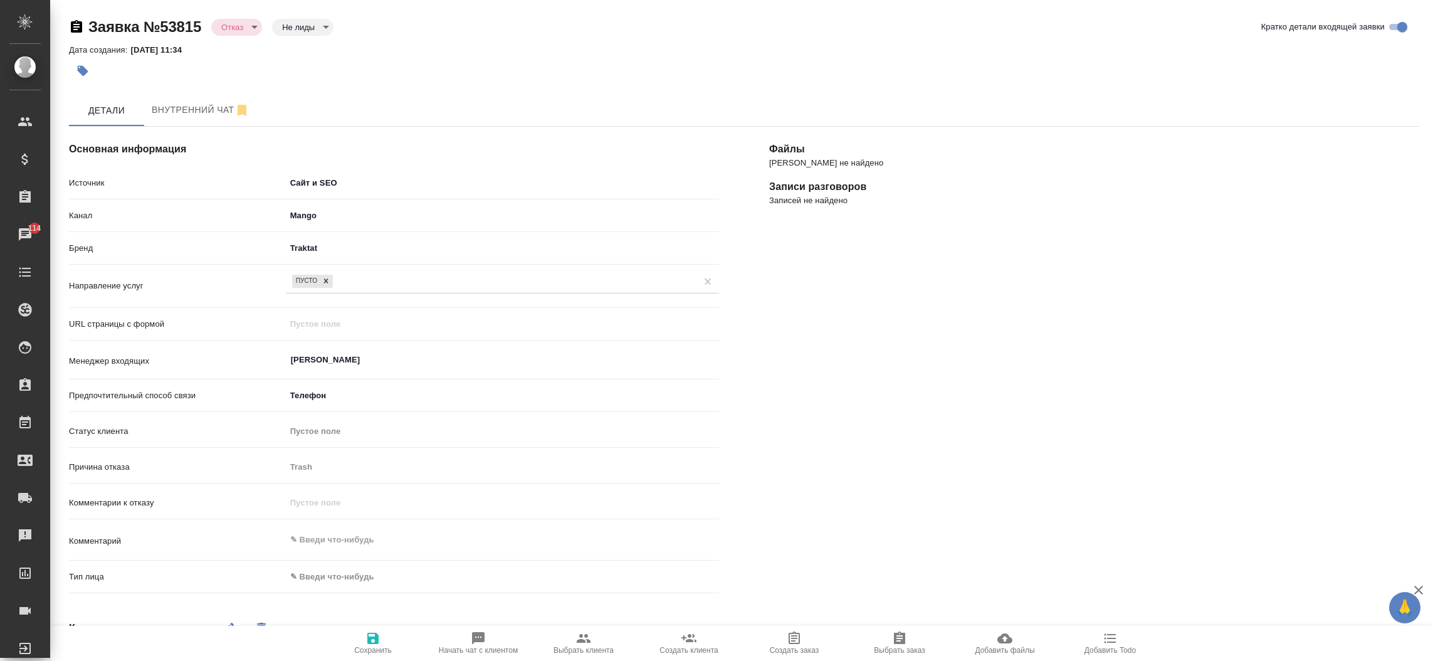
type textarea "x"
